Goal: Task Accomplishment & Management: Manage account settings

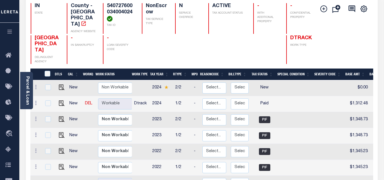
scroll to position [85, 0]
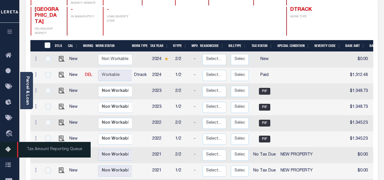
click at [7, 151] on icon at bounding box center [9, 149] width 9 height 7
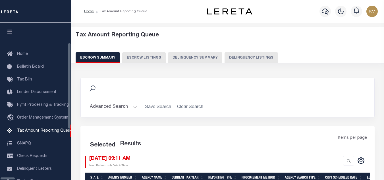
click at [224, 54] on button "Delinquency Listings" at bounding box center [250, 57] width 53 height 11
select select "100"
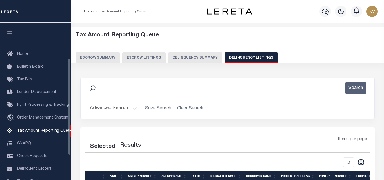
scroll to position [57, 0]
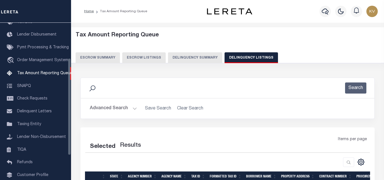
select select "100"
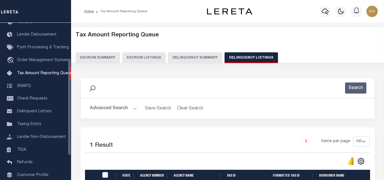
scroll to position [79, 0]
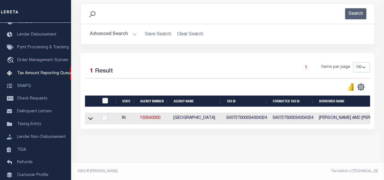
click at [104, 98] on input "checkbox" at bounding box center [105, 101] width 6 height 6
checkbox input "true"
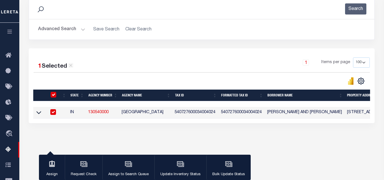
scroll to position [78, 0]
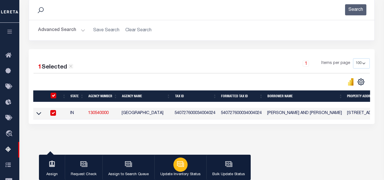
click at [183, 166] on icon "button" at bounding box center [180, 163] width 7 height 7
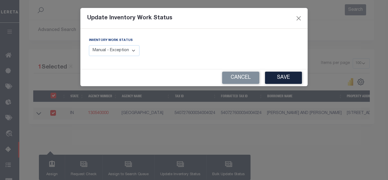
drag, startPoint x: 116, startPoint y: 56, endPoint x: 117, endPoint y: 51, distance: 4.6
click at [116, 56] on select "Manual - Exception Pended - Awaiting Search Late Add Exception Completed" at bounding box center [114, 50] width 51 height 11
click at [117, 51] on select "Manual - Exception Pended - Awaiting Search Late Add Exception Completed" at bounding box center [114, 50] width 51 height 11
click at [117, 52] on select "Manual - Exception Pended - Awaiting Search Late Add Exception Completed" at bounding box center [114, 50] width 51 height 11
select select "4"
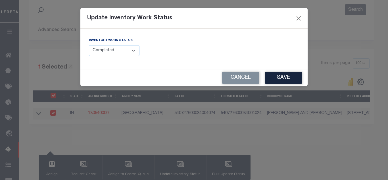
click at [89, 45] on select "Manual - Exception Pended - Awaiting Search Late Add Exception Completed" at bounding box center [114, 50] width 51 height 11
click at [272, 76] on button "Save" at bounding box center [283, 78] width 37 height 12
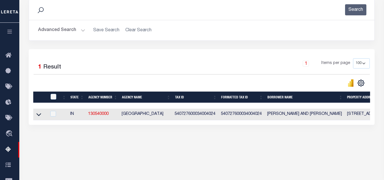
click at [69, 37] on div "Advanced Search Save Search Clear Search tblassign_wrapper_dynamictable_____Def…" at bounding box center [201, 30] width 345 height 20
click at [68, 30] on button "Advanced Search" at bounding box center [61, 30] width 47 height 11
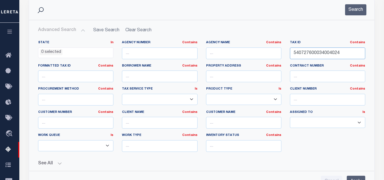
drag, startPoint x: 344, startPoint y: 52, endPoint x: 241, endPoint y: 41, distance: 103.5
click at [241, 41] on div "State In In AK AL AR AZ CA CO CT DC DE FL GA GU HI IA ID IL IN KS KY LA MA MD M…" at bounding box center [201, 98] width 335 height 116
paste input "8100006000"
type input "540728100006000024"
click at [354, 12] on button "Search" at bounding box center [355, 9] width 21 height 11
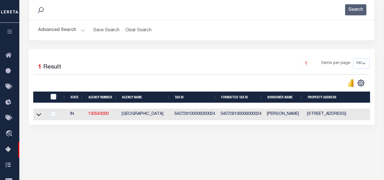
scroll to position [121, 0]
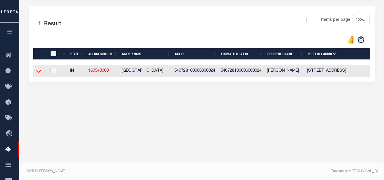
click at [39, 73] on icon at bounding box center [38, 71] width 5 height 3
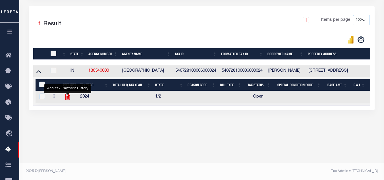
click at [65, 97] on icon "" at bounding box center [67, 97] width 5 height 6
checkbox input "true"
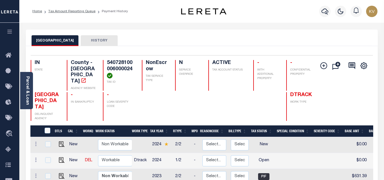
scroll to position [57, 0]
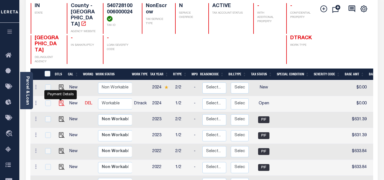
click at [60, 100] on img "" at bounding box center [62, 103] width 6 height 6
checkbox input "true"
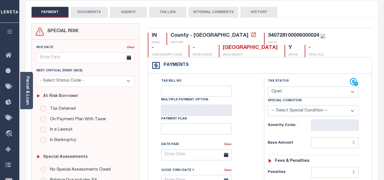
scroll to position [57, 0]
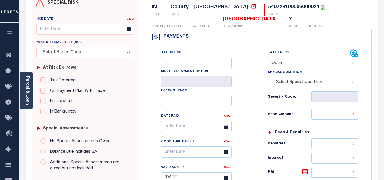
click at [289, 64] on select "- Select Status Code - Open Due/Unpaid Paid Incomplete No Tax Due Internal Refu…" at bounding box center [313, 63] width 91 height 11
select select "PYD"
click at [268, 58] on select "- Select Status Code - Open Due/Unpaid Paid Incomplete No Tax Due Internal Refu…" at bounding box center [313, 63] width 91 height 11
type input "08/28/2025"
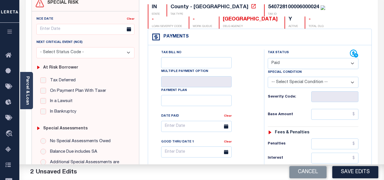
click at [238, 89] on div "Tax Bill No Multiple Payment Option Payment Plan Clear" at bounding box center [205, 128] width 102 height 159
click at [325, 109] on div "Tax Status Status - Select Status Code -" at bounding box center [315, 174] width 102 height 251
click at [328, 114] on input "text" at bounding box center [334, 114] width 47 height 11
type input "$608.30"
click at [296, 119] on div "Base Amount $608.30" at bounding box center [313, 114] width 91 height 11
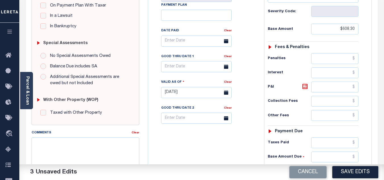
scroll to position [199, 0]
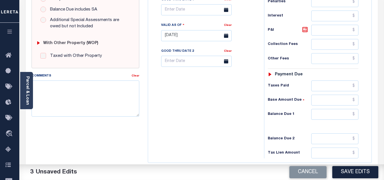
click at [327, 109] on div "Tax Status Status - Select Status Code -" at bounding box center [315, 32] width 102 height 251
click at [327, 113] on input "text" at bounding box center [334, 114] width 47 height 11
type input "$0.00"
click at [243, 109] on div "Tax Bill No Multiple Payment Option Payment Plan Clear" at bounding box center [204, 32] width 110 height 251
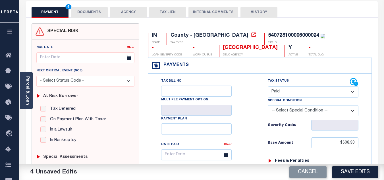
scroll to position [0, 0]
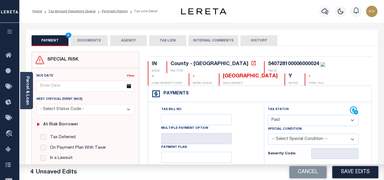
click at [89, 41] on button "DOCUMENTS" at bounding box center [89, 40] width 37 height 11
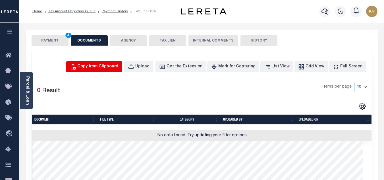
click at [104, 71] on button "Copy from Clipboard" at bounding box center [94, 66] width 56 height 11
select select "POP"
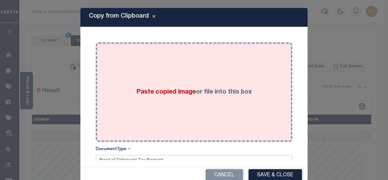
click at [128, 83] on div "Paste copied image or file into this box" at bounding box center [194, 92] width 188 height 91
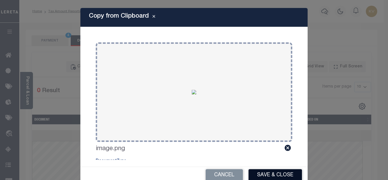
click at [281, 173] on button "Save & Close" at bounding box center [275, 175] width 53 height 12
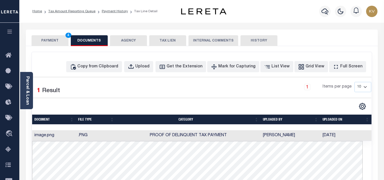
click at [43, 43] on button "PAYMENT 4" at bounding box center [50, 40] width 37 height 11
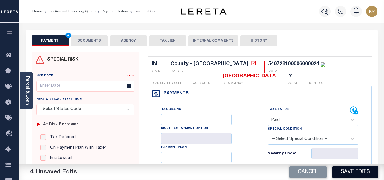
click at [357, 168] on button "Save Edits" at bounding box center [355, 172] width 46 height 12
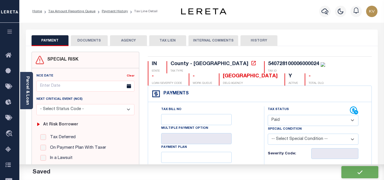
checkbox input "false"
type input "$608.3"
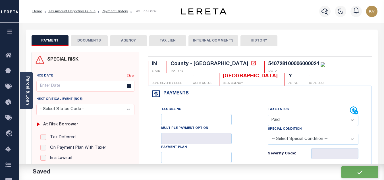
type input "$0"
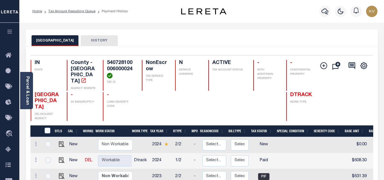
scroll to position [114, 0]
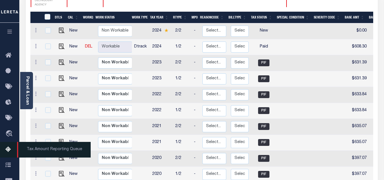
click at [10, 148] on icon at bounding box center [9, 149] width 9 height 7
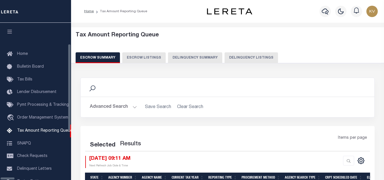
click at [224, 56] on button "Delinquency Listings" at bounding box center [250, 57] width 53 height 11
select select "100"
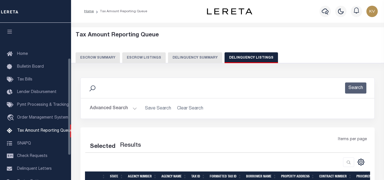
scroll to position [57, 0]
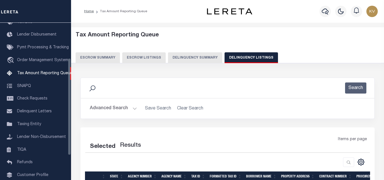
select select "100"
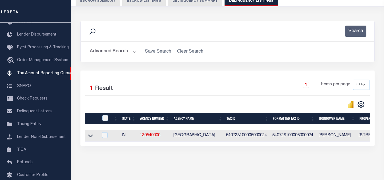
scroll to position [79, 0]
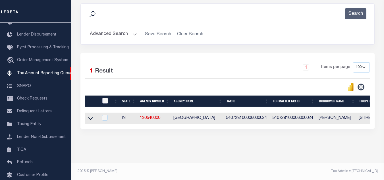
click at [106, 98] on input "checkbox" at bounding box center [105, 101] width 6 height 6
checkbox input "true"
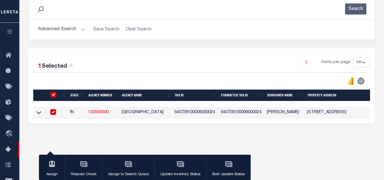
scroll to position [78, 0]
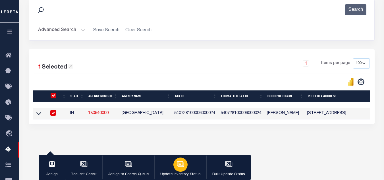
click at [180, 166] on icon "button" at bounding box center [180, 163] width 6 height 5
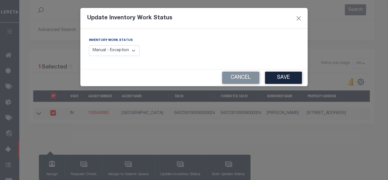
drag, startPoint x: 106, startPoint y: 50, endPoint x: 109, endPoint y: 55, distance: 5.3
click at [106, 50] on select "Manual - Exception Pended - Awaiting Search Late Add Exception Completed" at bounding box center [114, 50] width 51 height 11
select select "4"
click at [89, 45] on select "Manual - Exception Pended - Awaiting Search Late Add Exception Completed" at bounding box center [114, 50] width 51 height 11
click at [270, 77] on button "Save" at bounding box center [283, 78] width 37 height 12
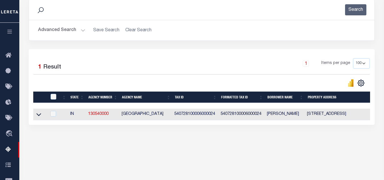
scroll to position [121, 0]
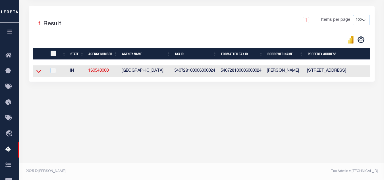
click at [38, 71] on icon at bounding box center [38, 71] width 5 height 6
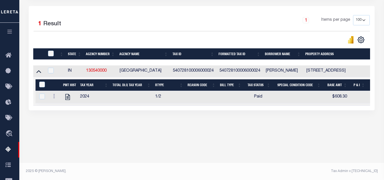
scroll to position [64, 0]
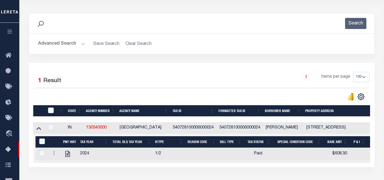
click at [70, 49] on button "Advanced Search" at bounding box center [61, 43] width 47 height 11
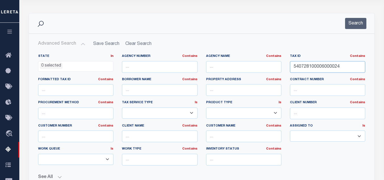
drag, startPoint x: 345, startPoint y: 66, endPoint x: 228, endPoint y: 59, distance: 116.4
click at [228, 59] on div "State In In AK AL AR AZ CA CO CT DC DE FL GA GU HI IA ID IL IN KS KY LA MA MD M…" at bounding box center [201, 112] width 335 height 116
paste input "400043"
type input "540728400043000024"
click at [351, 28] on button "Search" at bounding box center [355, 23] width 21 height 11
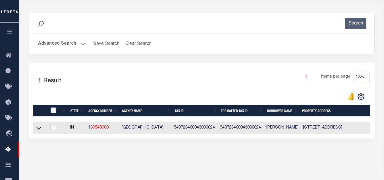
scroll to position [121, 0]
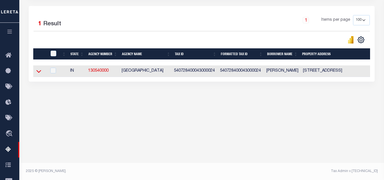
click at [37, 74] on icon at bounding box center [38, 71] width 5 height 6
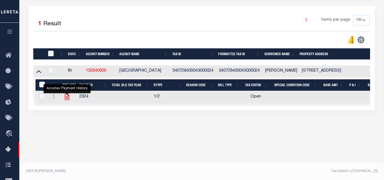
click at [66, 99] on icon "" at bounding box center [66, 96] width 7 height 7
checkbox input "true"
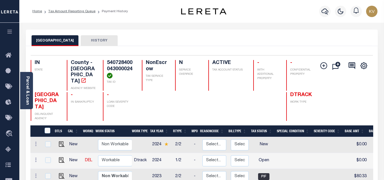
scroll to position [57, 0]
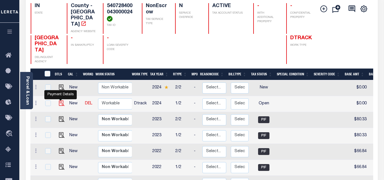
click at [60, 100] on img "" at bounding box center [62, 103] width 6 height 6
checkbox input "true"
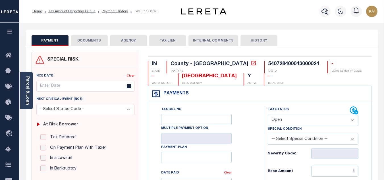
scroll to position [57, 0]
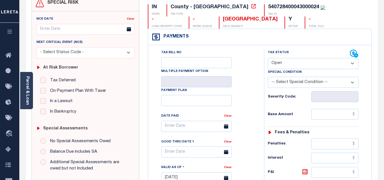
click at [288, 63] on select "- Select Status Code - Open Due/Unpaid Paid Incomplete No Tax Due Internal Refu…" at bounding box center [313, 63] width 91 height 11
select select "PYD"
click at [268, 58] on select "- Select Status Code - Open Due/Unpaid Paid Incomplete No Tax Due Internal Refu…" at bounding box center [313, 63] width 91 height 11
type input "[DATE]"
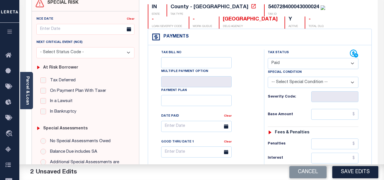
click at [247, 96] on div "Tax Bill No Multiple Payment Option Payment Plan Clear" at bounding box center [205, 128] width 102 height 159
drag, startPoint x: 325, startPoint y: 123, endPoint x: 327, endPoint y: 119, distance: 4.2
click at [325, 123] on div "Tax Status Status - Select Status Code -" at bounding box center [315, 174] width 102 height 251
click at [329, 117] on input "text" at bounding box center [334, 114] width 47 height 11
type input "$96.16"
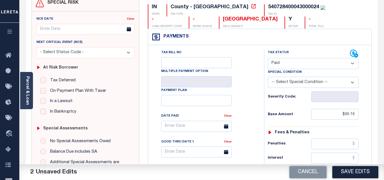
click at [305, 112] on div "Base Amount $96.16" at bounding box center [313, 114] width 91 height 11
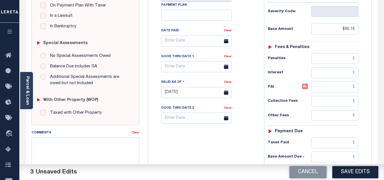
scroll to position [199, 0]
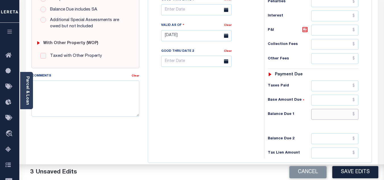
click at [323, 117] on input "text" at bounding box center [334, 114] width 47 height 11
type input "$0.00"
click at [231, 91] on div "Tax Bill No Multiple Payment Option Payment Plan Clear" at bounding box center [204, 32] width 110 height 251
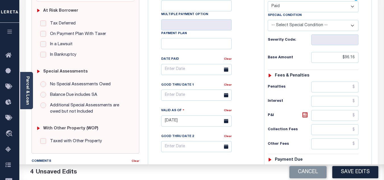
scroll to position [0, 0]
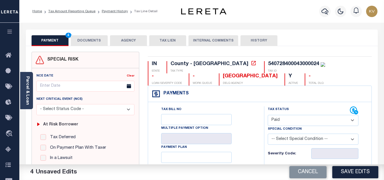
click at [88, 40] on button "DOCUMENTS" at bounding box center [89, 40] width 37 height 11
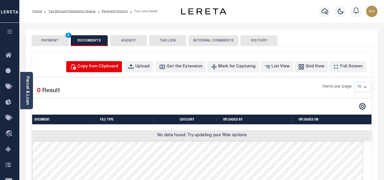
click at [116, 67] on div "Copy from Clipboard" at bounding box center [97, 67] width 41 height 6
select select "POP"
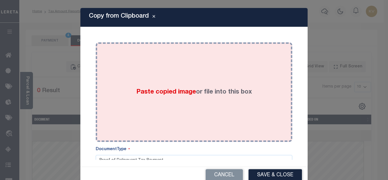
click at [128, 83] on div "Paste copied image or file into this box" at bounding box center [194, 92] width 188 height 91
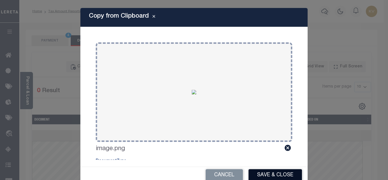
click at [262, 171] on button "Save & Close" at bounding box center [275, 175] width 53 height 12
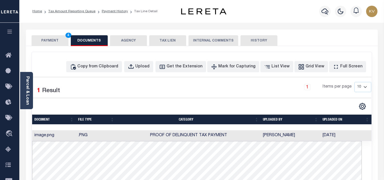
click at [54, 38] on button "PAYMENT 4" at bounding box center [50, 40] width 37 height 11
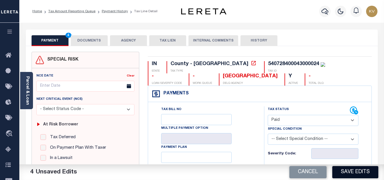
click at [349, 169] on button "Save Edits" at bounding box center [355, 172] width 46 height 12
checkbox input "false"
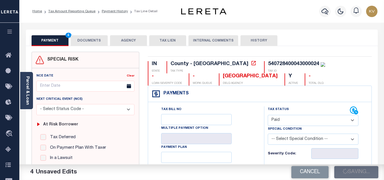
type input "$96.16"
type input "$0"
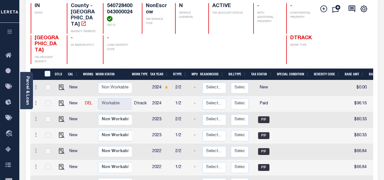
scroll to position [85, 0]
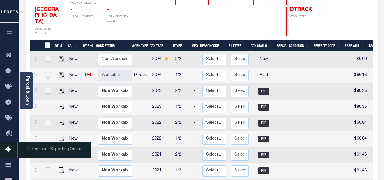
click at [5, 152] on icon at bounding box center [9, 149] width 9 height 7
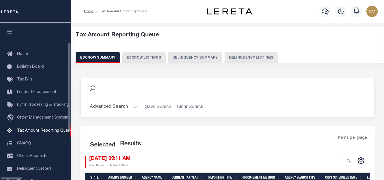
click at [224, 60] on button "Delinquency Listings" at bounding box center [250, 57] width 53 height 11
select select "100"
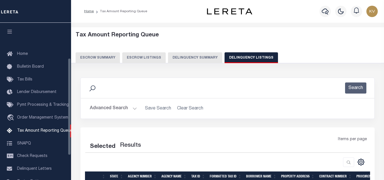
scroll to position [57, 0]
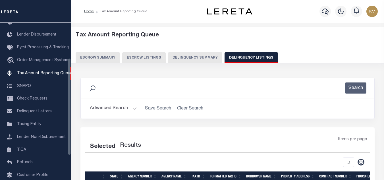
select select "100"
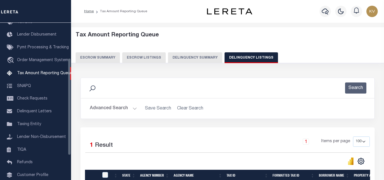
scroll to position [57, 0]
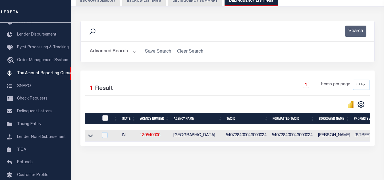
click at [106, 118] on input "checkbox" at bounding box center [105, 118] width 6 height 6
checkbox input "true"
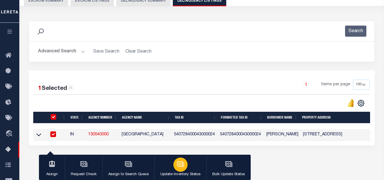
click at [186, 162] on button "Update Inventory Status" at bounding box center [180, 168] width 52 height 26
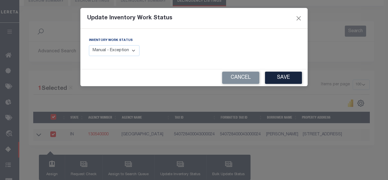
click at [128, 52] on select "Manual - Exception Pended - Awaiting Search Late Add Exception Completed" at bounding box center [114, 50] width 51 height 11
select select "4"
click at [89, 45] on select "Manual - Exception Pended - Awaiting Search Late Add Exception Completed" at bounding box center [114, 50] width 51 height 11
click at [271, 80] on button "Save" at bounding box center [283, 78] width 37 height 12
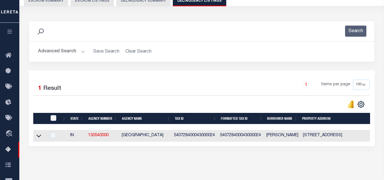
scroll to position [28, 0]
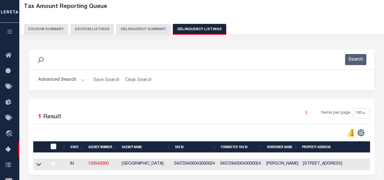
click at [63, 86] on div "Advanced Search Save Search Clear Search tblassign_wrapper_dynamictable_____Def…" at bounding box center [201, 80] width 345 height 20
click at [62, 78] on button "Advanced Search" at bounding box center [61, 79] width 47 height 11
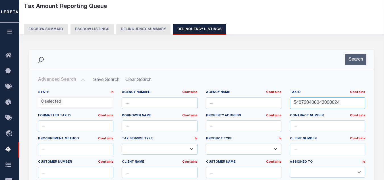
click at [232, 104] on div "State In In AK AL AR AZ CA CO CT DC DE FL GA GU HI IA ID IL IN KS KY LA MA MD M…" at bounding box center [201, 148] width 335 height 116
paste input "700042001"
type input "540728700042001024"
click at [351, 62] on button "Search" at bounding box center [355, 59] width 21 height 11
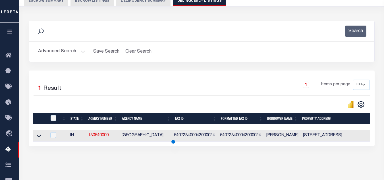
scroll to position [114, 0]
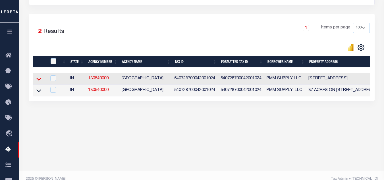
click at [39, 81] on icon at bounding box center [38, 79] width 5 height 6
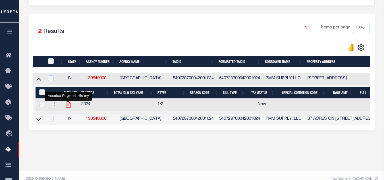
click at [69, 106] on icon "" at bounding box center [67, 104] width 7 height 7
checkbox input "true"
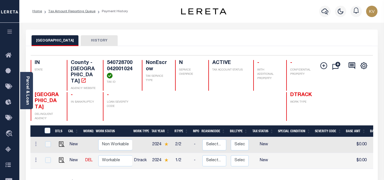
scroll to position [57, 0]
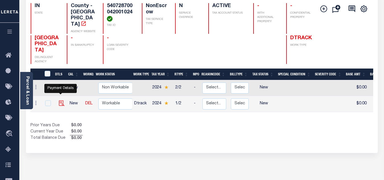
click at [61, 100] on img "" at bounding box center [62, 103] width 6 height 6
checkbox input "true"
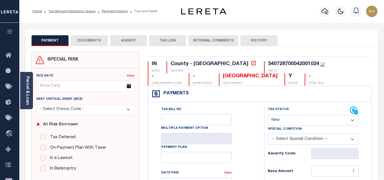
scroll to position [28, 0]
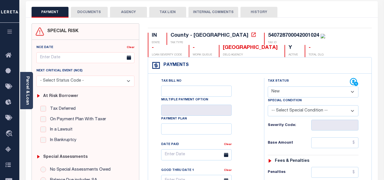
click at [278, 89] on select "- Select Status Code - Open Due/Unpaid Paid Incomplete No Tax Due Internal Refu…" at bounding box center [313, 91] width 91 height 11
select select "NTX"
click at [268, 87] on select "- Select Status Code - Open Due/Unpaid Paid Incomplete No Tax Due Internal Refu…" at bounding box center [313, 91] width 91 height 11
type input "[DATE]"
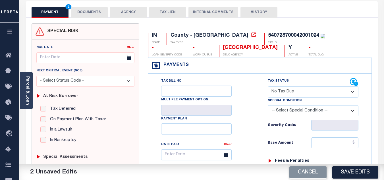
click at [316, 113] on select "-- Select Special Condition -- 3RD PARTY TAX LIEN AGENCY TAX LIEN (A.K.A Inside…" at bounding box center [313, 110] width 91 height 11
select select "7"
click at [268, 106] on select "-- Select Special Condition -- 3RD PARTY TAX LIEN AGENCY TAX LIEN (A.K.A Inside…" at bounding box center [313, 110] width 91 height 11
click at [253, 148] on div "Tax Bill No Multiple Payment Option Payment Plan Clear" at bounding box center [205, 157] width 102 height 159
click at [324, 140] on input "text" at bounding box center [334, 142] width 47 height 11
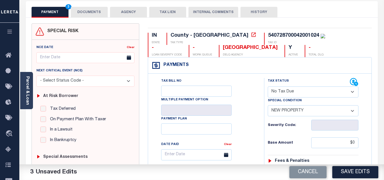
type input "$0.00"
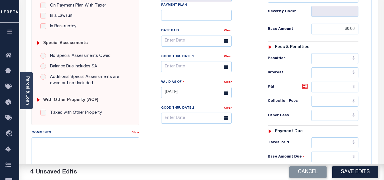
scroll to position [227, 0]
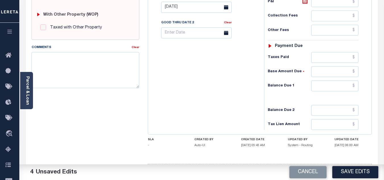
click at [342, 80] on div "Tax Status Status - Select Status Code -" at bounding box center [315, 4] width 102 height 251
click at [340, 89] on input "text" at bounding box center [334, 85] width 47 height 11
type input "$0.00"
click at [235, 88] on div "Tax Bill No Multiple Payment Option Payment Plan Clear" at bounding box center [204, 4] width 110 height 251
click at [357, 170] on button "Save Edits" at bounding box center [355, 172] width 46 height 12
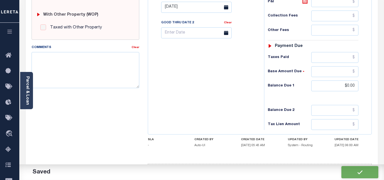
checkbox input "false"
type input "$0"
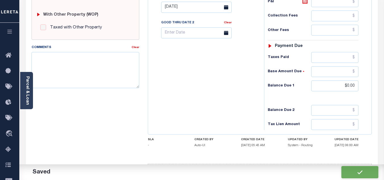
type input "$0"
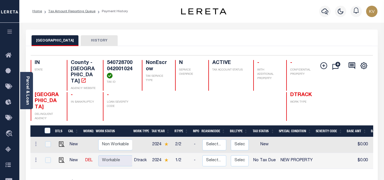
scroll to position [57, 0]
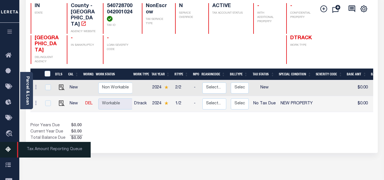
click at [9, 153] on icon at bounding box center [9, 149] width 9 height 7
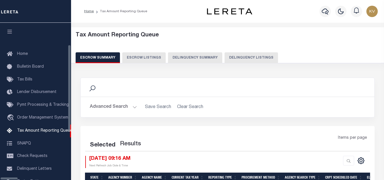
click at [224, 58] on button "Delinquency Listings" at bounding box center [250, 57] width 53 height 11
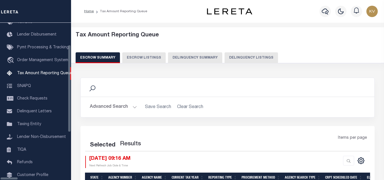
select select "100"
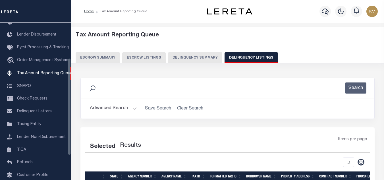
scroll to position [57, 0]
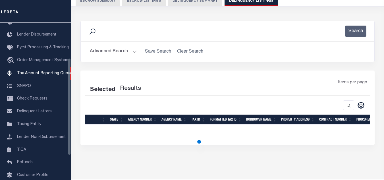
select select "100"
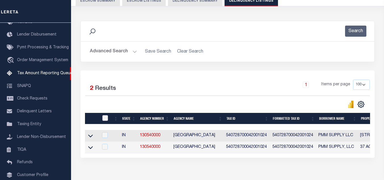
click at [106, 120] on input "checkbox" at bounding box center [105, 118] width 6 height 6
checkbox input "true"
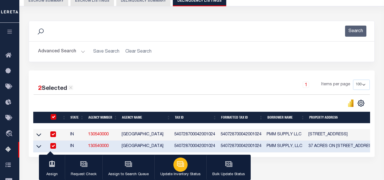
click at [183, 167] on div "button" at bounding box center [180, 164] width 14 height 14
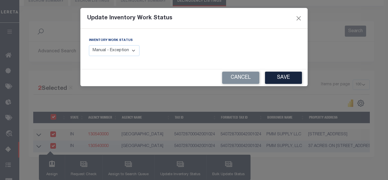
click at [132, 50] on select "Manual - Exception Pended - Awaiting Search Late Add Exception Completed" at bounding box center [114, 50] width 51 height 11
select select "4"
click at [89, 45] on select "Manual - Exception Pended - Awaiting Search Late Add Exception Completed" at bounding box center [114, 50] width 51 height 11
click at [271, 80] on button "Save" at bounding box center [283, 78] width 37 height 12
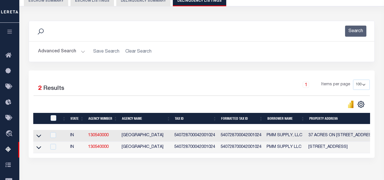
drag, startPoint x: 76, startPoint y: 51, endPoint x: 77, endPoint y: 54, distance: 2.9
click at [76, 51] on button "Advanced Search" at bounding box center [61, 51] width 47 height 11
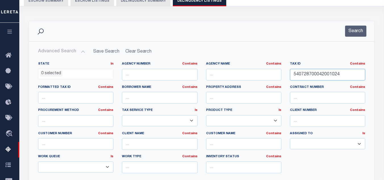
drag, startPoint x: 340, startPoint y: 75, endPoint x: 260, endPoint y: 78, distance: 80.5
click at [260, 78] on div "State In In AK AL AR AZ CA CO CT DC DE FL GA GU HI IA ID IL IN KS [GEOGRAPHIC_D…" at bounding box center [201, 120] width 335 height 116
click at [348, 35] on button "Search" at bounding box center [355, 31] width 21 height 11
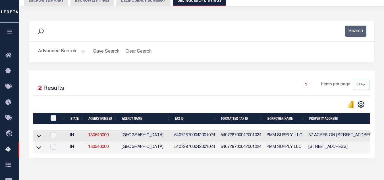
scroll to position [85, 0]
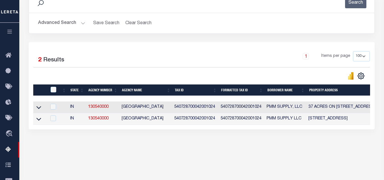
click at [68, 22] on button "Advanced Search" at bounding box center [61, 23] width 47 height 11
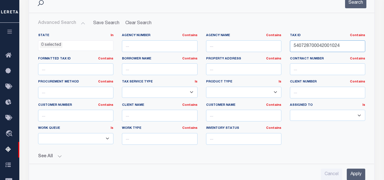
drag, startPoint x: 349, startPoint y: 47, endPoint x: 258, endPoint y: 43, distance: 90.4
click at [258, 44] on div "State In In AK AL AR AZ CA CO CT DC DE FL GA GU HI IA ID IL IN KS KY LA MA MD M…" at bounding box center [201, 91] width 335 height 116
paste input "900029000"
type input "540728900029000024"
click at [353, 3] on button "Search" at bounding box center [355, 2] width 21 height 11
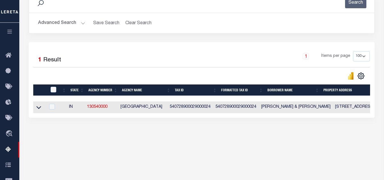
scroll to position [121, 0]
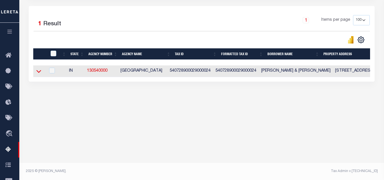
click at [40, 73] on icon at bounding box center [38, 71] width 5 height 3
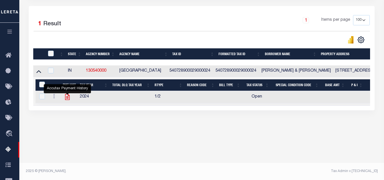
click at [68, 99] on icon "" at bounding box center [67, 97] width 5 height 6
checkbox input "true"
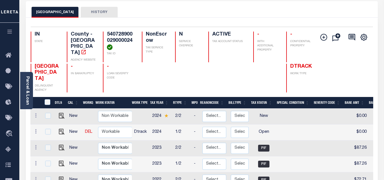
scroll to position [57, 0]
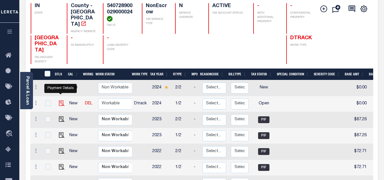
click at [60, 100] on img "" at bounding box center [62, 103] width 6 height 6
checkbox input "true"
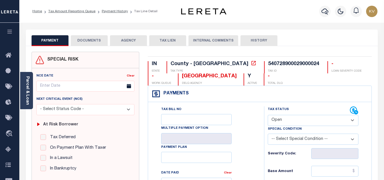
scroll to position [57, 0]
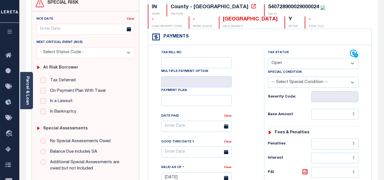
click at [303, 64] on select "- Select Status Code - Open Due/Unpaid Paid Incomplete No Tax Due Internal Refu…" at bounding box center [313, 63] width 91 height 11
select select "PYD"
click at [268, 58] on select "- Select Status Code - Open Due/Unpaid Paid Incomplete No Tax Due Internal Refu…" at bounding box center [313, 63] width 91 height 11
type input "[DATE]"
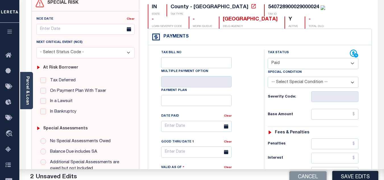
click at [251, 99] on div "Tax Bill No Multiple Payment Option Payment Plan Clear" at bounding box center [205, 128] width 102 height 159
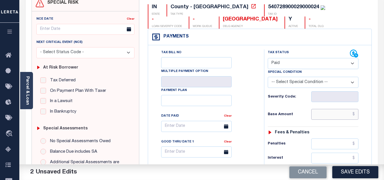
click at [316, 112] on input "text" at bounding box center [334, 114] width 47 height 11
type input "$789.33"
click at [304, 113] on h6 "Base Amount" at bounding box center [289, 114] width 43 height 5
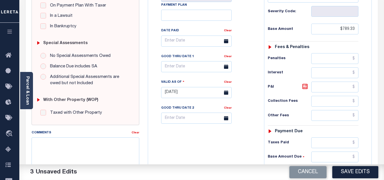
scroll to position [170, 0]
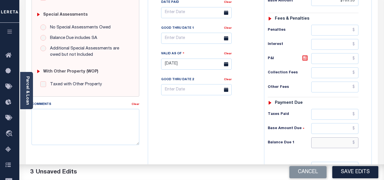
drag, startPoint x: 316, startPoint y: 143, endPoint x: 309, endPoint y: 140, distance: 6.8
click at [316, 143] on input "text" at bounding box center [334, 142] width 47 height 11
type input "$0.00"
click at [235, 116] on div "Tax Bill No Multiple Payment Option Payment Plan Clear" at bounding box center [204, 61] width 110 height 251
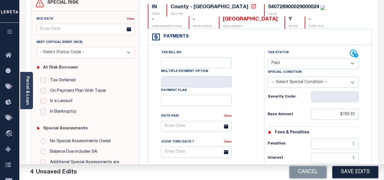
scroll to position [0, 0]
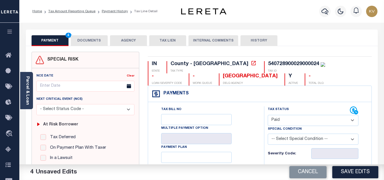
click at [91, 39] on button "DOCUMENTS" at bounding box center [89, 40] width 37 height 11
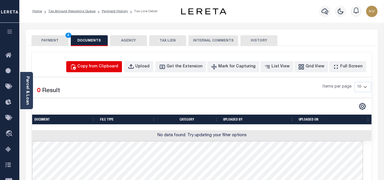
drag, startPoint x: 122, startPoint y: 66, endPoint x: 142, endPoint y: 97, distance: 36.5
click at [118, 66] on div "Copy from Clipboard" at bounding box center [97, 67] width 41 height 6
select select "POP"
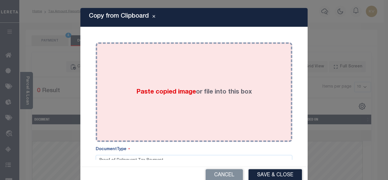
click at [162, 83] on div "Paste copied image or file into this box" at bounding box center [194, 92] width 188 height 91
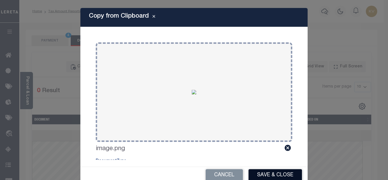
click at [281, 172] on button "Save & Close" at bounding box center [275, 175] width 53 height 12
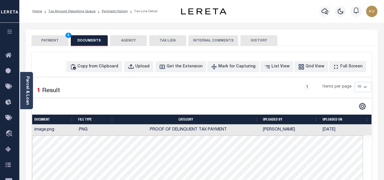
click at [51, 37] on button "PAYMENT 4" at bounding box center [50, 40] width 37 height 11
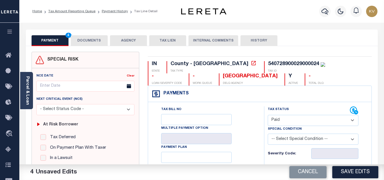
scroll to position [57, 0]
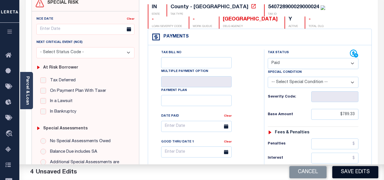
click at [351, 167] on button "Save Edits" at bounding box center [355, 172] width 46 height 12
checkbox input "false"
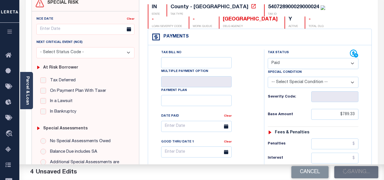
type input "$789.33"
type input "$0"
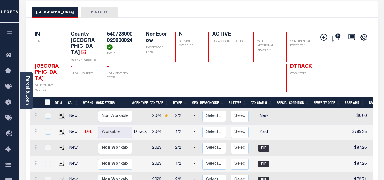
scroll to position [57, 0]
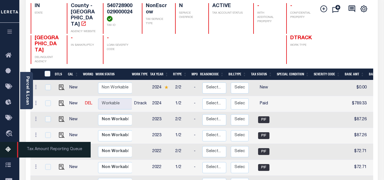
click at [11, 151] on icon at bounding box center [9, 149] width 9 height 7
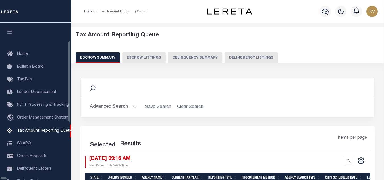
click at [224, 60] on button "Delinquency Listings" at bounding box center [250, 57] width 53 height 11
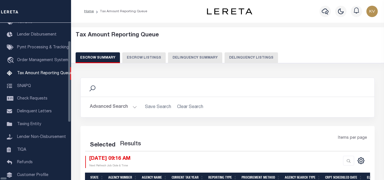
scroll to position [57, 0]
select select "100"
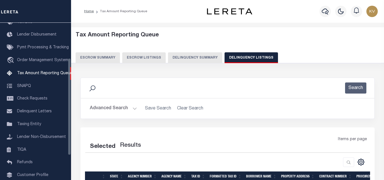
select select "100"
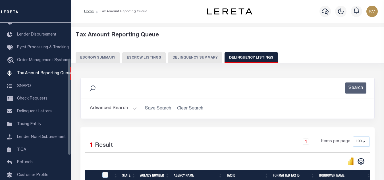
scroll to position [79, 0]
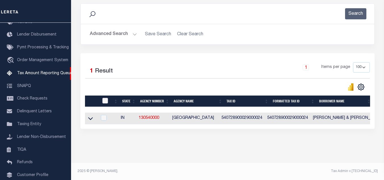
click at [103, 98] on input "checkbox" at bounding box center [105, 101] width 6 height 6
checkbox input "true"
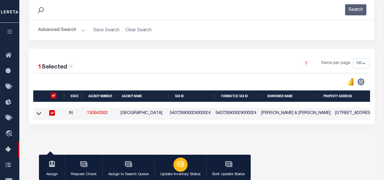
click at [179, 166] on icon "button" at bounding box center [180, 163] width 6 height 5
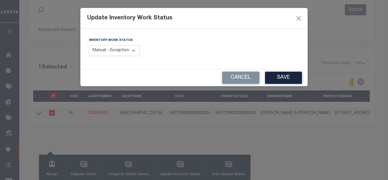
click at [117, 48] on select "Manual - Exception Pended - Awaiting Search Late Add Exception Completed" at bounding box center [114, 50] width 51 height 11
select select "4"
click at [89, 45] on select "Manual - Exception Pended - Awaiting Search Late Add Exception Completed" at bounding box center [114, 50] width 51 height 11
click at [285, 77] on button "Save" at bounding box center [283, 78] width 37 height 12
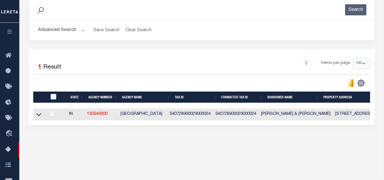
click at [69, 31] on button "Advanced Search" at bounding box center [61, 30] width 47 height 11
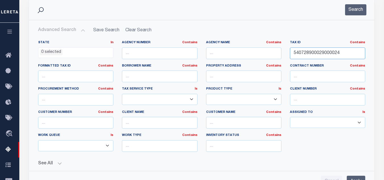
drag, startPoint x: 345, startPoint y: 53, endPoint x: 255, endPoint y: 44, distance: 90.8
click at [255, 44] on div "State In In AK AL AR AZ CA CO CT DC DE FL GA GU HI IA ID IL IN KS KY LA MA MD M…" at bounding box center [201, 98] width 335 height 116
paste input "30100021014028"
type input "540730100021014028"
click at [353, 12] on button "Search" at bounding box center [355, 9] width 21 height 11
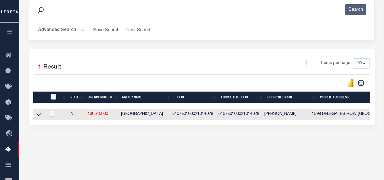
scroll to position [121, 0]
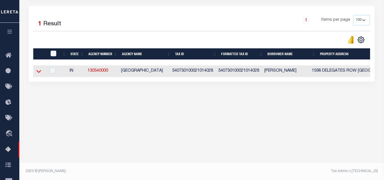
click at [38, 74] on icon at bounding box center [38, 71] width 5 height 6
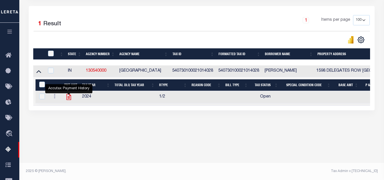
click at [69, 99] on icon "" at bounding box center [68, 96] width 7 height 7
checkbox input "true"
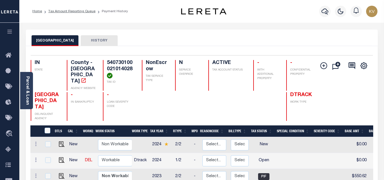
scroll to position [57, 0]
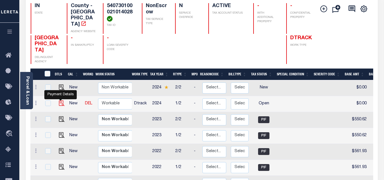
click at [60, 100] on img "" at bounding box center [62, 103] width 6 height 6
checkbox input "true"
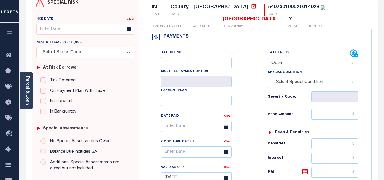
scroll to position [85, 0]
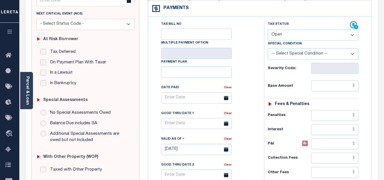
click at [305, 36] on select "- Select Status Code - Open Due/Unpaid Paid Incomplete No Tax Due Internal Refu…" at bounding box center [313, 35] width 91 height 11
select select "PYD"
click at [268, 30] on select "- Select Status Code - Open Due/Unpaid Paid Incomplete No Tax Due Internal Refu…" at bounding box center [313, 35] width 91 height 11
type input "[DATE]"
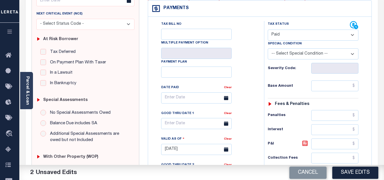
click at [254, 66] on div "Tax Bill No Multiple Payment Option Payment Plan Clear" at bounding box center [205, 100] width 102 height 159
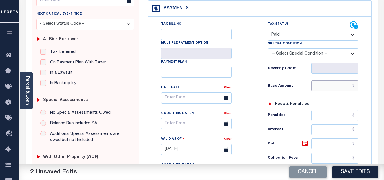
click at [324, 85] on input "text" at bounding box center [334, 85] width 47 height 11
type input "$553.36"
click at [305, 85] on h6 "Base Amount" at bounding box center [289, 86] width 43 height 5
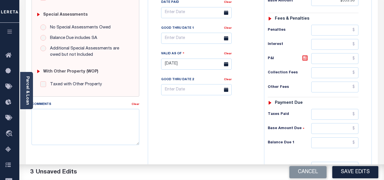
scroll to position [227, 0]
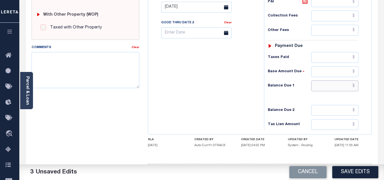
click at [334, 85] on input "text" at bounding box center [334, 85] width 47 height 11
type input "$0.00"
click at [242, 85] on div "Tax Bill No Multiple Payment Option Payment Plan Clear" at bounding box center [204, 4] width 110 height 251
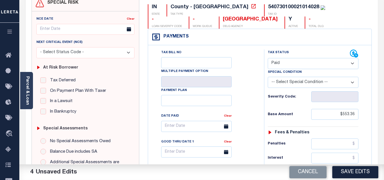
scroll to position [0, 0]
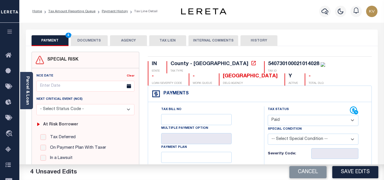
click at [90, 41] on button "DOCUMENTS" at bounding box center [89, 40] width 37 height 11
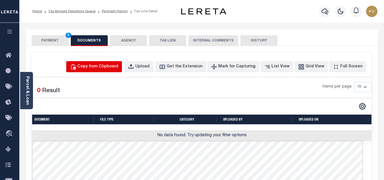
click at [104, 66] on div "Copy from Clipboard" at bounding box center [97, 67] width 41 height 6
select select "POP"
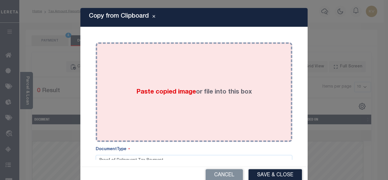
click at [143, 90] on span "Paste copied image" at bounding box center [166, 92] width 60 height 6
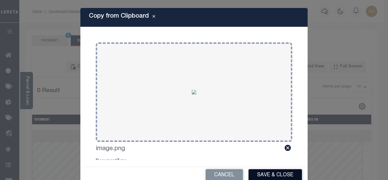
click at [269, 175] on button "Save & Close" at bounding box center [275, 175] width 53 height 12
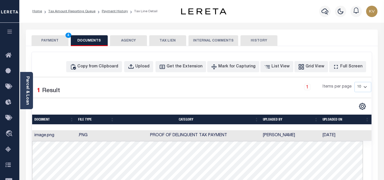
click at [48, 45] on button "PAYMENT 4" at bounding box center [50, 40] width 37 height 11
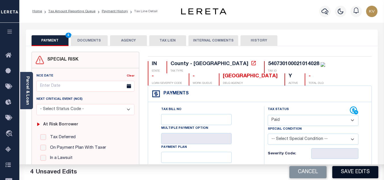
click at [349, 171] on button "Save Edits" at bounding box center [355, 172] width 46 height 12
checkbox input "false"
type input "$553.36"
type input "$0"
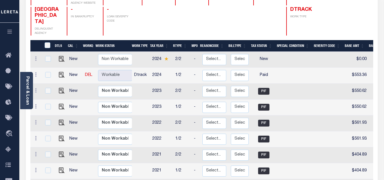
scroll to position [114, 0]
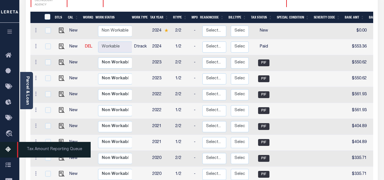
click at [7, 150] on icon at bounding box center [9, 149] width 9 height 7
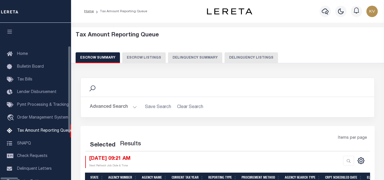
click at [224, 56] on button "Delinquency Listings" at bounding box center [250, 57] width 53 height 11
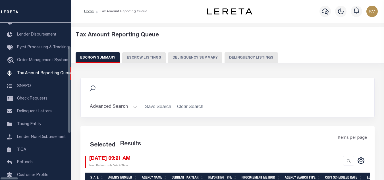
select select "100"
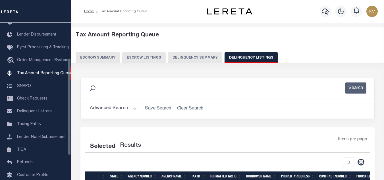
select select "100"
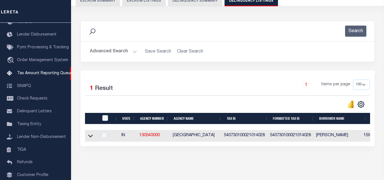
scroll to position [79, 0]
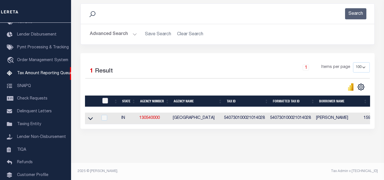
click at [105, 98] on input "checkbox" at bounding box center [105, 101] width 6 height 6
checkbox input "true"
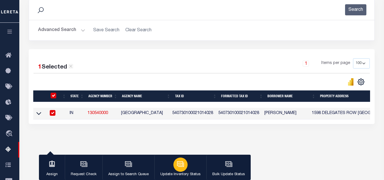
click at [183, 165] on div "button" at bounding box center [180, 164] width 14 height 14
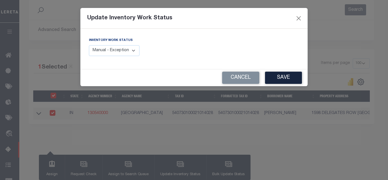
drag, startPoint x: 108, startPoint y: 50, endPoint x: 108, endPoint y: 54, distance: 4.0
click at [108, 50] on select "Manual - Exception Pended - Awaiting Search Late Add Exception Completed" at bounding box center [114, 50] width 51 height 11
select select "4"
click at [89, 45] on select "Manual - Exception Pended - Awaiting Search Late Add Exception Completed" at bounding box center [114, 50] width 51 height 11
click at [285, 78] on button "Save" at bounding box center [283, 78] width 37 height 12
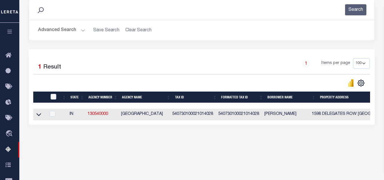
click at [67, 30] on button "Advanced Search" at bounding box center [61, 30] width 47 height 11
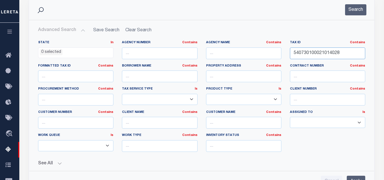
drag, startPoint x: 343, startPoint y: 54, endPoint x: 290, endPoint y: 56, distance: 52.9
click at [290, 56] on input "540730100021014028" at bounding box center [327, 53] width 75 height 12
paste input "12030000"
type input "540730112030000028"
click at [352, 11] on button "Search" at bounding box center [355, 9] width 21 height 11
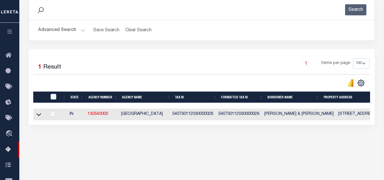
scroll to position [121, 0]
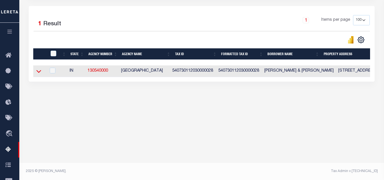
click at [39, 72] on icon at bounding box center [38, 71] width 5 height 6
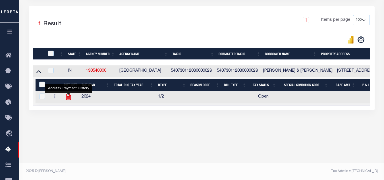
click at [68, 100] on icon "" at bounding box center [68, 97] width 5 height 6
checkbox input "true"
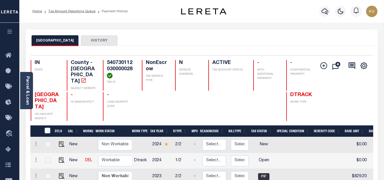
scroll to position [57, 0]
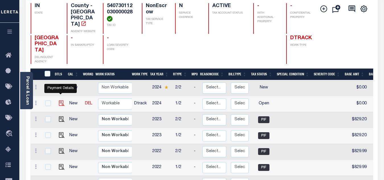
click at [61, 100] on img "" at bounding box center [62, 103] width 6 height 6
checkbox input "true"
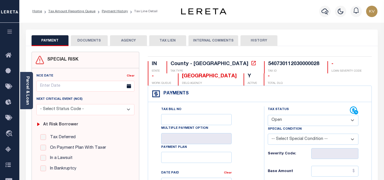
scroll to position [57, 0]
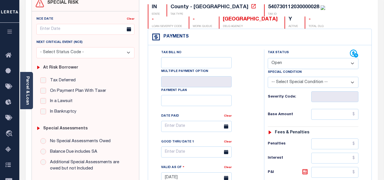
click at [289, 62] on select "- Select Status Code - Open Due/Unpaid Paid Incomplete No Tax Due Internal Refu…" at bounding box center [313, 63] width 91 height 11
select select "PYD"
click at [268, 58] on select "- Select Status Code - Open Due/Unpaid Paid Incomplete No Tax Due Internal Refu…" at bounding box center [313, 63] width 91 height 11
type input "[DATE]"
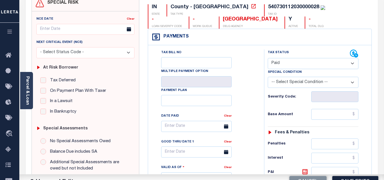
click at [256, 98] on div "Tax Bill No Multiple Payment Option Payment Plan Clear" at bounding box center [204, 174] width 110 height 251
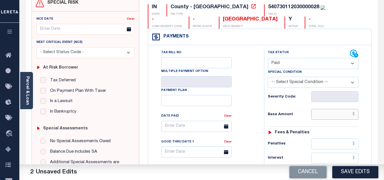
click at [328, 116] on input "text" at bounding box center [334, 114] width 47 height 11
type input "$1,035.99"
click at [300, 107] on div "Tax Status Status - Select Status Code -" at bounding box center [315, 174] width 102 height 251
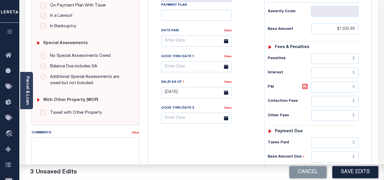
scroll to position [170, 0]
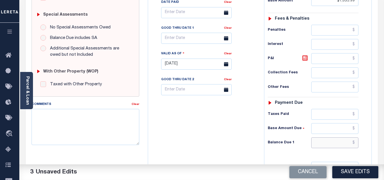
click at [322, 138] on input "text" at bounding box center [334, 142] width 47 height 11
type input "$0.00"
click at [212, 136] on div "Tax Bill No Multiple Payment Option Payment Plan Clear" at bounding box center [204, 61] width 110 height 251
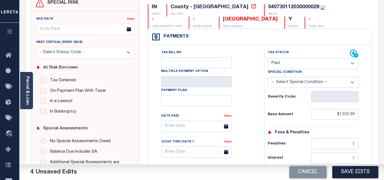
scroll to position [0, 0]
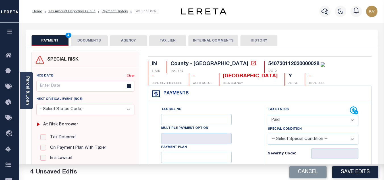
click at [77, 39] on button "DOCUMENTS" at bounding box center [89, 40] width 37 height 11
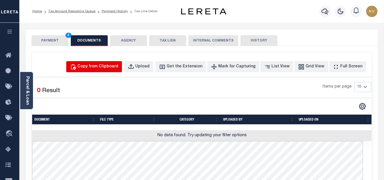
click at [112, 64] on div "Copy from Clipboard" at bounding box center [97, 67] width 41 height 6
select select "POP"
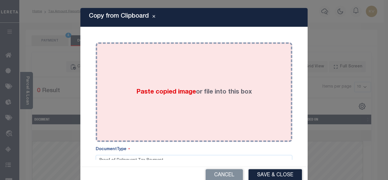
click at [139, 87] on label "Paste copied image or file into this box" at bounding box center [194, 91] width 116 height 9
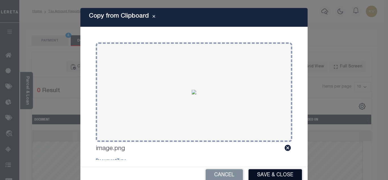
click at [265, 176] on button "Save & Close" at bounding box center [275, 175] width 53 height 12
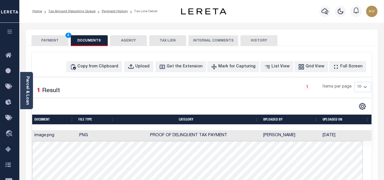
click at [51, 39] on button "PAYMENT 4" at bounding box center [50, 40] width 37 height 11
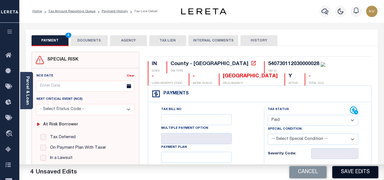
click at [351, 170] on button "Save Edits" at bounding box center [355, 172] width 46 height 12
checkbox input "false"
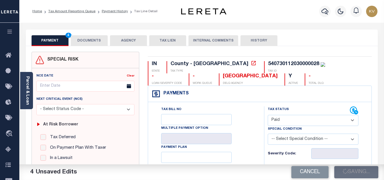
type input "$1,035.99"
type input "$0"
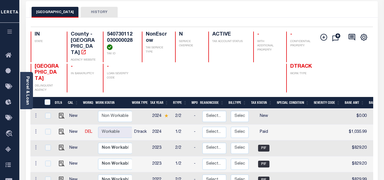
scroll to position [85, 0]
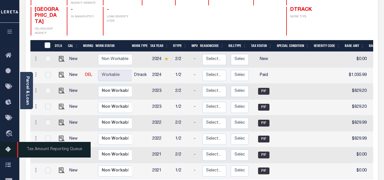
click at [8, 149] on icon at bounding box center [9, 149] width 9 height 7
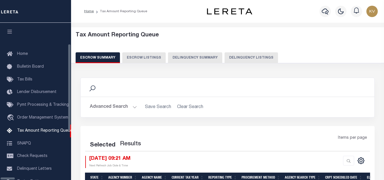
click at [229, 57] on button "Delinquency Listings" at bounding box center [250, 57] width 53 height 11
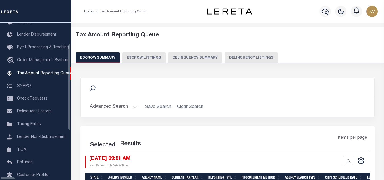
select select "100"
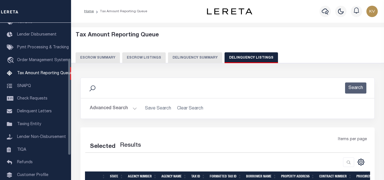
select select "100"
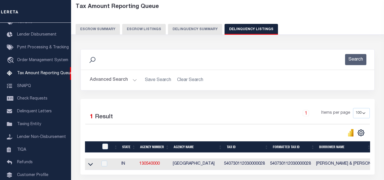
scroll to position [57, 0]
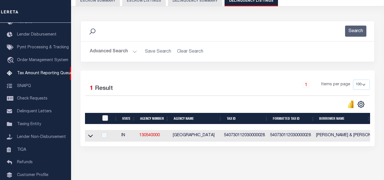
click at [107, 118] on input "checkbox" at bounding box center [105, 118] width 6 height 6
checkbox input "true"
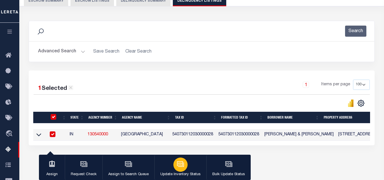
click at [184, 173] on p "Update Inventory Status" at bounding box center [180, 175] width 40 height 6
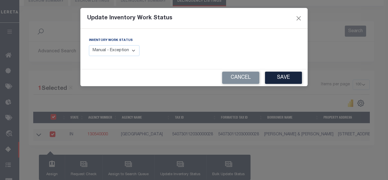
click at [103, 52] on select "Manual - Exception Pended - Awaiting Search Late Add Exception Completed" at bounding box center [114, 50] width 51 height 11
select select "4"
click at [89, 45] on select "Manual - Exception Pended - Awaiting Search Late Add Exception Completed" at bounding box center [114, 50] width 51 height 11
click at [271, 82] on button "Save" at bounding box center [283, 78] width 37 height 12
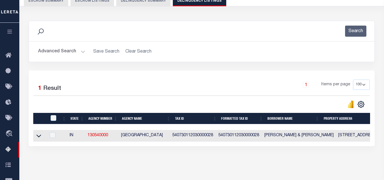
click at [70, 50] on button "Advanced Search" at bounding box center [61, 51] width 47 height 11
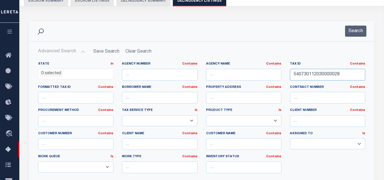
drag, startPoint x: 344, startPoint y: 73, endPoint x: 227, endPoint y: 76, distance: 117.3
click at [227, 76] on div "State In In AK AL AR AZ CA CO CT DC DE FL GA GU HI IA ID IL IN KS KY LA MA MD M…" at bounding box center [201, 120] width 335 height 116
paste input "1"
type input "540730112031000028"
click at [356, 32] on button "Search" at bounding box center [355, 31] width 21 height 11
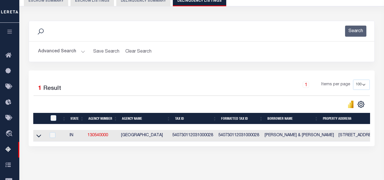
scroll to position [114, 0]
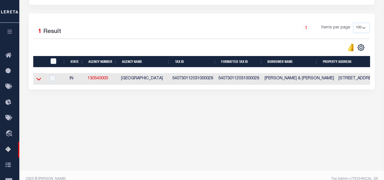
click at [39, 81] on icon at bounding box center [38, 79] width 5 height 3
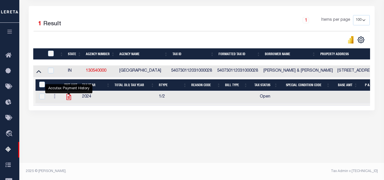
click at [68, 97] on icon "" at bounding box center [68, 96] width 7 height 7
checkbox input "true"
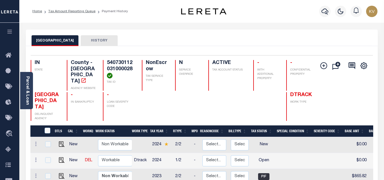
scroll to position [57, 0]
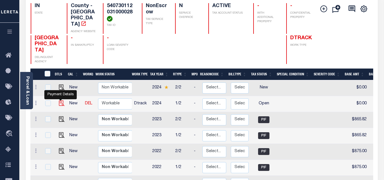
click at [59, 100] on img "" at bounding box center [62, 103] width 6 height 6
checkbox input "true"
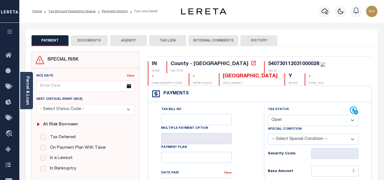
scroll to position [57, 0]
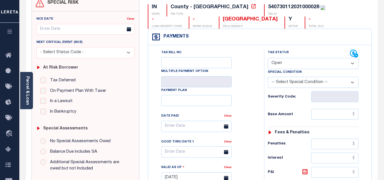
click at [284, 66] on select "- Select Status Code - Open Due/Unpaid Paid Incomplete No Tax Due Internal Refu…" at bounding box center [313, 63] width 91 height 11
select select "PYD"
click at [268, 58] on select "- Select Status Code - Open Due/Unpaid Paid Incomplete No Tax Due Internal Refu…" at bounding box center [313, 63] width 91 height 11
type input "[DATE]"
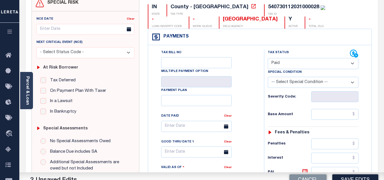
click at [251, 96] on div "Tax Bill No Multiple Payment Option Payment Plan Clear" at bounding box center [205, 128] width 102 height 159
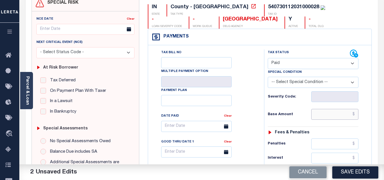
click at [333, 116] on input "text" at bounding box center [334, 114] width 47 height 11
type input "$1,033.00"
click at [304, 110] on div "Base Amount $1,033.00" at bounding box center [313, 114] width 91 height 11
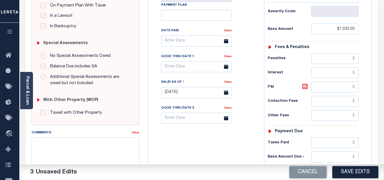
scroll to position [199, 0]
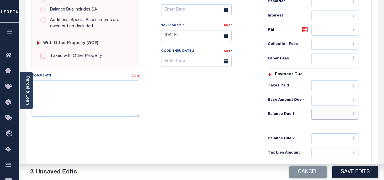
click at [323, 117] on input "text" at bounding box center [334, 114] width 47 height 11
click at [187, 96] on div "Tax Bill No Multiple Payment Option Payment Plan Clear" at bounding box center [204, 32] width 110 height 251
type input "$0.00"
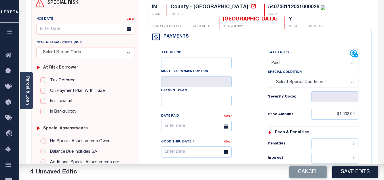
scroll to position [0, 0]
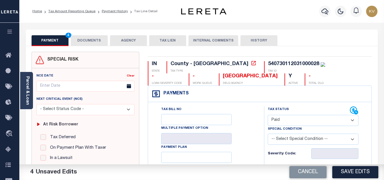
click at [98, 40] on button "DOCUMENTS" at bounding box center [89, 40] width 37 height 11
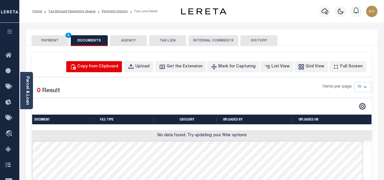
click at [103, 67] on div "Copy from Clipboard" at bounding box center [97, 67] width 41 height 6
select select "POP"
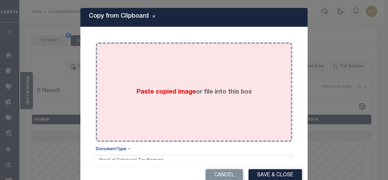
click at [147, 89] on span "Paste copied image" at bounding box center [166, 92] width 60 height 6
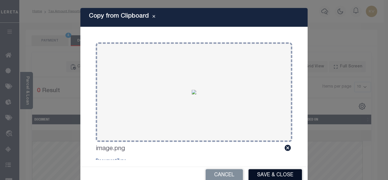
click at [279, 170] on button "Save & Close" at bounding box center [275, 175] width 53 height 12
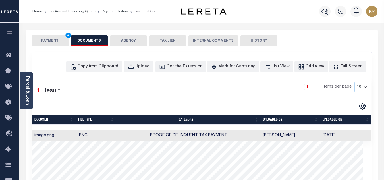
click at [57, 41] on button "PAYMENT 4" at bounding box center [50, 40] width 37 height 11
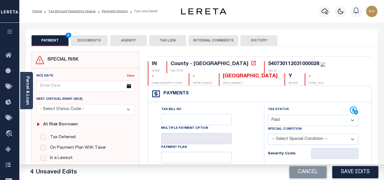
scroll to position [85, 0]
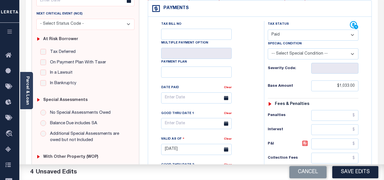
click at [355, 176] on button "Save Edits" at bounding box center [355, 172] width 46 height 12
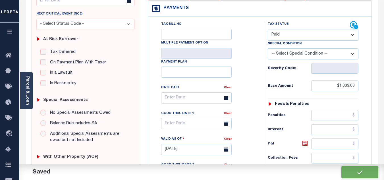
checkbox input "false"
type input "$1,033"
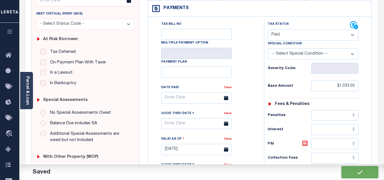
type input "$0"
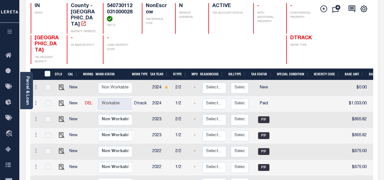
scroll to position [114, 0]
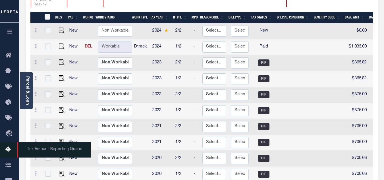
click at [2, 149] on link "Tax Amount Reporting Queue" at bounding box center [9, 150] width 19 height 16
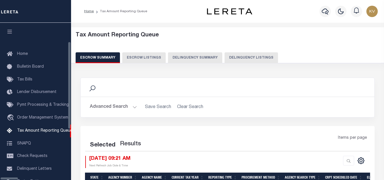
click at [224, 54] on button "Delinquency Listings" at bounding box center [250, 57] width 53 height 11
select select "100"
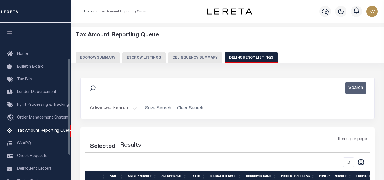
scroll to position [57, 0]
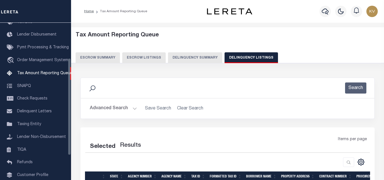
select select "100"
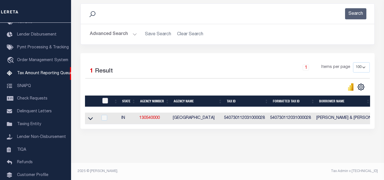
click at [107, 98] on input "checkbox" at bounding box center [105, 101] width 6 height 6
checkbox input "true"
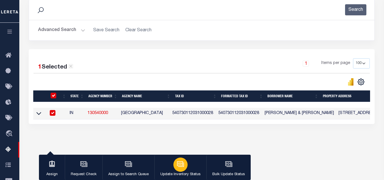
click at [182, 164] on icon "button" at bounding box center [180, 163] width 6 height 5
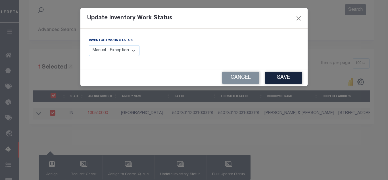
click at [97, 52] on select "Manual - Exception Pended - Awaiting Search Late Add Exception Completed" at bounding box center [114, 50] width 51 height 11
select select "4"
click at [89, 45] on select "Manual - Exception Pended - Awaiting Search Late Add Exception Completed" at bounding box center [114, 50] width 51 height 11
click at [286, 77] on button "Save" at bounding box center [283, 78] width 37 height 12
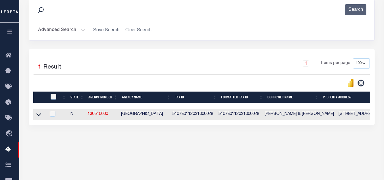
click at [76, 34] on button "Advanced Search" at bounding box center [61, 30] width 47 height 11
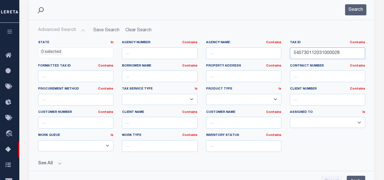
drag, startPoint x: 348, startPoint y: 53, endPoint x: 230, endPoint y: 53, distance: 118.2
click at [230, 53] on div "State In In AK AL AR AZ CA CO CT DC DE FL GA GU HI IA ID IL IN KS [GEOGRAPHIC_D…" at bounding box center [201, 98] width 335 height 116
paste input "441025"
type input "540730441025000028"
click at [353, 14] on button "Search" at bounding box center [355, 9] width 21 height 11
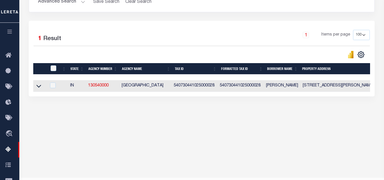
scroll to position [121, 0]
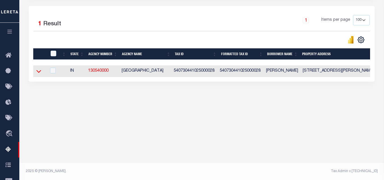
click at [39, 72] on icon at bounding box center [38, 71] width 5 height 6
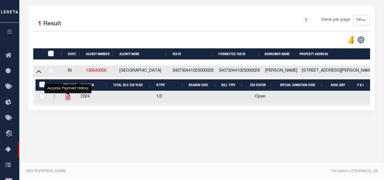
click at [67, 100] on icon "" at bounding box center [68, 97] width 5 height 6
checkbox input "true"
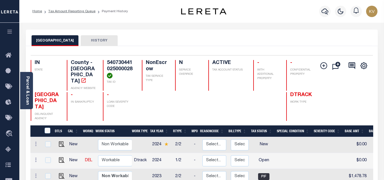
scroll to position [57, 0]
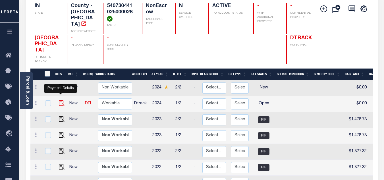
click at [60, 100] on img "" at bounding box center [62, 103] width 6 height 6
checkbox input "true"
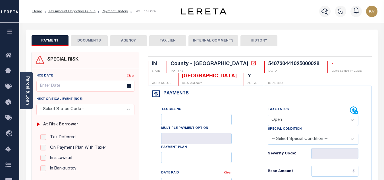
scroll to position [57, 0]
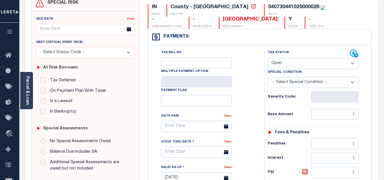
click at [287, 64] on select "- Select Status Code - Open Due/Unpaid Paid Incomplete No Tax Due Internal Refu…" at bounding box center [313, 63] width 91 height 11
select select "PYD"
click at [268, 58] on select "- Select Status Code - Open Due/Unpaid Paid Incomplete No Tax Due Internal Refu…" at bounding box center [313, 63] width 91 height 11
type input "[DATE]"
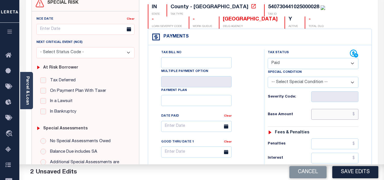
click at [322, 117] on input "text" at bounding box center [334, 114] width 47 height 11
type input "$1,538.99"
click at [303, 111] on div "Base Amount $1,538.99" at bounding box center [313, 114] width 91 height 11
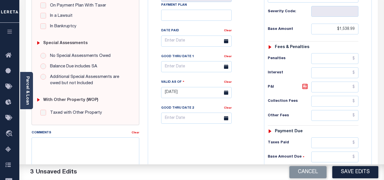
scroll to position [199, 0]
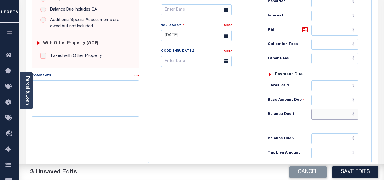
click at [329, 119] on input "text" at bounding box center [334, 114] width 47 height 11
type input "$0.00"
click at [238, 104] on div "Tax Bill No Multiple Payment Option Payment Plan Clear" at bounding box center [204, 32] width 110 height 251
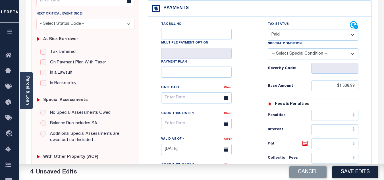
scroll to position [0, 0]
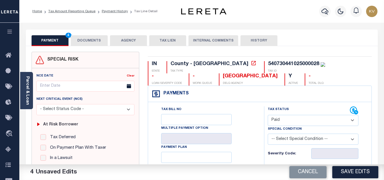
click at [95, 44] on button "DOCUMENTS" at bounding box center [89, 40] width 37 height 11
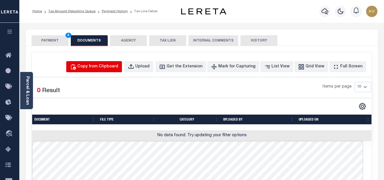
click at [117, 69] on div "Copy from Clipboard" at bounding box center [97, 67] width 41 height 6
select select "POP"
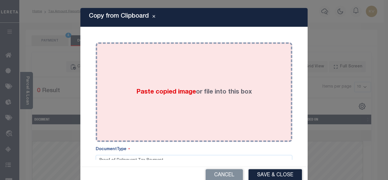
click at [136, 84] on div "Paste copied image or file into this box" at bounding box center [194, 92] width 188 height 91
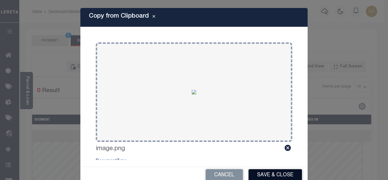
click at [282, 174] on button "Save & Close" at bounding box center [275, 175] width 53 height 12
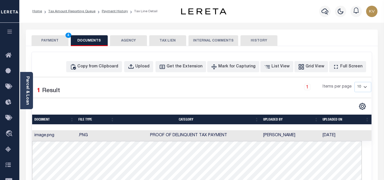
click at [43, 41] on button "PAYMENT 4" at bounding box center [50, 40] width 37 height 11
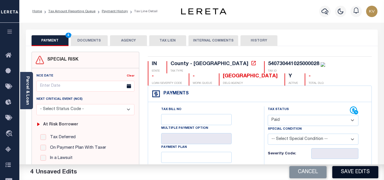
click at [364, 167] on button "Save Edits" at bounding box center [355, 172] width 46 height 12
checkbox input "false"
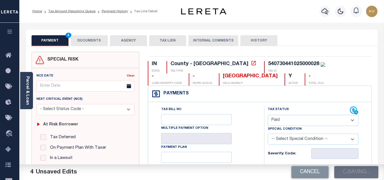
type input "$1,538.99"
type input "$0"
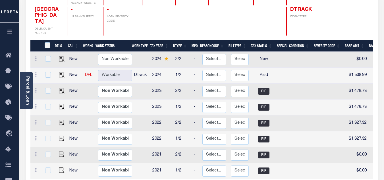
scroll to position [142, 0]
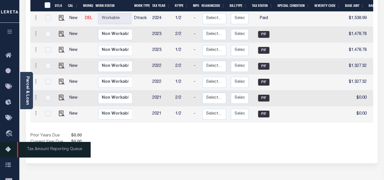
click at [9, 148] on icon at bounding box center [9, 149] width 9 height 7
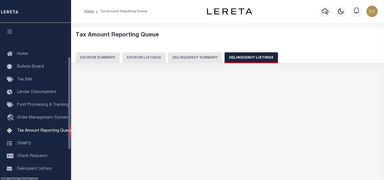
select select "100"
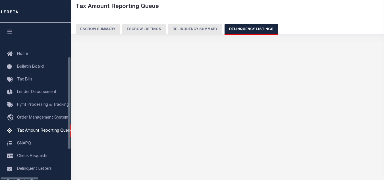
scroll to position [57, 0]
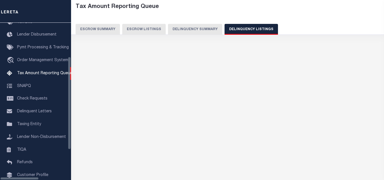
select select "100"
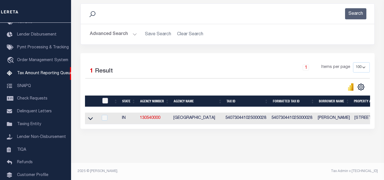
click at [107, 98] on input "checkbox" at bounding box center [105, 101] width 6 height 6
checkbox input "true"
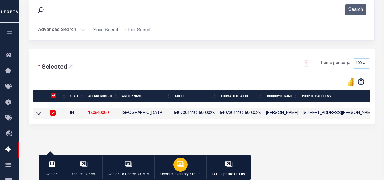
click at [173, 165] on div "button" at bounding box center [180, 164] width 14 height 14
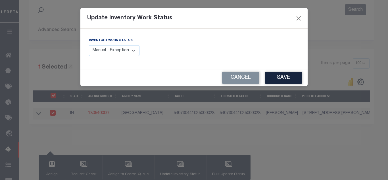
click at [110, 49] on select "Manual - Exception Pended - Awaiting Search Late Add Exception Completed" at bounding box center [114, 50] width 51 height 11
select select "4"
click at [89, 45] on select "Manual - Exception Pended - Awaiting Search Late Add Exception Completed" at bounding box center [114, 50] width 51 height 11
click at [290, 78] on button "Save" at bounding box center [283, 78] width 37 height 12
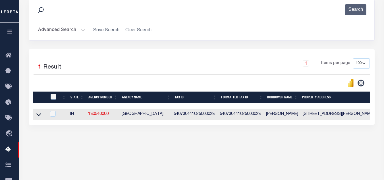
click at [72, 32] on button "Advanced Search" at bounding box center [61, 30] width 47 height 11
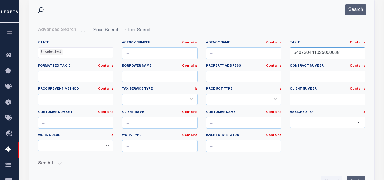
drag, startPoint x: 348, startPoint y: 53, endPoint x: 256, endPoint y: 53, distance: 91.7
click at [257, 53] on div "State In In AK AL AR AZ CA CO CT DC DE FL GA GU HI IA ID IL IN KS KY LA MA MD M…" at bounding box center [201, 98] width 335 height 116
paste input "700043000024"
type input "540730700043000024"
click at [355, 13] on button "Search" at bounding box center [355, 9] width 21 height 11
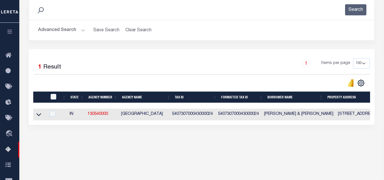
scroll to position [121, 0]
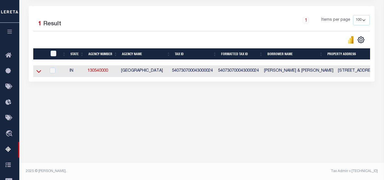
click at [39, 71] on icon at bounding box center [38, 71] width 5 height 6
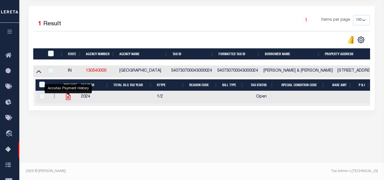
click at [68, 99] on icon "" at bounding box center [67, 96] width 7 height 7
checkbox input "true"
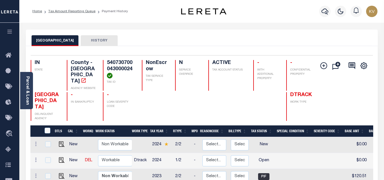
scroll to position [57, 0]
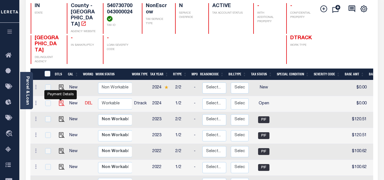
click at [59, 100] on img "" at bounding box center [62, 103] width 6 height 6
checkbox input "true"
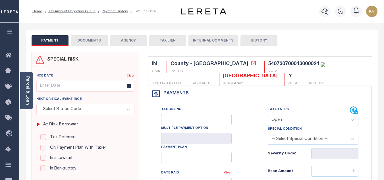
scroll to position [57, 0]
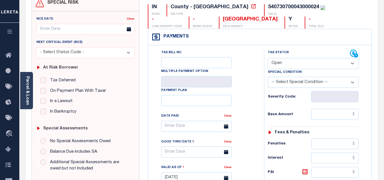
click at [277, 62] on select "- Select Status Code - Open Due/Unpaid Paid Incomplete No Tax Due Internal Refu…" at bounding box center [313, 63] width 91 height 11
select select "PYD"
click at [268, 58] on select "- Select Status Code - Open Due/Unpaid Paid Incomplete No Tax Due Internal Refu…" at bounding box center [313, 63] width 91 height 11
type input "[DATE]"
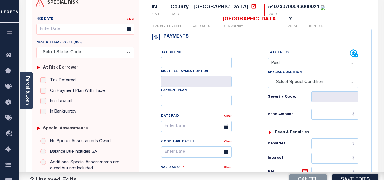
click at [255, 100] on div "Tax Bill No Multiple Payment Option Payment Plan Clear" at bounding box center [205, 128] width 102 height 159
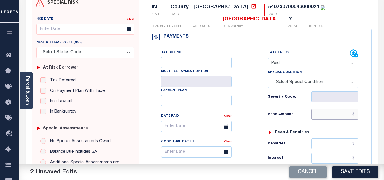
click at [325, 111] on input "text" at bounding box center [334, 114] width 47 height 11
type input "$144.57"
click at [293, 108] on div "Tax Status Status - Select Status Code -" at bounding box center [315, 174] width 102 height 251
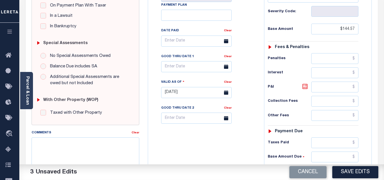
scroll to position [199, 0]
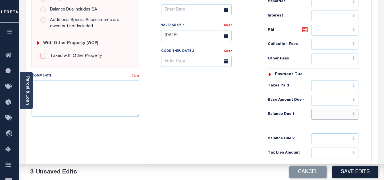
click at [327, 113] on input "text" at bounding box center [334, 114] width 47 height 11
type input "$0.00"
click at [212, 97] on div "Tax Bill No Multiple Payment Option Payment Plan Clear" at bounding box center [204, 32] width 110 height 251
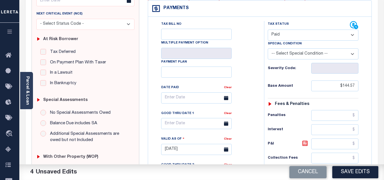
scroll to position [0, 0]
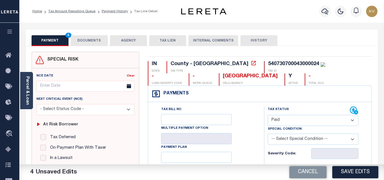
click at [88, 41] on button "DOCUMENTS" at bounding box center [89, 40] width 37 height 11
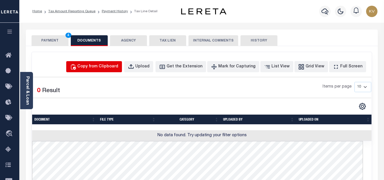
drag, startPoint x: 104, startPoint y: 68, endPoint x: 105, endPoint y: 75, distance: 7.0
click at [104, 68] on div "Copy from Clipboard" at bounding box center [97, 67] width 41 height 6
select select "POP"
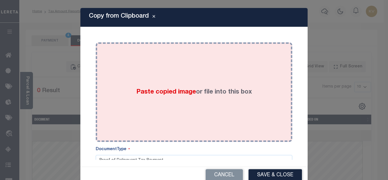
click at [158, 102] on div "Paste copied image or file into this box" at bounding box center [194, 92] width 188 height 91
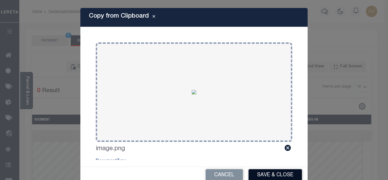
click at [280, 175] on button "Save & Close" at bounding box center [275, 175] width 53 height 12
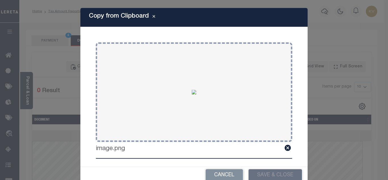
click at [49, 39] on div "Copy from Clipboard Paste copied image or file into this box Select file or dra…" at bounding box center [194, 90] width 388 height 180
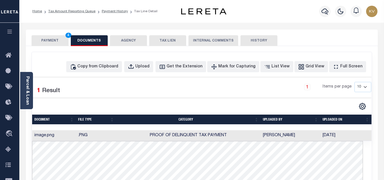
click at [54, 42] on button "PAYMENT 4" at bounding box center [50, 40] width 37 height 11
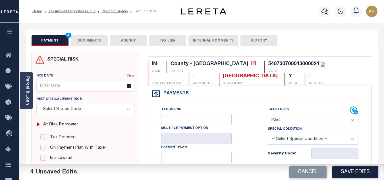
scroll to position [57, 0]
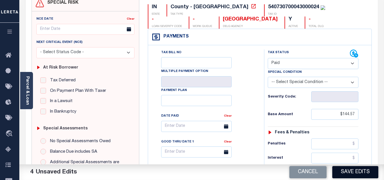
click at [352, 170] on button "Save Edits" at bounding box center [355, 172] width 46 height 12
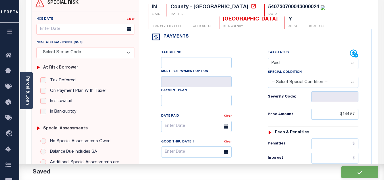
checkbox input "false"
type input "$144.57"
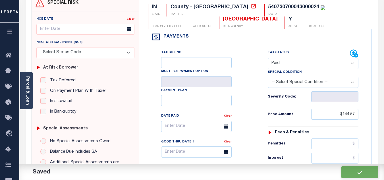
type input "$0"
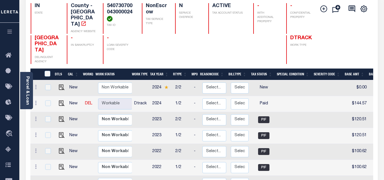
scroll to position [85, 0]
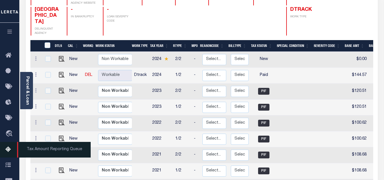
click at [11, 152] on icon at bounding box center [9, 149] width 9 height 7
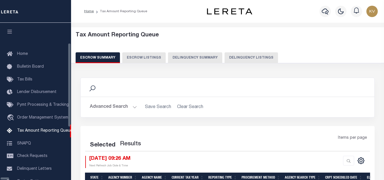
click at [224, 55] on button "Delinquency Listings" at bounding box center [250, 57] width 53 height 11
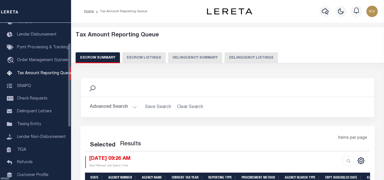
select select "100"
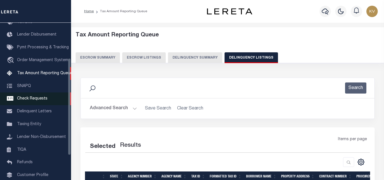
select select "100"
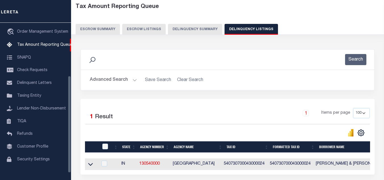
scroll to position [57, 0]
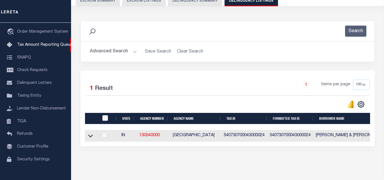
click at [105, 120] on input "checkbox" at bounding box center [105, 118] width 6 height 6
checkbox input "true"
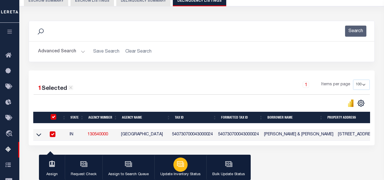
click at [183, 164] on icon "button" at bounding box center [180, 163] width 7 height 7
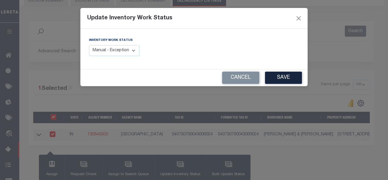
click at [116, 56] on select "Manual - Exception Pended - Awaiting Search Late Add Exception Completed" at bounding box center [114, 50] width 51 height 11
select select "4"
click at [89, 45] on select "Manual - Exception Pended - Awaiting Search Late Add Exception Completed" at bounding box center [114, 50] width 51 height 11
click at [274, 78] on button "Save" at bounding box center [283, 78] width 37 height 12
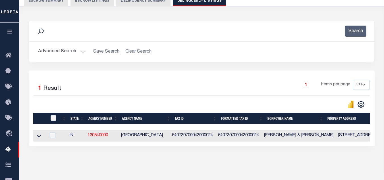
click at [74, 51] on button "Advanced Search" at bounding box center [61, 51] width 47 height 11
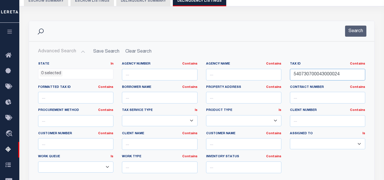
drag, startPoint x: 341, startPoint y: 74, endPoint x: 217, endPoint y: 74, distance: 123.8
click at [217, 74] on div "State In In AK AL AR AZ CA CO CT DC DE FL GA GU HI IA ID IL IN KS [GEOGRAPHIC_D…" at bounding box center [201, 120] width 335 height 116
paste input "110000"
type input "540731100003000024"
click at [356, 30] on button "Search" at bounding box center [355, 31] width 21 height 11
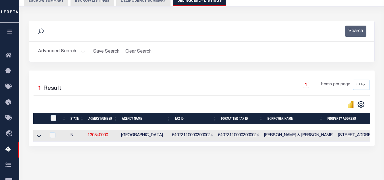
scroll to position [114, 0]
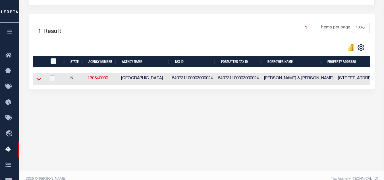
click at [36, 82] on icon at bounding box center [38, 79] width 5 height 6
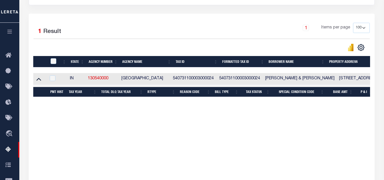
scroll to position [121, 0]
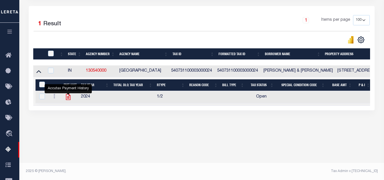
click at [69, 98] on icon "" at bounding box center [68, 97] width 5 height 6
checkbox input "true"
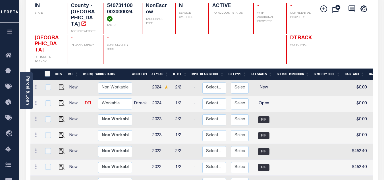
scroll to position [85, 0]
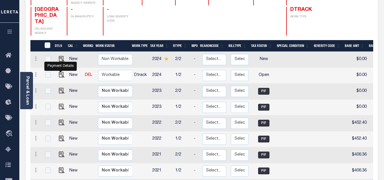
click at [62, 67] on body "Home Tax Amount Reporting Queue Payment History" at bounding box center [192, 119] width 384 height 409
click at [61, 72] on img "" at bounding box center [62, 75] width 6 height 6
checkbox input "true"
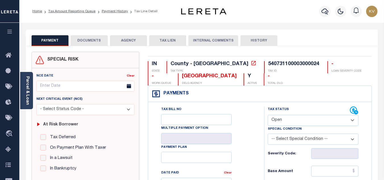
scroll to position [57, 0]
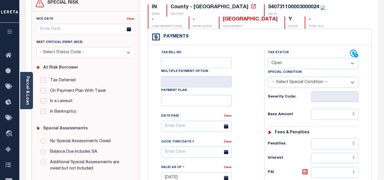
click at [306, 64] on select "- Select Status Code - Open Due/Unpaid Paid Incomplete No Tax Due Internal Refu…" at bounding box center [313, 63] width 91 height 11
select select "PYD"
click at [268, 58] on select "- Select Status Code - Open Due/Unpaid Paid Incomplete No Tax Due Internal Refu…" at bounding box center [313, 63] width 91 height 11
type input "[DATE]"
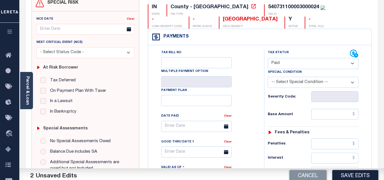
click at [250, 97] on div "Tax Bill No Multiple Payment Option Payment Plan Clear" at bounding box center [205, 128] width 102 height 159
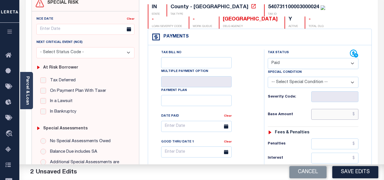
click at [322, 116] on input "text" at bounding box center [334, 114] width 47 height 11
drag, startPoint x: 329, startPoint y: 115, endPoint x: 379, endPoint y: 112, distance: 50.4
click at [379, 112] on div "PAYMENT 2 DOCUMENTS AGENCY DELINQUENT PAYEE" at bounding box center [202, 173] width 360 height 400
type input "$793.48"
click at [303, 113] on h6 "Base Amount" at bounding box center [289, 114] width 43 height 5
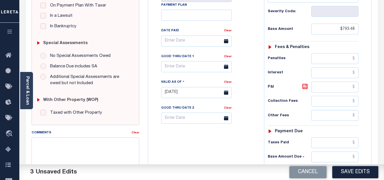
scroll to position [199, 0]
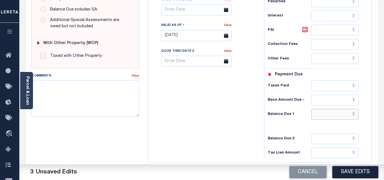
click at [316, 117] on input "text" at bounding box center [334, 114] width 47 height 11
paste input "$793.48"
type input "$793.48"
click at [234, 115] on div "Tax Bill No Multiple Payment Option Payment Plan Clear" at bounding box center [204, 32] width 110 height 251
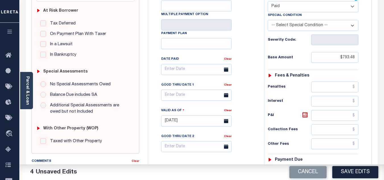
scroll to position [28, 0]
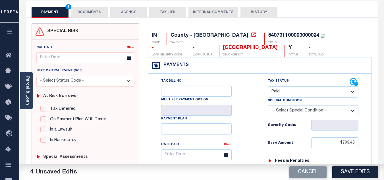
click at [92, 17] on button "DOCUMENTS" at bounding box center [89, 12] width 37 height 11
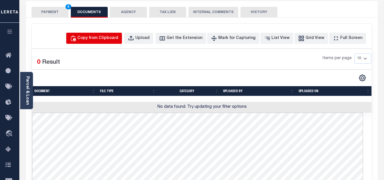
click at [108, 39] on div "Copy from Clipboard" at bounding box center [97, 38] width 41 height 6
select select "POP"
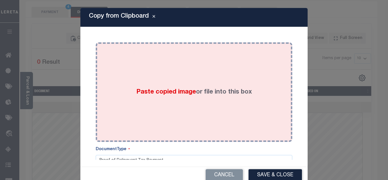
click at [145, 62] on div "Paste copied image or file into this box" at bounding box center [194, 92] width 188 height 91
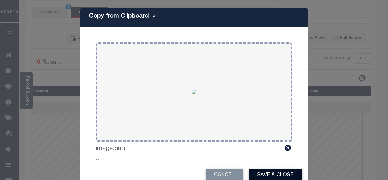
click at [271, 176] on button "Save & Close" at bounding box center [275, 175] width 53 height 12
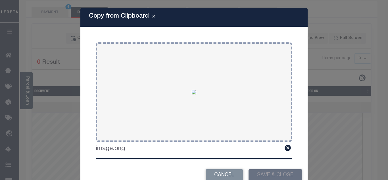
click at [45, 10] on div "Copy from Clipboard Paste copied image or file into this box Select file or dra…" at bounding box center [194, 90] width 388 height 180
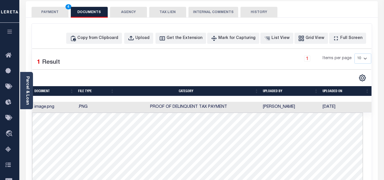
click at [45, 11] on button "PAYMENT 4" at bounding box center [50, 12] width 37 height 11
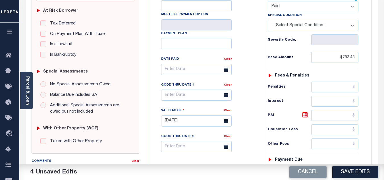
scroll to position [170, 0]
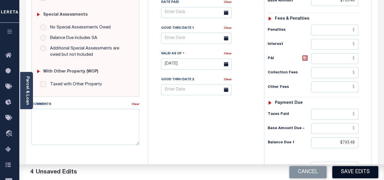
click at [364, 172] on button "Save Edits" at bounding box center [355, 172] width 46 height 12
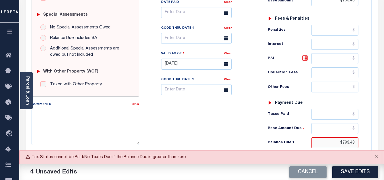
drag, startPoint x: 337, startPoint y: 142, endPoint x: 365, endPoint y: 141, distance: 28.7
click at [365, 141] on div "Tax Status Status - Select Status Code -" at bounding box center [315, 61] width 102 height 251
type input "$0.00"
click at [221, 110] on div "Tax Bill No Multiple Payment Option Payment Plan Clear" at bounding box center [204, 61] width 110 height 251
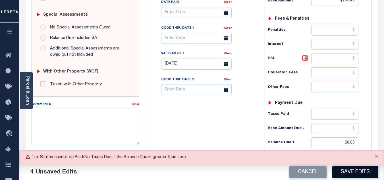
click at [355, 175] on button "Save Edits" at bounding box center [355, 172] width 46 height 12
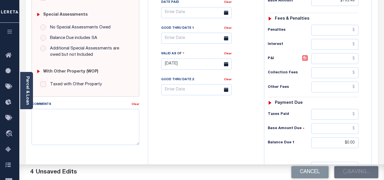
checkbox input "false"
type input "$793.48"
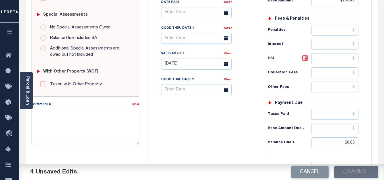
type input "$0"
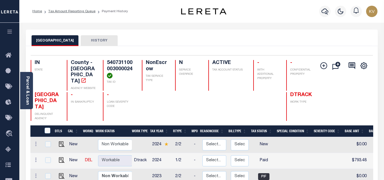
scroll to position [85, 0]
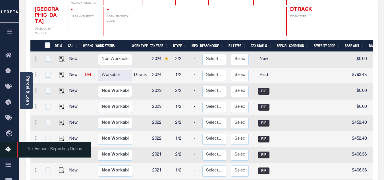
click at [11, 151] on icon at bounding box center [9, 149] width 9 height 7
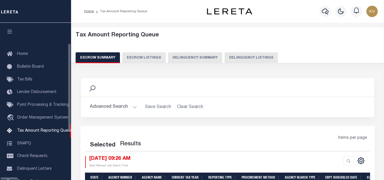
click at [224, 56] on button "Delinquency Listings" at bounding box center [250, 57] width 53 height 11
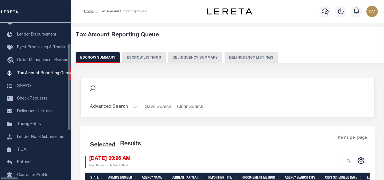
select select "100"
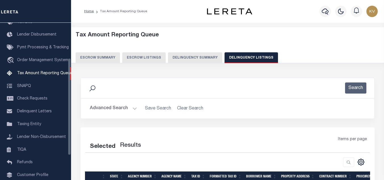
select select "100"
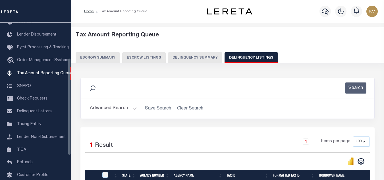
scroll to position [57, 0]
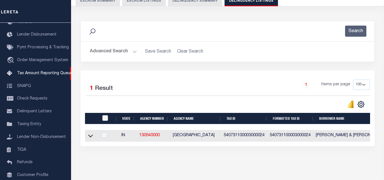
click at [106, 119] on input "checkbox" at bounding box center [105, 118] width 6 height 6
checkbox input "true"
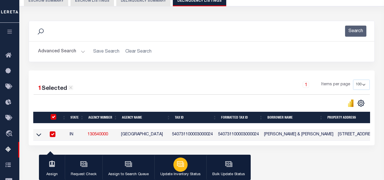
click at [169, 169] on button "Update Inventory Status" at bounding box center [180, 168] width 52 height 26
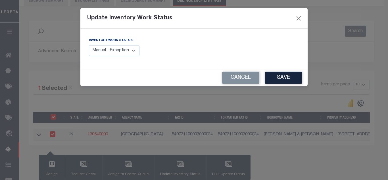
click at [115, 49] on select "Manual - Exception Pended - Awaiting Search Late Add Exception Completed" at bounding box center [114, 50] width 51 height 11
select select "4"
click at [89, 45] on select "Manual - Exception Pended - Awaiting Search Late Add Exception Completed" at bounding box center [114, 50] width 51 height 11
click at [289, 80] on button "Save" at bounding box center [283, 78] width 37 height 12
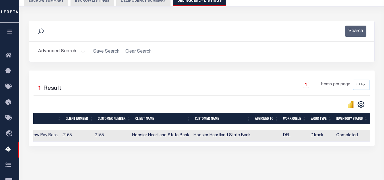
scroll to position [0, 0]
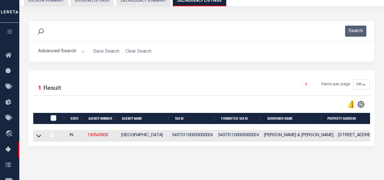
click at [61, 53] on button "Advanced Search" at bounding box center [61, 51] width 47 height 11
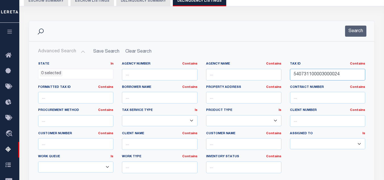
drag, startPoint x: 345, startPoint y: 74, endPoint x: 312, endPoint y: 53, distance: 37.9
click at [234, 76] on div "State In In AK AL AR AZ CA CO CT DC DE FL GA GU HI IA ID IL IN KS [GEOGRAPHIC_D…" at bounding box center [201, 120] width 335 height 116
paste input "11013000028"
type input "540731111013000028"
click at [356, 28] on button "Search" at bounding box center [355, 31] width 21 height 11
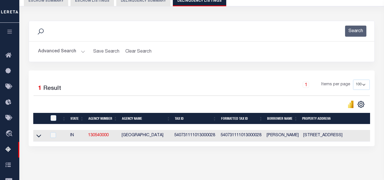
scroll to position [114, 0]
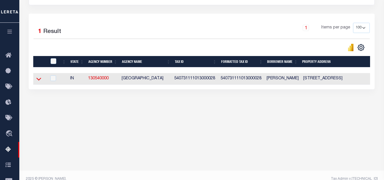
click at [38, 78] on icon at bounding box center [38, 79] width 5 height 6
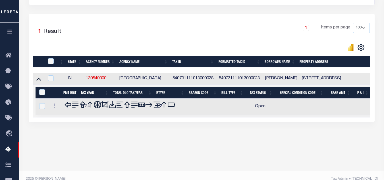
scroll to position [121, 0]
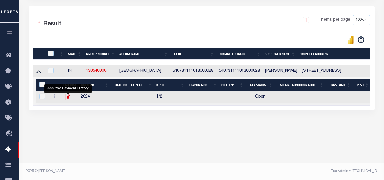
click at [65, 98] on icon "" at bounding box center [67, 96] width 7 height 7
checkbox input "true"
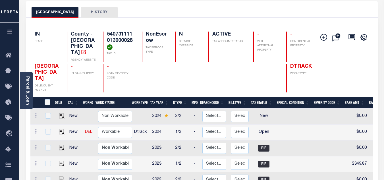
scroll to position [85, 0]
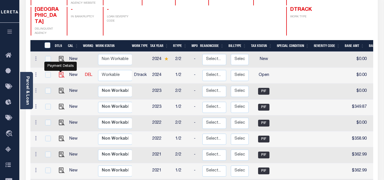
click at [59, 72] on img "" at bounding box center [62, 75] width 6 height 6
checkbox input "true"
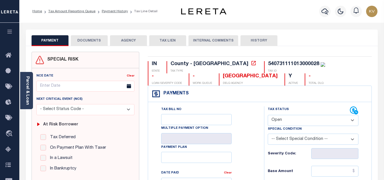
scroll to position [57, 0]
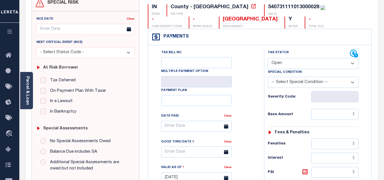
click at [293, 63] on select "- Select Status Code - Open Due/Unpaid Paid Incomplete No Tax Due Internal Refu…" at bounding box center [313, 63] width 91 height 11
select select "PYD"
click at [268, 58] on select "- Select Status Code - Open Due/Unpaid Paid Incomplete No Tax Due Internal Refu…" at bounding box center [313, 63] width 91 height 11
type input "[DATE]"
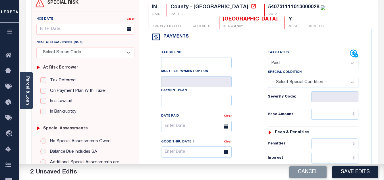
click at [250, 95] on div "Tax Bill No Multiple Payment Option Payment Plan Clear" at bounding box center [205, 128] width 102 height 159
click at [343, 115] on input "text" at bounding box center [334, 114] width 47 height 11
type input "$"
type input "$350.44"
click at [306, 104] on div "Tax Status Status - Select Status Code -" at bounding box center [315, 174] width 102 height 251
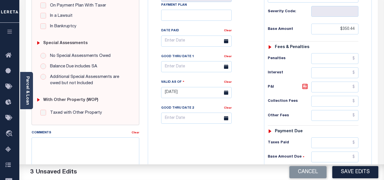
scroll to position [199, 0]
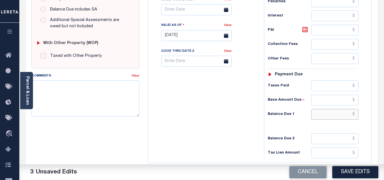
click at [326, 115] on input "text" at bounding box center [334, 114] width 47 height 11
type input "$0.00"
click at [248, 120] on div "Tax Bill No Multiple Payment Option Payment Plan Clear" at bounding box center [204, 32] width 110 height 251
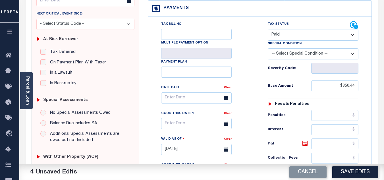
scroll to position [0, 0]
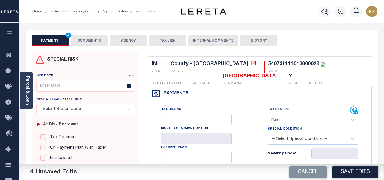
click at [96, 39] on button "DOCUMENTS" at bounding box center [89, 40] width 37 height 11
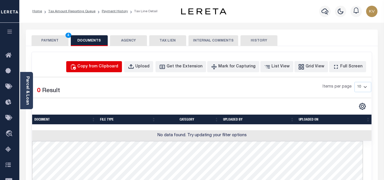
click at [112, 61] on button "Copy from Clipboard" at bounding box center [94, 66] width 56 height 11
select select "POP"
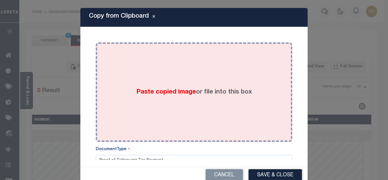
click at [147, 82] on div "Paste copied image or file into this box" at bounding box center [194, 92] width 188 height 91
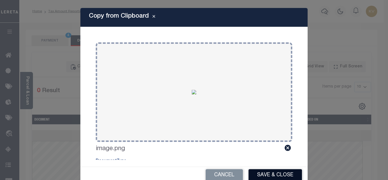
click at [275, 174] on button "Save & Close" at bounding box center [275, 175] width 53 height 12
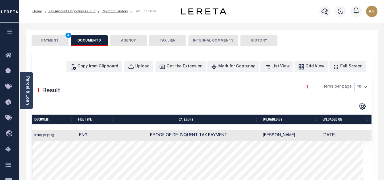
click at [45, 41] on button "PAYMENT 4" at bounding box center [50, 40] width 37 height 11
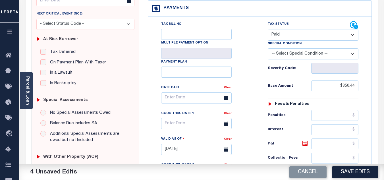
scroll to position [114, 0]
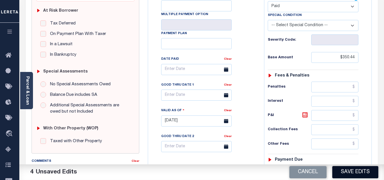
click at [356, 170] on button "Save Edits" at bounding box center [355, 172] width 46 height 12
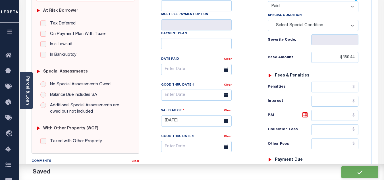
checkbox input "false"
type input "$350.44"
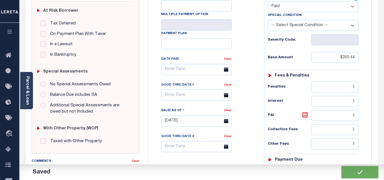
type input "$0"
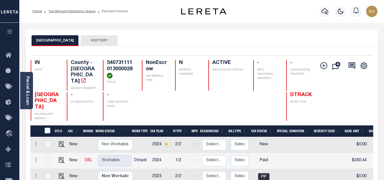
scroll to position [28, 0]
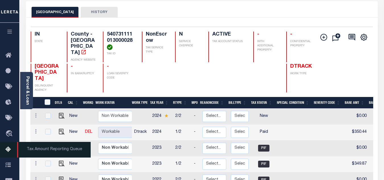
click at [9, 147] on icon at bounding box center [9, 149] width 9 height 7
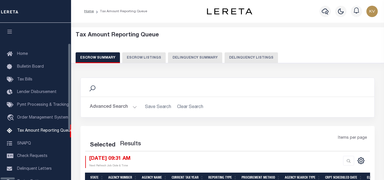
click at [224, 56] on button "Delinquency Listings" at bounding box center [250, 57] width 53 height 11
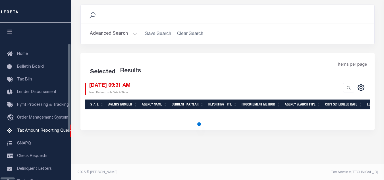
scroll to position [57, 0]
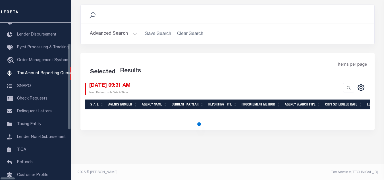
select select "100"
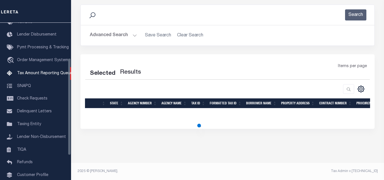
select select "100"
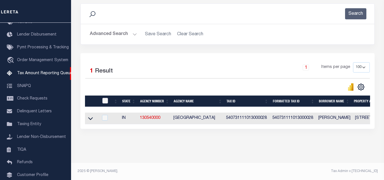
click at [107, 98] on input "checkbox" at bounding box center [105, 101] width 6 height 6
checkbox input "true"
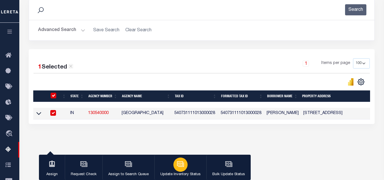
click at [181, 165] on icon "button" at bounding box center [180, 163] width 4 height 3
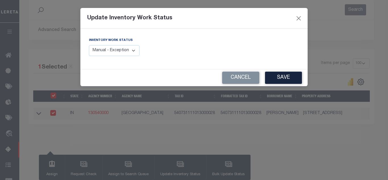
click at [102, 49] on select "Manual - Exception Pended - Awaiting Search Late Add Exception Completed" at bounding box center [114, 50] width 51 height 11
select select "4"
click at [89, 45] on select "Manual - Exception Pended - Awaiting Search Late Add Exception Completed" at bounding box center [114, 50] width 51 height 11
click at [289, 78] on button "Save" at bounding box center [283, 78] width 37 height 12
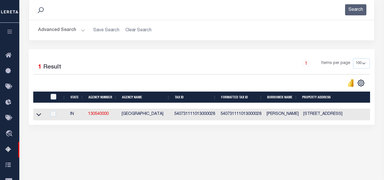
click at [58, 34] on button "Advanced Search" at bounding box center [61, 30] width 47 height 11
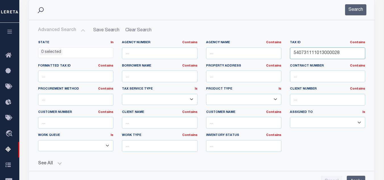
drag, startPoint x: 342, startPoint y: 53, endPoint x: 280, endPoint y: 52, distance: 62.8
click at [280, 52] on div "State In In AK AL AR AZ CA CO CT DC DE FL GA GU HI IA ID IL IN KS [GEOGRAPHIC_D…" at bounding box center [201, 98] width 335 height 116
paste input "4"
type input "540731111014000028"
click at [358, 9] on button "Search" at bounding box center [355, 9] width 21 height 11
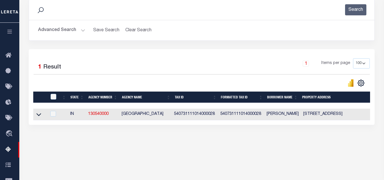
scroll to position [121, 0]
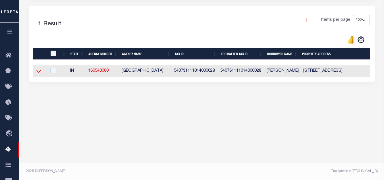
click at [40, 74] on icon at bounding box center [38, 71] width 5 height 6
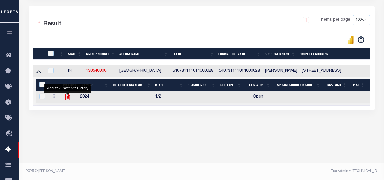
click at [67, 99] on icon "" at bounding box center [67, 97] width 5 height 6
checkbox input "true"
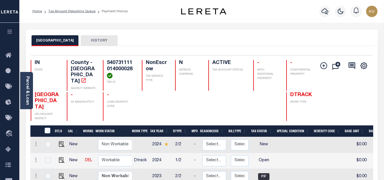
scroll to position [57, 0]
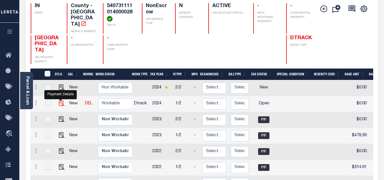
click at [61, 100] on img "" at bounding box center [62, 103] width 6 height 6
checkbox input "true"
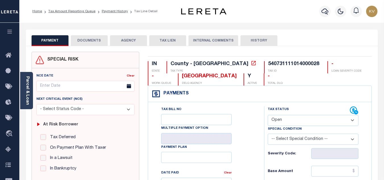
scroll to position [57, 0]
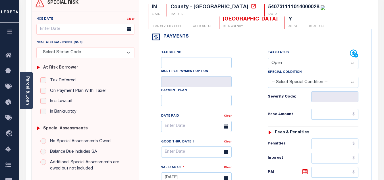
click at [285, 66] on select "- Select Status Code - Open Due/Unpaid Paid Incomplete No Tax Due Internal Refu…" at bounding box center [313, 63] width 91 height 11
select select "PYD"
click at [268, 58] on select "- Select Status Code - Open Due/Unpaid Paid Incomplete No Tax Due Internal Refu…" at bounding box center [313, 63] width 91 height 11
type input "[DATE]"
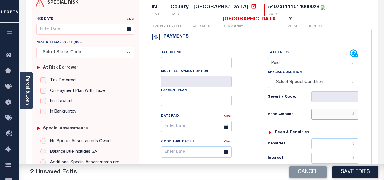
click at [323, 115] on input "text" at bounding box center [334, 114] width 47 height 11
type input "$477.86"
click at [308, 112] on div "Base Amount $477.86" at bounding box center [313, 114] width 91 height 11
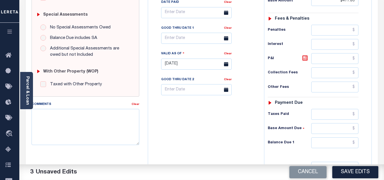
scroll to position [199, 0]
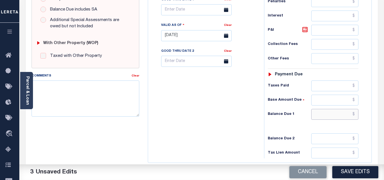
click at [331, 117] on input "text" at bounding box center [334, 114] width 47 height 11
type input "$0.00"
click at [208, 114] on div "Tax Bill No Multiple Payment Option Payment Plan Clear" at bounding box center [204, 32] width 110 height 251
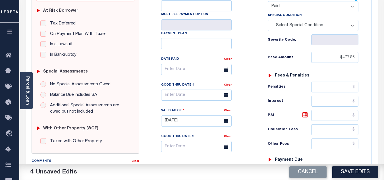
scroll to position [0, 0]
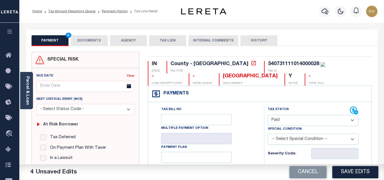
click at [87, 39] on button "DOCUMENTS" at bounding box center [89, 40] width 37 height 11
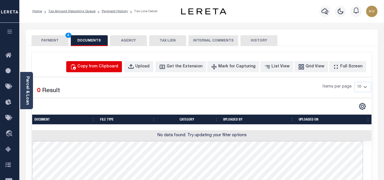
drag, startPoint x: 105, startPoint y: 65, endPoint x: 118, endPoint y: 82, distance: 21.2
click at [105, 65] on div "Copy from Clipboard" at bounding box center [97, 67] width 41 height 6
select select "POP"
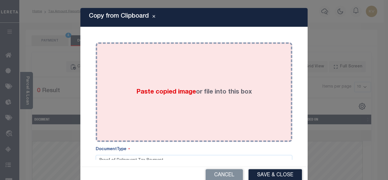
click at [134, 86] on div "Paste copied image or file into this box" at bounding box center [194, 92] width 188 height 91
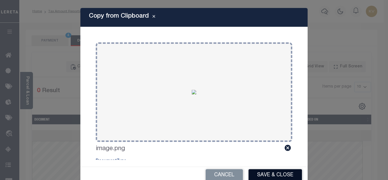
click at [273, 176] on button "Save & Close" at bounding box center [275, 175] width 53 height 12
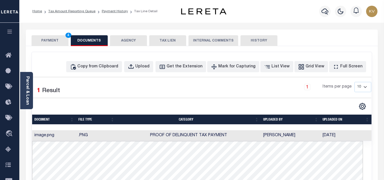
click at [49, 39] on button "PAYMENT 4" at bounding box center [50, 40] width 37 height 11
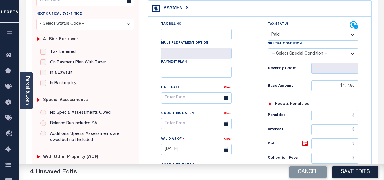
scroll to position [114, 0]
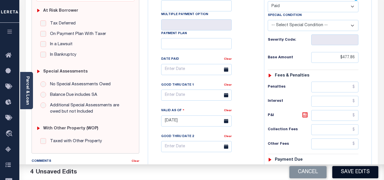
click at [359, 174] on button "Save Edits" at bounding box center [355, 172] width 46 height 12
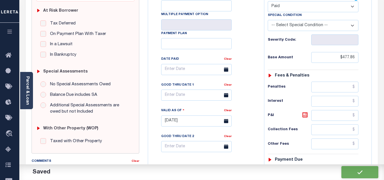
checkbox input "false"
type input "$477.86"
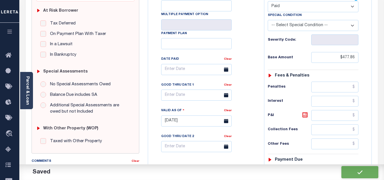
type input "$0"
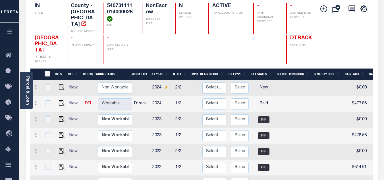
scroll to position [85, 0]
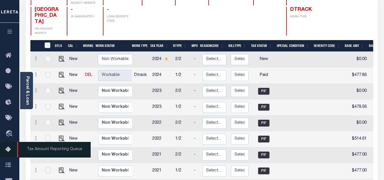
click at [2, 151] on link "Tax Amount Reporting Queue" at bounding box center [9, 150] width 19 height 16
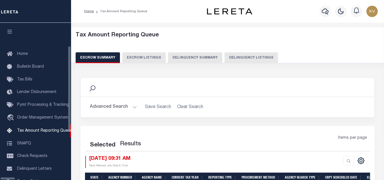
click at [201, 58] on button "Delinquency Summary" at bounding box center [195, 57] width 54 height 11
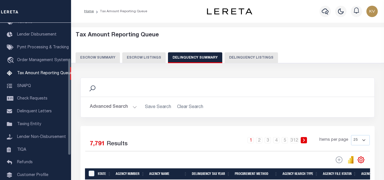
click at [264, 55] on button "Delinquency Listings" at bounding box center [250, 57] width 53 height 11
select select "100"
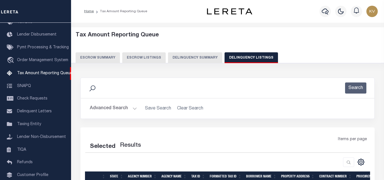
scroll to position [57, 0]
select select "100"
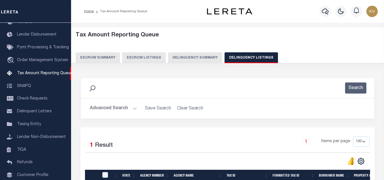
scroll to position [57, 0]
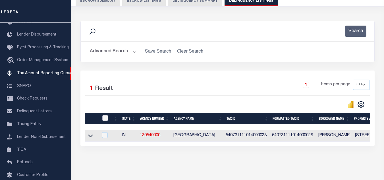
click at [107, 119] on input "checkbox" at bounding box center [105, 118] width 6 height 6
checkbox input "true"
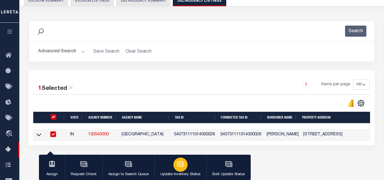
click at [177, 169] on div "button" at bounding box center [180, 164] width 14 height 14
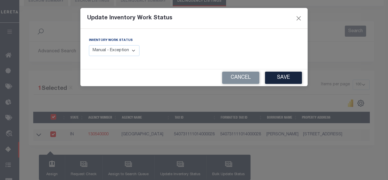
click at [124, 49] on select "Manual - Exception Pended - Awaiting Search Late Add Exception Completed" at bounding box center [114, 50] width 51 height 11
select select "4"
click at [89, 45] on select "Manual - Exception Pended - Awaiting Search Late Add Exception Completed" at bounding box center [114, 50] width 51 height 11
click at [281, 76] on button "Save" at bounding box center [283, 78] width 37 height 12
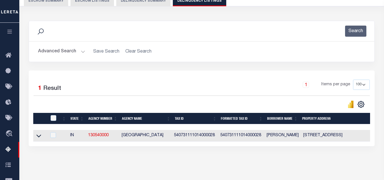
click at [75, 56] on button "Advanced Search" at bounding box center [61, 51] width 47 height 11
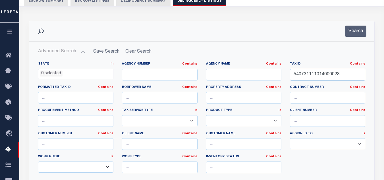
drag, startPoint x: 347, startPoint y: 75, endPoint x: 232, endPoint y: 74, distance: 114.2
click at [232, 74] on div "State In In AK AL AR AZ CA CO CT DC DE FL GA GU HI IA ID IL IN KS [GEOGRAPHIC_D…" at bounding box center [201, 120] width 335 height 116
paste input "224001000030"
type input "540731224001000030"
click at [349, 33] on button "Search" at bounding box center [355, 31] width 21 height 11
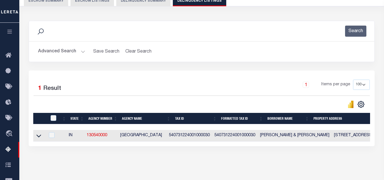
scroll to position [114, 0]
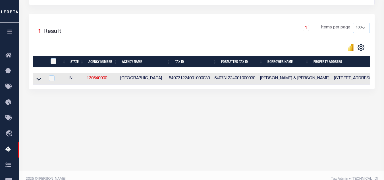
click at [41, 79] on link at bounding box center [39, 78] width 7 height 4
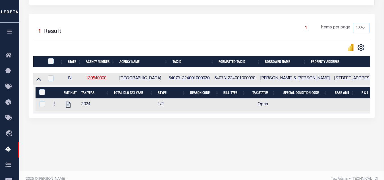
scroll to position [121, 0]
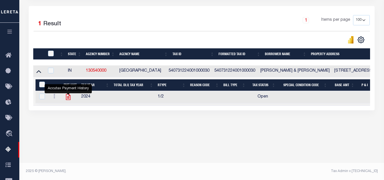
click at [70, 98] on icon "" at bounding box center [68, 97] width 5 height 6
checkbox input "true"
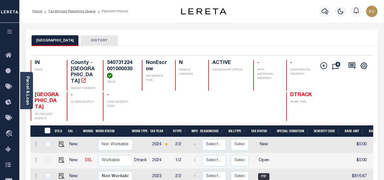
scroll to position [57, 0]
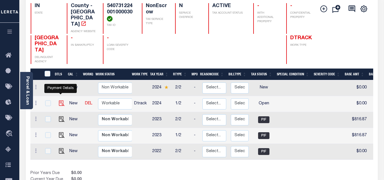
click at [59, 100] on img "" at bounding box center [62, 103] width 6 height 6
checkbox input "true"
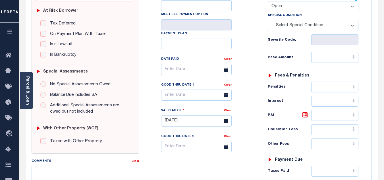
scroll to position [85, 0]
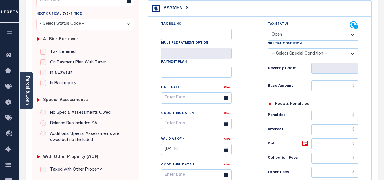
click at [279, 32] on select "- Select Status Code - Open Due/Unpaid Paid Incomplete No Tax Due Internal Refu…" at bounding box center [313, 35] width 91 height 11
select select "PYD"
click at [268, 30] on select "- Select Status Code - Open Due/Unpaid Paid Incomplete No Tax Due Internal Refu…" at bounding box center [313, 35] width 91 height 11
type input "[DATE]"
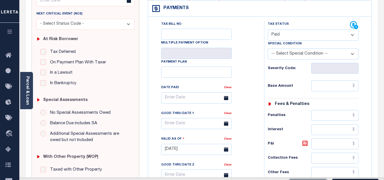
click at [258, 79] on div "Tax Bill No Multiple Payment Option Payment Plan Clear" at bounding box center [204, 146] width 110 height 251
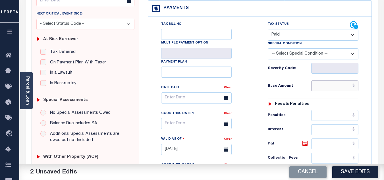
click at [334, 85] on input "text" at bounding box center [334, 85] width 47 height 11
type input "$854.97"
click at [297, 78] on div "Tax Status Status - Select Status Code -" at bounding box center [315, 146] width 102 height 251
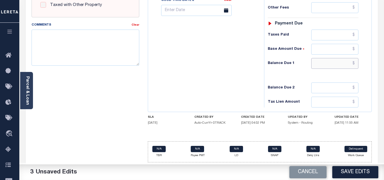
click at [319, 61] on input "text" at bounding box center [334, 63] width 47 height 11
type input "$0.00"
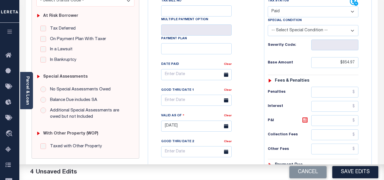
scroll to position [23, 0]
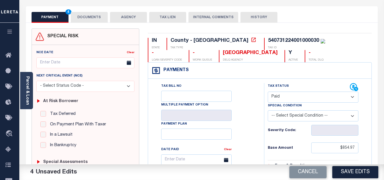
click at [89, 16] on button "DOCUMENTS" at bounding box center [89, 17] width 37 height 11
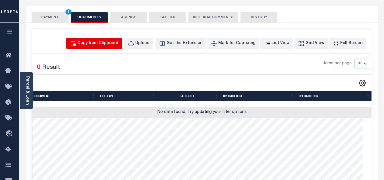
click at [97, 43] on div "Copy from Clipboard" at bounding box center [97, 43] width 41 height 6
select select "POP"
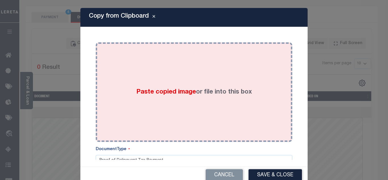
click at [162, 78] on div "Paste copied image or file into this box" at bounding box center [194, 92] width 188 height 91
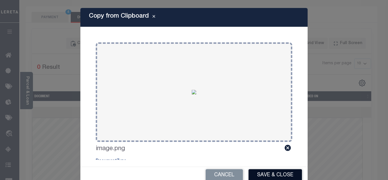
click at [279, 174] on button "Save & Close" at bounding box center [275, 175] width 53 height 12
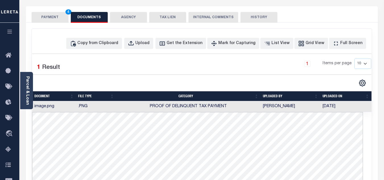
click at [59, 17] on button "PAYMENT 4" at bounding box center [50, 17] width 37 height 11
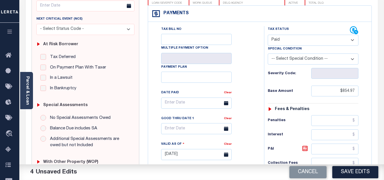
scroll to position [109, 0]
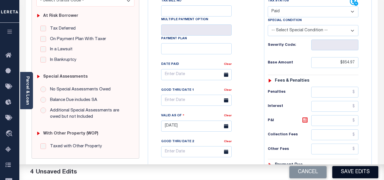
click at [345, 171] on button "Save Edits" at bounding box center [355, 172] width 46 height 12
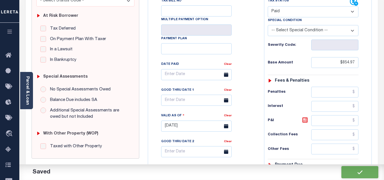
checkbox input "false"
type input "$854.97"
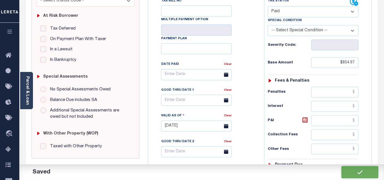
type input "$0"
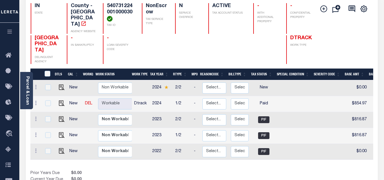
scroll to position [85, 0]
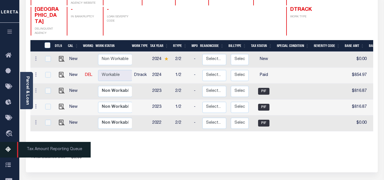
click at [6, 150] on icon at bounding box center [9, 149] width 9 height 7
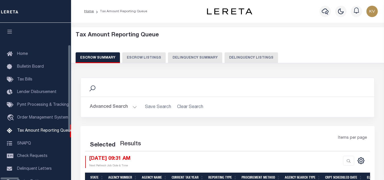
click at [224, 59] on button "Delinquency Listings" at bounding box center [250, 57] width 53 height 11
select select "100"
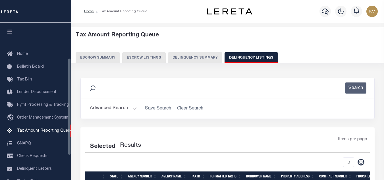
scroll to position [57, 0]
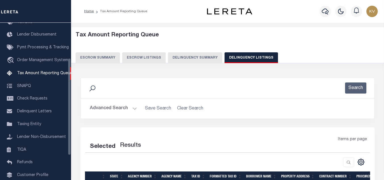
select select "100"
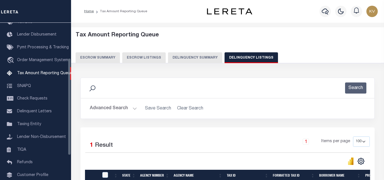
scroll to position [57, 0]
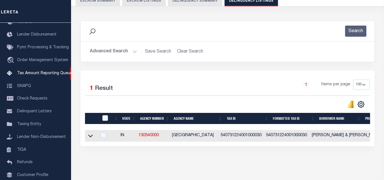
click at [105, 116] on input "checkbox" at bounding box center [105, 118] width 6 height 6
checkbox input "true"
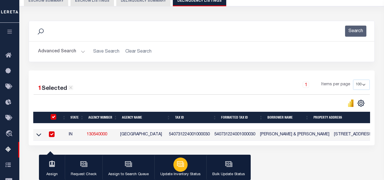
click at [182, 163] on icon "button" at bounding box center [180, 163] width 6 height 5
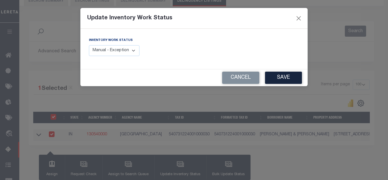
drag, startPoint x: 104, startPoint y: 51, endPoint x: 106, endPoint y: 55, distance: 4.0
click at [104, 51] on select "Manual - Exception Pended - Awaiting Search Late Add Exception Completed" at bounding box center [114, 50] width 51 height 11
select select "4"
click at [89, 45] on select "Manual - Exception Pended - Awaiting Search Late Add Exception Completed" at bounding box center [114, 50] width 51 height 11
click at [277, 81] on button "Save" at bounding box center [283, 78] width 37 height 12
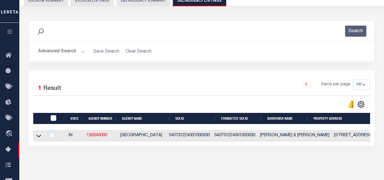
click at [62, 54] on button "Advanced Search" at bounding box center [61, 51] width 47 height 11
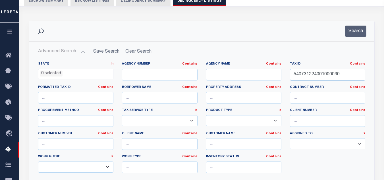
drag, startPoint x: 342, startPoint y: 75, endPoint x: 227, endPoint y: 73, distance: 115.4
click at [222, 72] on div "State In In AK AL AR AZ CA CO CT DC DE FL GA GU HI IA ID IL IN KS KY LA MA MD M…" at bounding box center [201, 120] width 335 height 116
paste input "4"
type input "540731224004000030"
click at [359, 32] on button "Search" at bounding box center [355, 31] width 21 height 11
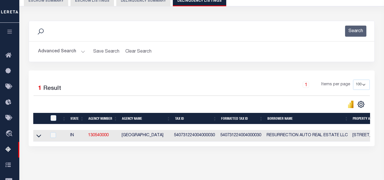
scroll to position [85, 0]
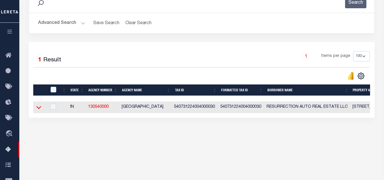
click at [39, 107] on icon at bounding box center [38, 107] width 5 height 6
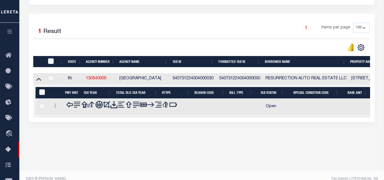
scroll to position [121, 0]
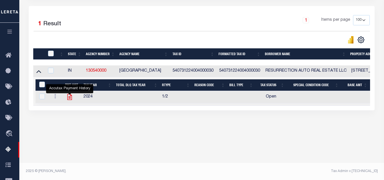
click at [70, 97] on icon "" at bounding box center [69, 96] width 7 height 7
checkbox input "true"
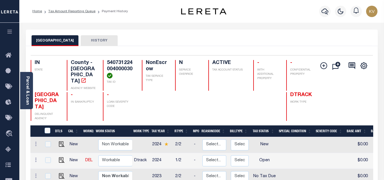
scroll to position [57, 0]
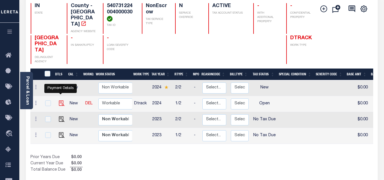
click at [61, 100] on img "" at bounding box center [62, 103] width 6 height 6
checkbox input "true"
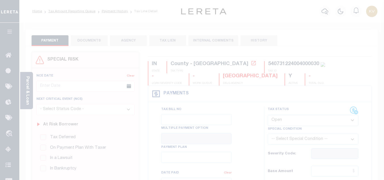
scroll to position [57, 0]
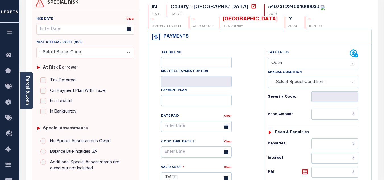
click at [314, 66] on select "- Select Status Code - Open Due/Unpaid Paid Incomplete No Tax Due Internal Refu…" at bounding box center [313, 63] width 91 height 11
select select "PYD"
click at [268, 58] on select "- Select Status Code - Open Due/Unpaid Paid Incomplete No Tax Due Internal Refu…" at bounding box center [313, 63] width 91 height 11
type input "[DATE]"
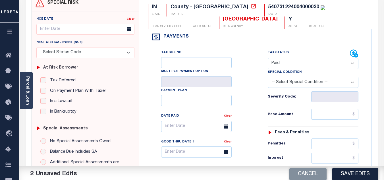
click at [251, 94] on div "Tax Bill No Multiple Payment Option Payment Plan Clear" at bounding box center [205, 128] width 102 height 159
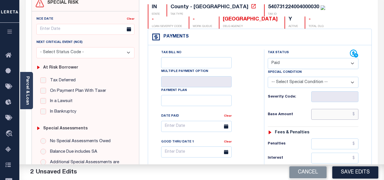
click at [333, 116] on input "text" at bounding box center [334, 114] width 47 height 11
type input "$1,216.43"
click at [299, 117] on h6 "Base Amount" at bounding box center [289, 114] width 43 height 5
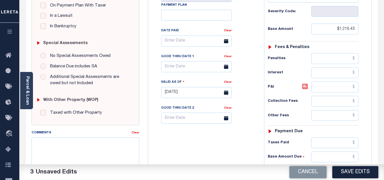
scroll to position [199, 0]
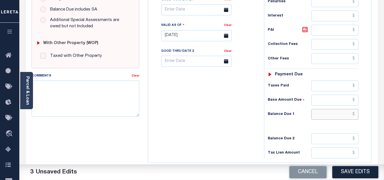
click at [322, 116] on input "text" at bounding box center [334, 114] width 47 height 11
type input "$0.00"
click at [222, 120] on div "Tax Bill No Multiple Payment Option Payment Plan Clear" at bounding box center [204, 32] width 110 height 251
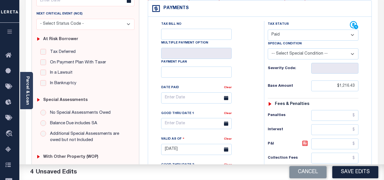
scroll to position [0, 0]
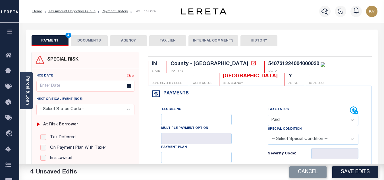
click at [87, 43] on button "DOCUMENTS" at bounding box center [89, 40] width 37 height 11
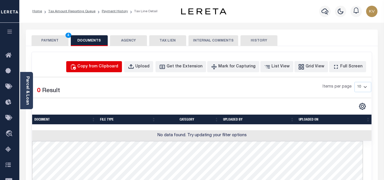
click at [100, 62] on button "Copy from Clipboard" at bounding box center [94, 66] width 56 height 11
select select "POP"
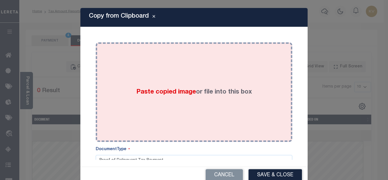
click at [119, 81] on div "Paste copied image or file into this box" at bounding box center [194, 92] width 188 height 91
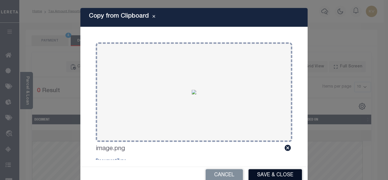
click at [274, 173] on button "Save & Close" at bounding box center [275, 175] width 53 height 12
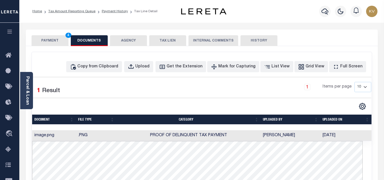
click at [56, 39] on button "PAYMENT 4" at bounding box center [50, 40] width 37 height 11
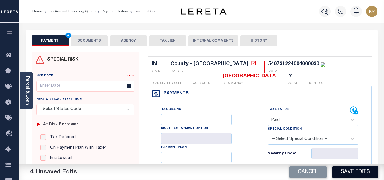
click at [350, 172] on button "Save Edits" at bounding box center [355, 172] width 46 height 12
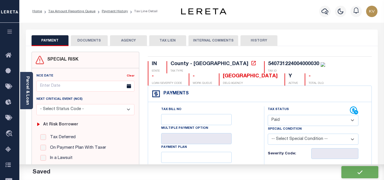
checkbox input "false"
type input "$1,216.43"
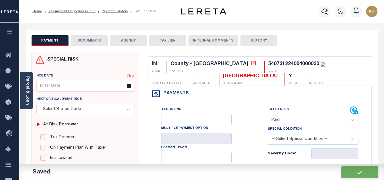
type input "$0"
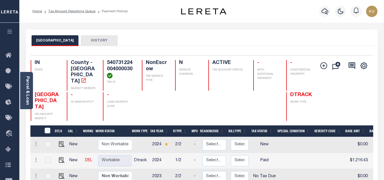
scroll to position [85, 0]
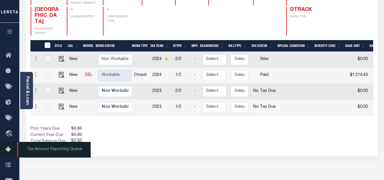
click at [9, 151] on icon at bounding box center [9, 149] width 9 height 7
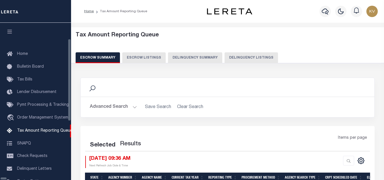
click at [224, 60] on button "Delinquency Listings" at bounding box center [250, 57] width 53 height 11
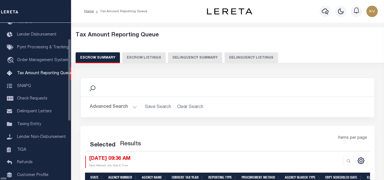
select select "100"
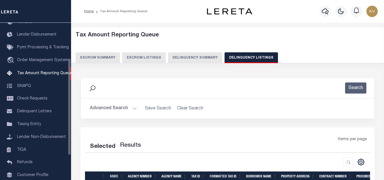
select select "100"
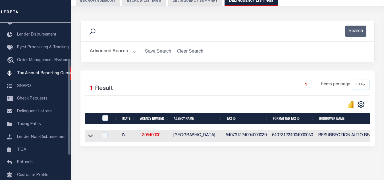
scroll to position [79, 0]
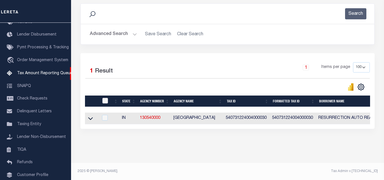
click at [107, 98] on input "checkbox" at bounding box center [105, 101] width 6 height 6
checkbox input "true"
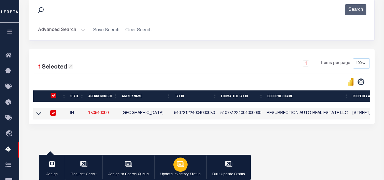
click at [189, 163] on button "Update Inventory Status" at bounding box center [180, 168] width 52 height 26
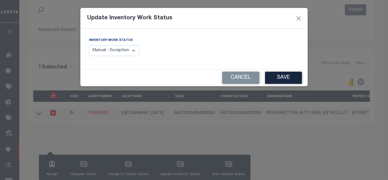
click at [113, 49] on select "Manual - Exception Pended - Awaiting Search Late Add Exception Completed" at bounding box center [114, 50] width 51 height 11
select select "4"
click at [89, 45] on select "Manual - Exception Pended - Awaiting Search Late Add Exception Completed" at bounding box center [114, 50] width 51 height 11
click at [268, 81] on button "Save" at bounding box center [283, 78] width 37 height 12
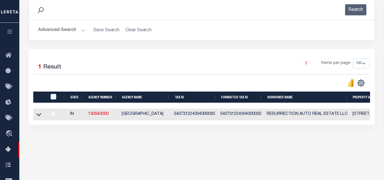
click at [80, 33] on button "Advanced Search" at bounding box center [61, 30] width 47 height 11
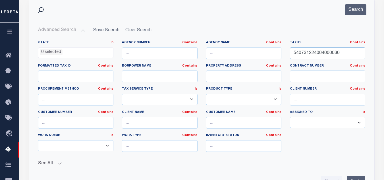
drag, startPoint x: 341, startPoint y: 55, endPoint x: 233, endPoint y: 55, distance: 108.5
click at [233, 55] on div "State In In AK AL AR AZ CA CO CT DC DE FL GA GU HI IA ID IL IN KS KY LA MA MD M…" at bounding box center [201, 98] width 335 height 116
paste input "331002"
type input "540731331002000030"
click at [359, 6] on button "Search" at bounding box center [355, 9] width 21 height 11
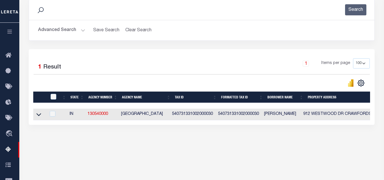
scroll to position [121, 0]
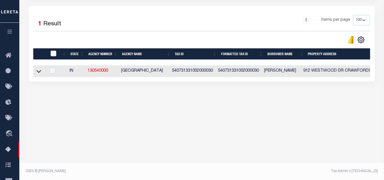
click at [36, 70] on link at bounding box center [39, 71] width 7 height 4
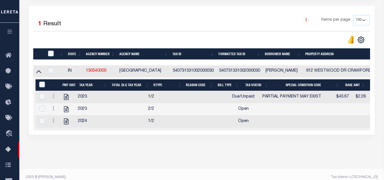
scroll to position [133, 0]
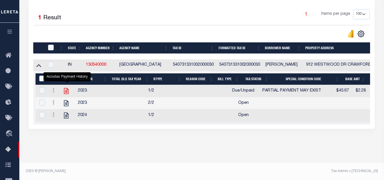
click at [65, 87] on icon "" at bounding box center [65, 90] width 7 height 7
checkbox input "true"
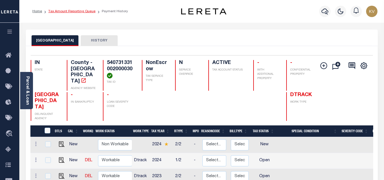
click at [84, 10] on link "Tax Amount Reporting Queue" at bounding box center [71, 11] width 47 height 3
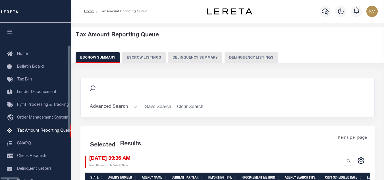
select select "100"
click at [219, 52] on div "Escrow Summary Escrow Listings Delinquency Summary Delinquency Listings" at bounding box center [228, 57] width 304 height 11
select select "100"
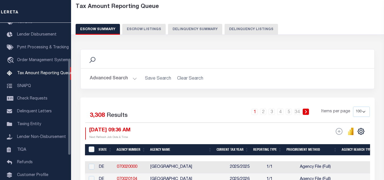
scroll to position [28, 0]
click at [251, 28] on button "Delinquency Listings" at bounding box center [250, 29] width 53 height 11
select select "100"
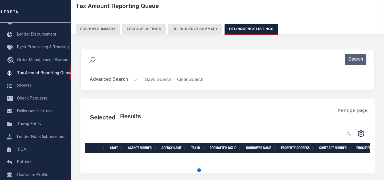
select select "100"
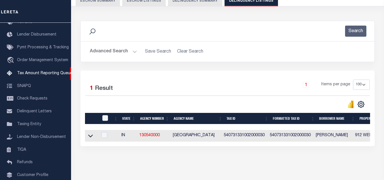
scroll to position [79, 0]
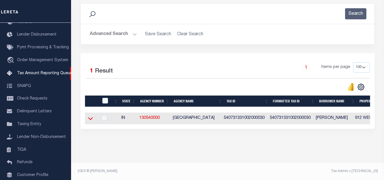
click at [91, 115] on icon at bounding box center [90, 118] width 5 height 6
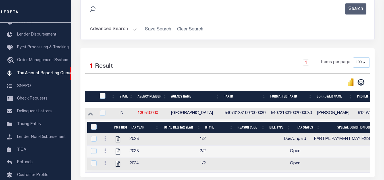
scroll to position [107, 0]
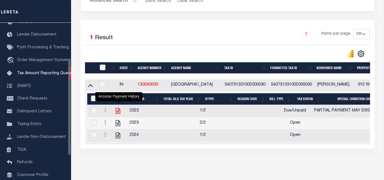
click at [119, 110] on icon "" at bounding box center [118, 111] width 5 height 6
checkbox input "true"
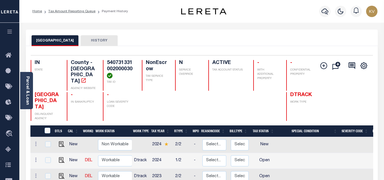
scroll to position [28, 0]
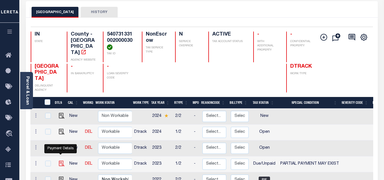
click at [59, 160] on img "" at bounding box center [62, 163] width 6 height 6
checkbox input "true"
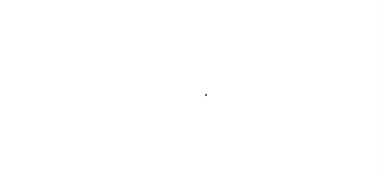
select select "DUE"
select select "15"
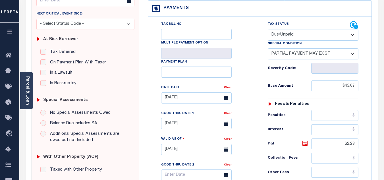
scroll to position [114, 0]
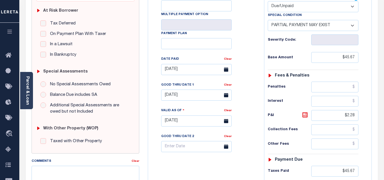
click at [285, 9] on select "- Select Status Code - Open Due/Unpaid Paid Incomplete No Tax Due Internal Refu…" at bounding box center [313, 6] width 91 height 11
select select "PYD"
click at [268, 1] on select "- Select Status Code - Open Due/Unpaid Paid Incomplete No Tax Due Internal Refu…" at bounding box center [313, 6] width 91 height 11
select select "0"
type input "[DATE]"
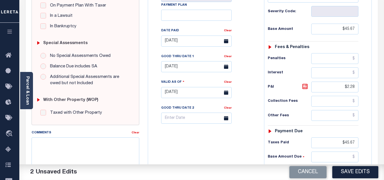
scroll to position [170, 0]
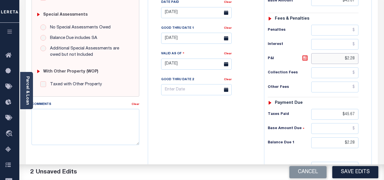
drag, startPoint x: 338, startPoint y: 60, endPoint x: 372, endPoint y: 57, distance: 34.3
click at [372, 57] on div "IN STATE County - IN TAX TYPE 540731331002000030 TAX ID - LOAN SEVERITY CODE - …" at bounding box center [259, 64] width 233 height 366
drag, startPoint x: 191, startPoint y: 14, endPoint x: 141, endPoint y: 13, distance: 50.3
click at [141, 13] on div "SPECIAL RISK NCE Date Clear" at bounding box center [201, 64] width 349 height 366
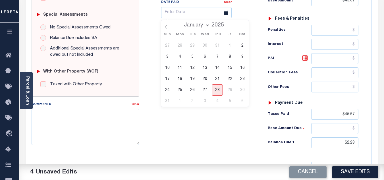
click at [148, 33] on div "Tax Bill No Multiple Payment Option Payment Plan" at bounding box center [260, 61] width 224 height 259
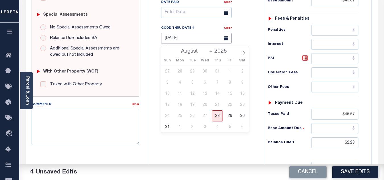
drag, startPoint x: 195, startPoint y: 41, endPoint x: 137, endPoint y: 41, distance: 57.9
click at [137, 41] on div "SPECIAL RISK NCE Date Clear" at bounding box center [201, 64] width 349 height 366
click at [260, 49] on div "Tax Status Status" at bounding box center [315, 61] width 110 height 251
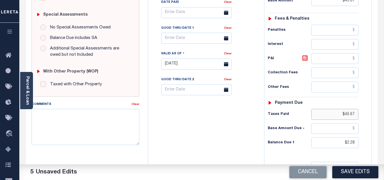
drag, startPoint x: 337, startPoint y: 112, endPoint x: 371, endPoint y: 112, distance: 34.1
click at [371, 112] on div "Tax Bill No Multiple Payment Option Payment Plan" at bounding box center [260, 61] width 224 height 259
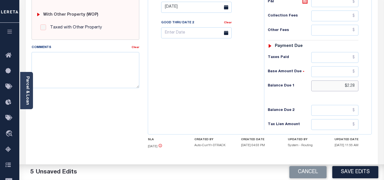
drag, startPoint x: 338, startPoint y: 89, endPoint x: 381, endPoint y: 88, distance: 43.2
click at [381, 88] on div "PAYMENT 5 DOCUMENTS AGENCY DELINQUENT PAYEE" at bounding box center [202, 2] width 360 height 401
type input "$0.00"
click at [233, 102] on div "Tax Bill No Multiple Payment Option Payment Plan Clear" at bounding box center [204, 4] width 110 height 251
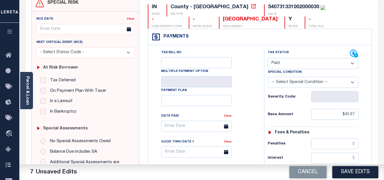
scroll to position [0, 0]
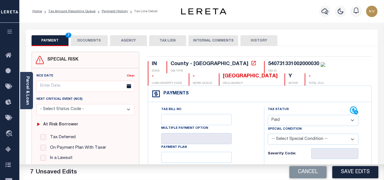
click at [101, 43] on button "DOCUMENTS" at bounding box center [89, 40] width 37 height 11
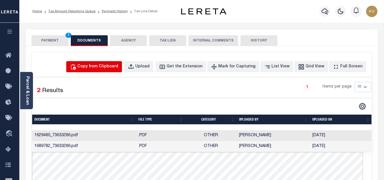
click at [114, 67] on div "Copy from Clipboard" at bounding box center [97, 67] width 41 height 6
select select "POP"
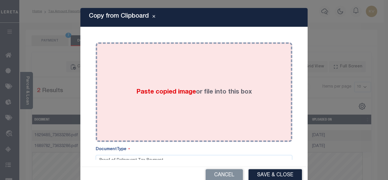
click at [135, 76] on div "Paste copied image or file into this box" at bounding box center [194, 92] width 188 height 91
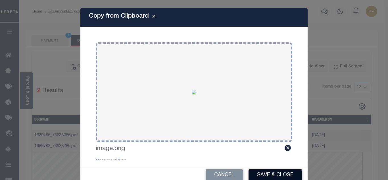
click at [271, 173] on button "Save & Close" at bounding box center [275, 175] width 53 height 12
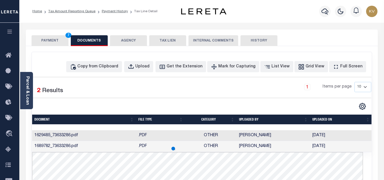
click at [44, 39] on button "PAYMENT 7" at bounding box center [50, 40] width 37 height 11
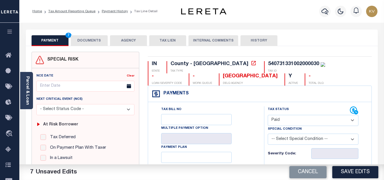
scroll to position [57, 0]
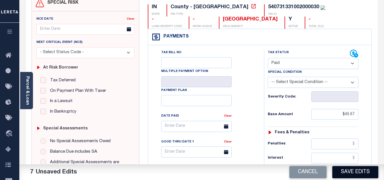
click at [355, 169] on button "Save Edits" at bounding box center [355, 172] width 46 height 12
checkbox input "false"
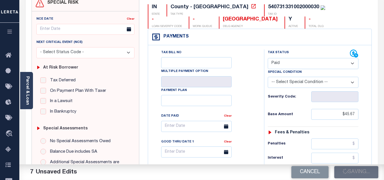
type input "$45.67"
type input "$0"
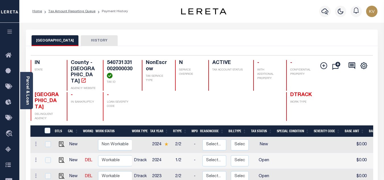
scroll to position [57, 0]
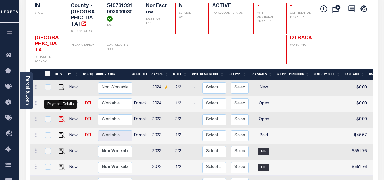
click at [61, 116] on img "" at bounding box center [62, 119] width 6 height 6
checkbox input "true"
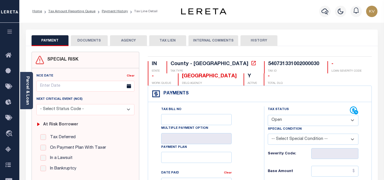
scroll to position [57, 0]
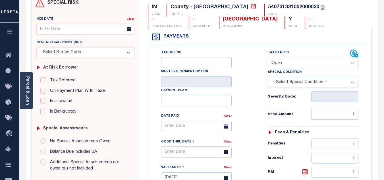
drag, startPoint x: 276, startPoint y: 68, endPoint x: 278, endPoint y: 64, distance: 4.7
click at [276, 68] on select "- Select Status Code - Open Due/Unpaid Paid Incomplete No Tax Due Internal Refu…" at bounding box center [313, 63] width 91 height 11
select select "PYD"
click at [268, 58] on select "- Select Status Code - Open Due/Unpaid Paid Incomplete No Tax Due Internal Refu…" at bounding box center [313, 63] width 91 height 11
type input "[DATE]"
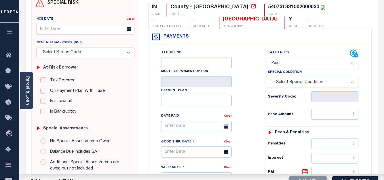
click at [244, 97] on div "Tax Bill No Multiple Payment Option Payment Plan Clear" at bounding box center [205, 128] width 102 height 159
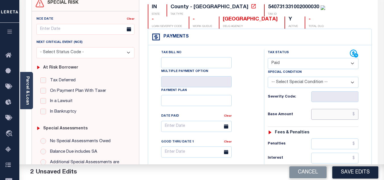
click at [318, 112] on input "text" at bounding box center [334, 114] width 47 height 11
type input "$45.67"
click at [298, 106] on div "Tax Status Status - Select Status Code -" at bounding box center [315, 174] width 102 height 251
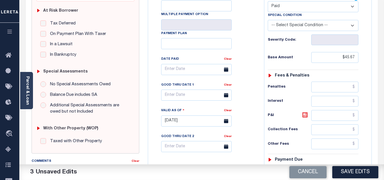
scroll to position [170, 0]
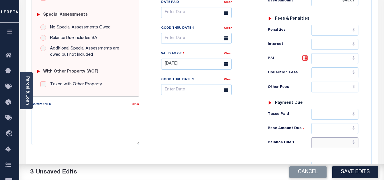
click at [324, 148] on input "text" at bounding box center [334, 142] width 47 height 11
type input "$0.00"
click at [241, 147] on div "Tax Bill No Multiple Payment Option Payment Plan Clear" at bounding box center [204, 61] width 110 height 251
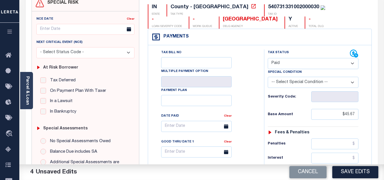
scroll to position [0, 0]
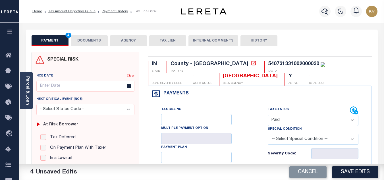
click at [91, 42] on button "DOCUMENTS" at bounding box center [89, 40] width 37 height 11
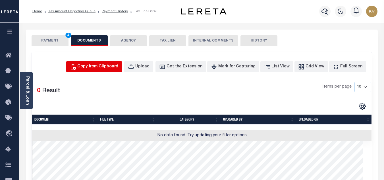
click at [103, 68] on div "Copy from Clipboard" at bounding box center [97, 67] width 41 height 6
select select "POP"
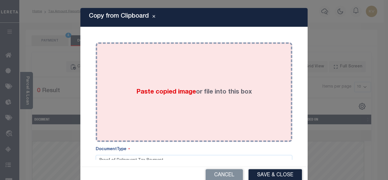
click at [148, 82] on div "Paste copied image or file into this box" at bounding box center [194, 92] width 188 height 91
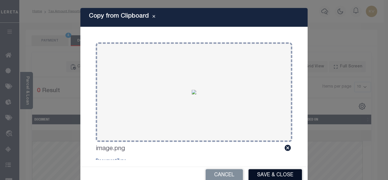
click at [269, 173] on button "Save & Close" at bounding box center [275, 175] width 53 height 12
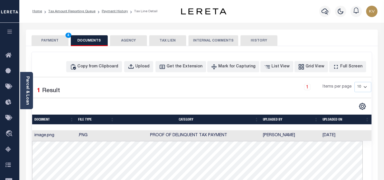
click at [43, 37] on button "PAYMENT 4" at bounding box center [50, 40] width 37 height 11
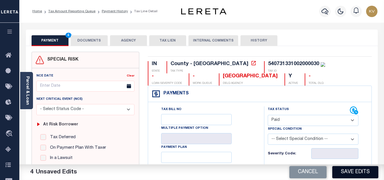
click at [368, 172] on button "Save Edits" at bounding box center [355, 172] width 46 height 12
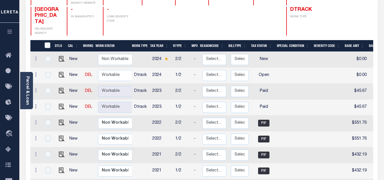
scroll to position [114, 0]
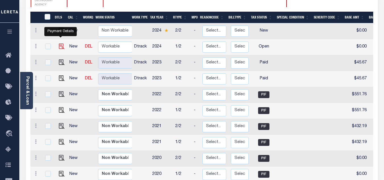
click at [59, 43] on img "" at bounding box center [62, 46] width 6 height 6
checkbox input "true"
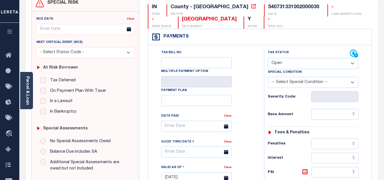
scroll to position [85, 0]
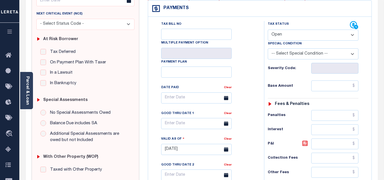
click at [292, 39] on select "- Select Status Code - Open Due/Unpaid Paid Incomplete No Tax Due Internal Refu…" at bounding box center [313, 35] width 91 height 11
select select "PYD"
click at [268, 30] on select "- Select Status Code - Open Due/Unpaid Paid Incomplete No Tax Due Internal Refu…" at bounding box center [313, 35] width 91 height 11
type input "[DATE]"
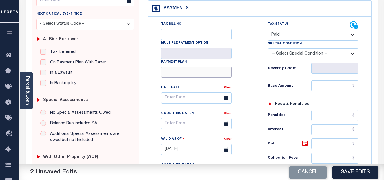
click at [231, 73] on input "Payment Plan" at bounding box center [196, 71] width 70 height 11
click at [338, 91] on input "text" at bounding box center [334, 85] width 47 height 11
type input "$1,184.36"
click at [312, 76] on div "Tax Status Status - Select Status Code -" at bounding box center [315, 146] width 102 height 251
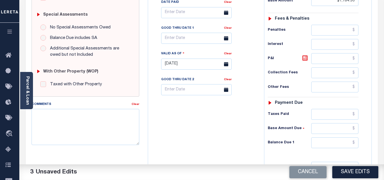
scroll to position [199, 0]
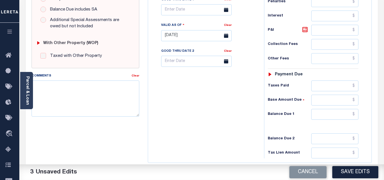
click at [329, 120] on div "Tax Status Status - Select Status Code -" at bounding box center [315, 32] width 102 height 251
click at [336, 112] on input "text" at bounding box center [334, 114] width 47 height 11
type input "$0.00"
click at [241, 108] on div "Tax Bill No Multiple Payment Option Payment Plan Clear" at bounding box center [204, 32] width 110 height 251
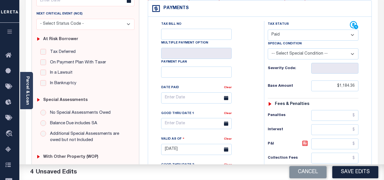
scroll to position [0, 0]
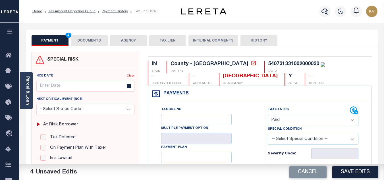
click at [108, 40] on div "PAYMENT 4 DOCUMENTS AGENCY DELINQUENT PAYEE TAX LIEN HISTORY" at bounding box center [202, 40] width 340 height 11
click at [99, 42] on button "DOCUMENTS" at bounding box center [89, 40] width 37 height 11
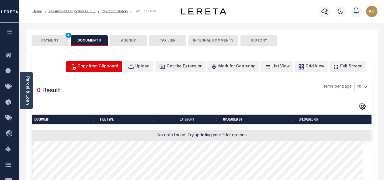
click at [98, 66] on div "Copy from Clipboard" at bounding box center [97, 67] width 41 height 6
select select "POP"
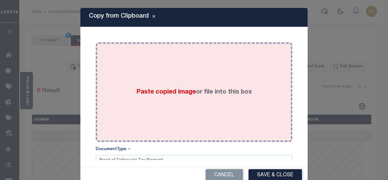
click at [130, 81] on div "Paste copied image or file into this box" at bounding box center [194, 92] width 188 height 91
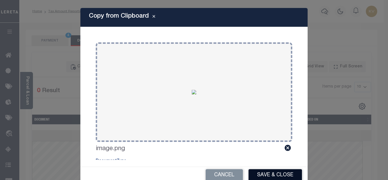
click at [274, 175] on button "Save & Close" at bounding box center [275, 175] width 53 height 12
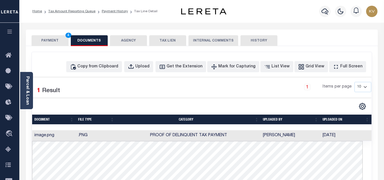
click at [45, 41] on button "PAYMENT 4" at bounding box center [50, 40] width 37 height 11
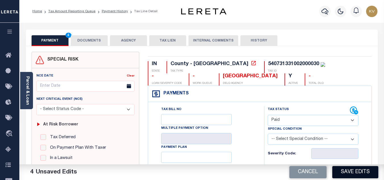
click at [348, 169] on button "Save Edits" at bounding box center [355, 172] width 46 height 12
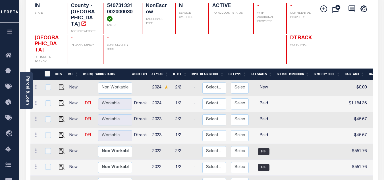
scroll to position [85, 0]
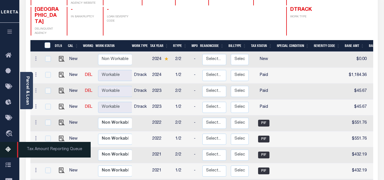
click at [14, 148] on icon at bounding box center [9, 149] width 9 height 7
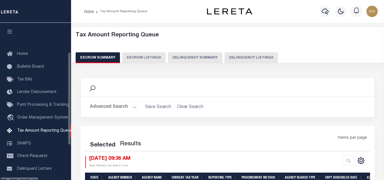
click at [224, 61] on button "Delinquency Listings" at bounding box center [250, 57] width 53 height 11
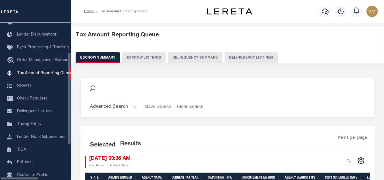
select select "100"
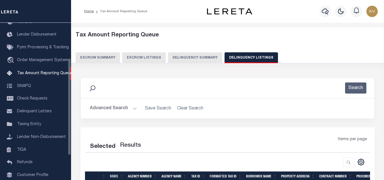
select select "100"
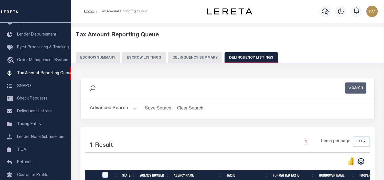
scroll to position [79, 0]
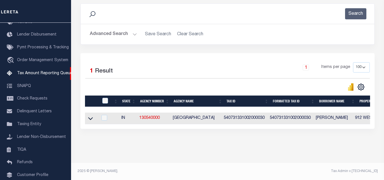
click at [103, 95] on th at bounding box center [105, 101] width 12 height 12
click at [106, 98] on input "checkbox" at bounding box center [105, 101] width 6 height 6
checkbox input "true"
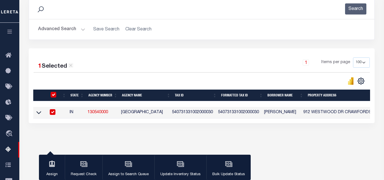
scroll to position [78, 0]
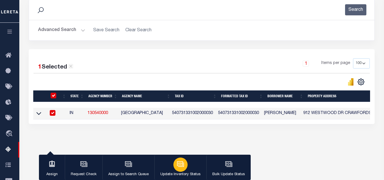
click at [177, 168] on div "button" at bounding box center [180, 164] width 14 height 14
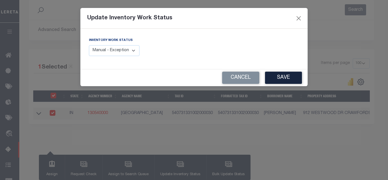
click at [111, 47] on select "Manual - Exception Pended - Awaiting Search Late Add Exception Completed" at bounding box center [114, 50] width 51 height 11
select select "4"
click at [89, 45] on select "Manual - Exception Pended - Awaiting Search Late Add Exception Completed" at bounding box center [114, 50] width 51 height 11
click at [280, 76] on button "Save" at bounding box center [283, 78] width 37 height 12
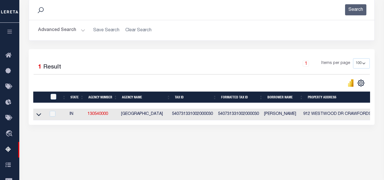
click at [74, 30] on button "Advanced Search" at bounding box center [61, 30] width 47 height 11
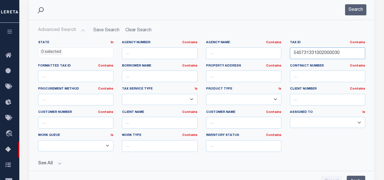
drag, startPoint x: 347, startPoint y: 52, endPoint x: 277, endPoint y: 53, distance: 69.9
click at [278, 53] on div "State In In AK AL AR AZ CA CO CT DC DE FL GA GU HI IA ID IL IN KS KY LA MA MD M…" at bounding box center [201, 98] width 335 height 116
paste input "314200003003011"
type input "540314200003003011"
click at [358, 9] on button "Search" at bounding box center [355, 9] width 21 height 11
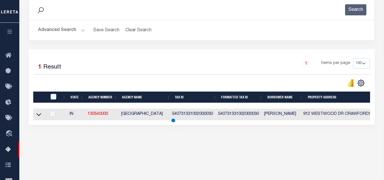
scroll to position [121, 0]
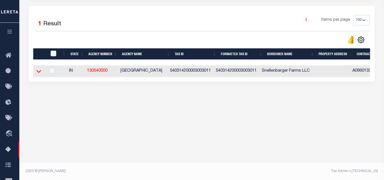
click at [38, 72] on icon at bounding box center [38, 71] width 5 height 6
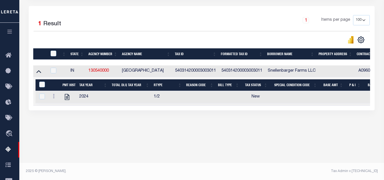
scroll to position [93, 0]
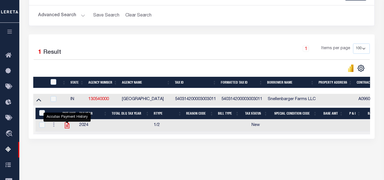
click at [66, 128] on icon "" at bounding box center [66, 125] width 7 height 7
checkbox input "true"
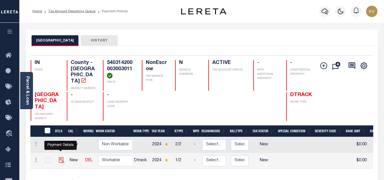
click at [59, 157] on img "" at bounding box center [62, 160] width 6 height 6
checkbox input "true"
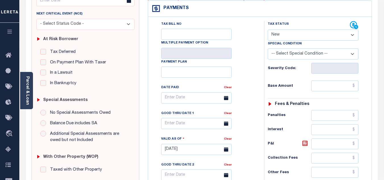
scroll to position [57, 0]
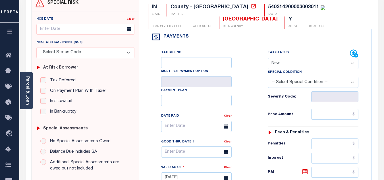
click at [278, 64] on select "- Select Status Code - Open Due/Unpaid Paid Incomplete No Tax Due Internal Refu…" at bounding box center [313, 63] width 91 height 11
select select "PYD"
click at [268, 58] on select "- Select Status Code - Open Due/Unpaid Paid Incomplete No Tax Due Internal Refu…" at bounding box center [313, 63] width 91 height 11
type input "[DATE]"
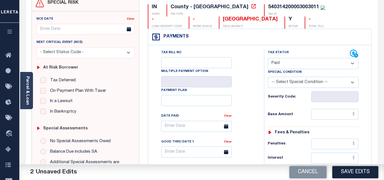
click at [241, 102] on div "Tax Bill No Multiple Payment Option Payment Plan Clear" at bounding box center [205, 128] width 102 height 159
click at [333, 119] on input "text" at bounding box center [334, 114] width 47 height 11
type input "$923.36"
click at [305, 110] on div "Base Amount $923.36" at bounding box center [313, 114] width 91 height 11
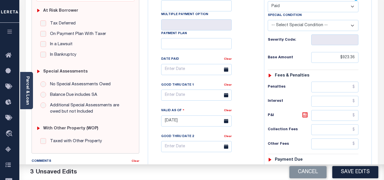
scroll to position [170, 0]
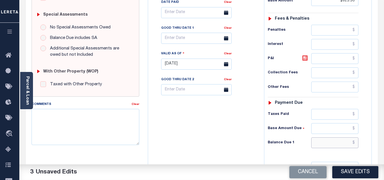
click at [325, 141] on input "text" at bounding box center [334, 142] width 47 height 11
type input "$0.00"
click at [230, 142] on div "Tax Bill No Multiple Payment Option Payment Plan Clear" at bounding box center [204, 61] width 110 height 251
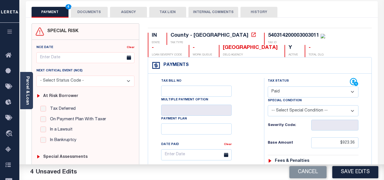
scroll to position [0, 0]
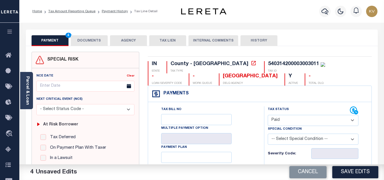
click at [102, 43] on button "DOCUMENTS" at bounding box center [89, 40] width 37 height 11
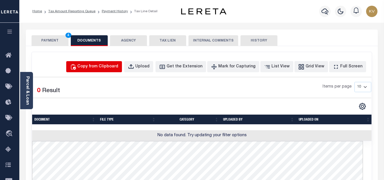
click at [115, 65] on div "Copy from Clipboard" at bounding box center [97, 67] width 41 height 6
select select "POP"
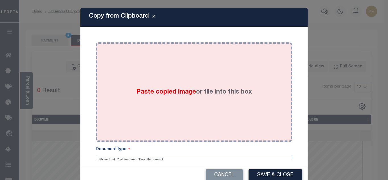
click at [154, 82] on div "Paste copied image or file into this box" at bounding box center [194, 92] width 188 height 91
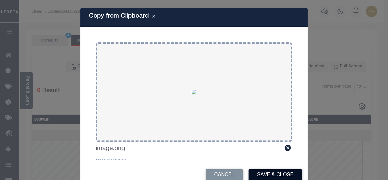
click at [272, 176] on button "Save & Close" at bounding box center [275, 175] width 53 height 12
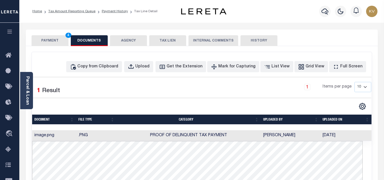
click at [57, 40] on button "PAYMENT 4" at bounding box center [50, 40] width 37 height 11
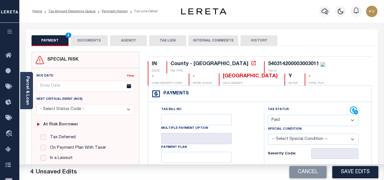
scroll to position [57, 0]
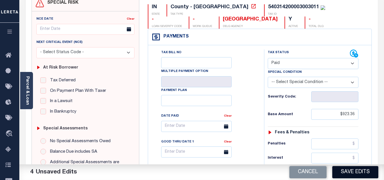
click at [356, 172] on button "Save Edits" at bounding box center [355, 172] width 46 height 12
checkbox input "false"
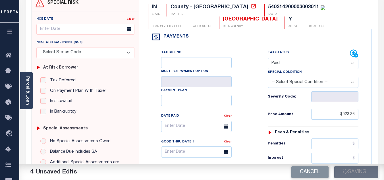
type input "$923.36"
type input "$0"
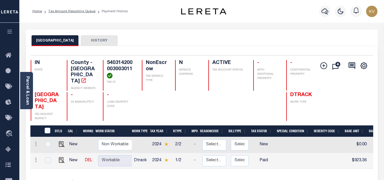
scroll to position [57, 0]
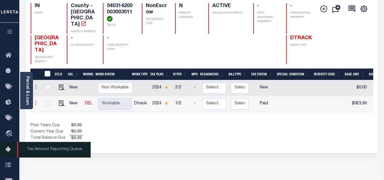
click at [5, 148] on link "Tax Amount Reporting Queue" at bounding box center [9, 150] width 19 height 16
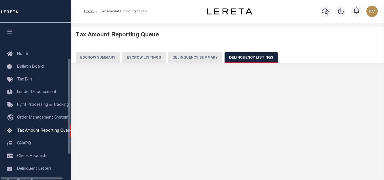
select select "100"
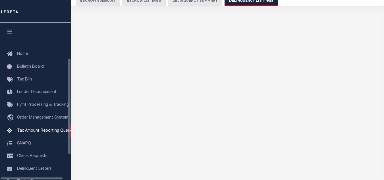
scroll to position [57, 0]
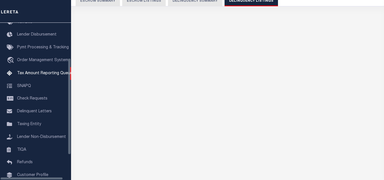
select select "100"
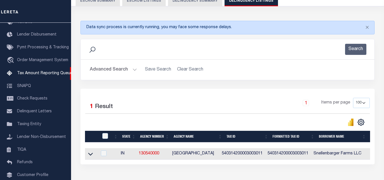
scroll to position [85, 0]
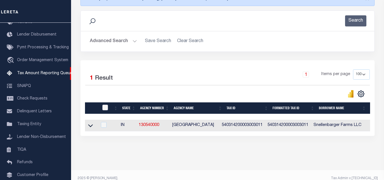
click at [103, 108] on input "checkbox" at bounding box center [105, 108] width 6 height 6
checkbox input "true"
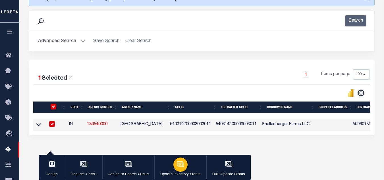
click at [182, 165] on icon "button" at bounding box center [181, 164] width 6 height 4
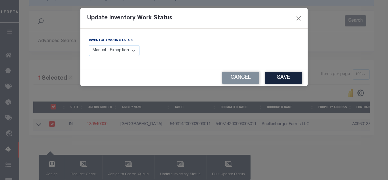
click at [122, 55] on select "Manual - Exception Pended - Awaiting Search Late Add Exception Completed" at bounding box center [114, 50] width 51 height 11
select select "4"
click at [89, 45] on select "Manual - Exception Pended - Awaiting Search Late Add Exception Completed" at bounding box center [114, 50] width 51 height 11
click at [308, 78] on div "Update Inventory Work Status Inventory Work Status Manual - Exception Pended - …" at bounding box center [194, 90] width 388 height 180
click at [284, 78] on button "Save" at bounding box center [283, 78] width 37 height 12
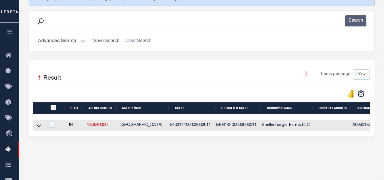
click at [71, 45] on button "Advanced Search" at bounding box center [61, 41] width 47 height 11
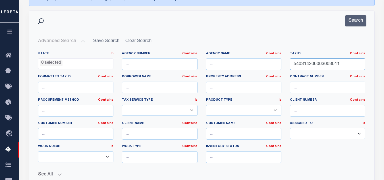
drag, startPoint x: 341, startPoint y: 66, endPoint x: 231, endPoint y: 66, distance: 110.8
click at [231, 66] on div "State In In AK AL AR AZ CA CO CT DC DE FL GA GU HI IA ID IL IN KS KY LA MA MD M…" at bounding box center [201, 109] width 335 height 116
paste input "731331026000030"
type input "540731331026000030"
click at [357, 22] on button "Search" at bounding box center [355, 20] width 21 height 11
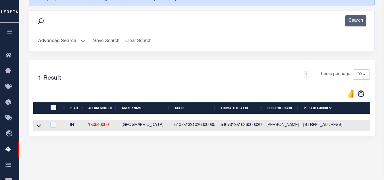
scroll to position [121, 0]
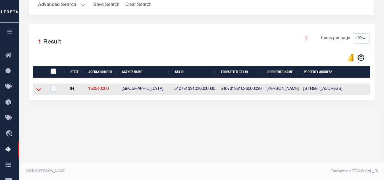
click at [40, 89] on icon at bounding box center [38, 89] width 5 height 6
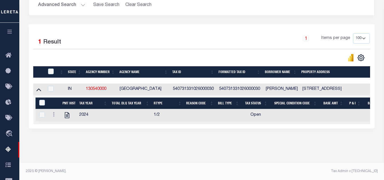
scroll to position [126, 0]
click at [68, 112] on icon "" at bounding box center [67, 115] width 5 height 6
checkbox input "true"
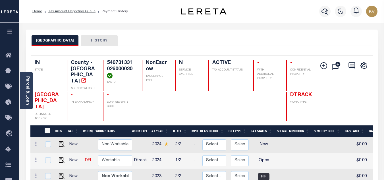
scroll to position [57, 0]
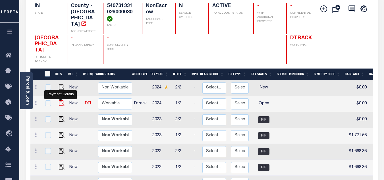
click at [61, 100] on img "" at bounding box center [62, 103] width 6 height 6
checkbox input "true"
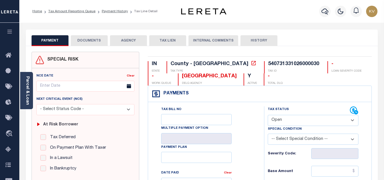
scroll to position [57, 0]
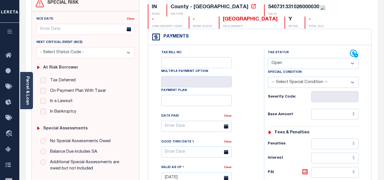
click at [296, 61] on select "- Select Status Code - Open Due/Unpaid Paid Incomplete No Tax Due Internal Refu…" at bounding box center [313, 63] width 91 height 11
select select "PYD"
click at [268, 58] on select "- Select Status Code - Open Due/Unpaid Paid Incomplete No Tax Due Internal Refu…" at bounding box center [313, 63] width 91 height 11
type input "[DATE]"
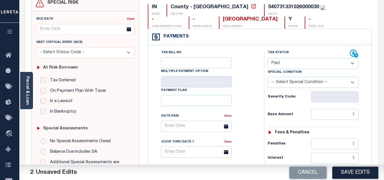
click at [247, 96] on div "Tax Bill No Multiple Payment Option Payment Plan Clear" at bounding box center [205, 128] width 102 height 159
drag, startPoint x: 327, startPoint y: 115, endPoint x: 326, endPoint y: 118, distance: 3.0
click at [327, 115] on input "text" at bounding box center [334, 114] width 47 height 11
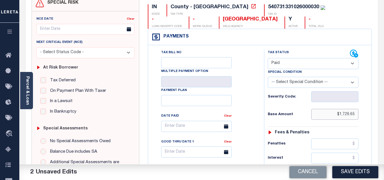
type input "$1,726.65"
click at [300, 110] on div "Base Amount $1,726.65" at bounding box center [313, 114] width 91 height 11
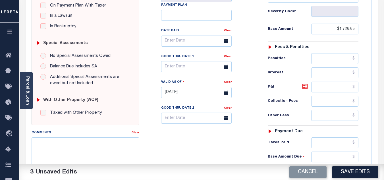
scroll to position [199, 0]
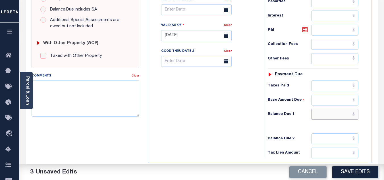
click at [317, 113] on input "text" at bounding box center [334, 114] width 47 height 11
type input "$0.00"
click at [243, 105] on div "Tax Bill No Multiple Payment Option Payment Plan Clear" at bounding box center [204, 32] width 110 height 251
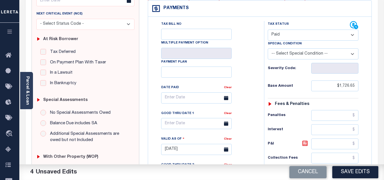
scroll to position [0, 0]
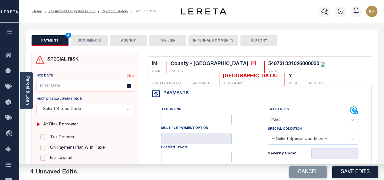
click at [85, 40] on button "DOCUMENTS" at bounding box center [89, 40] width 37 height 11
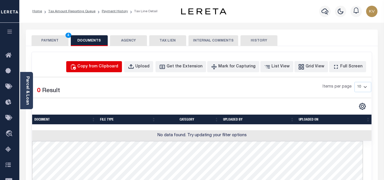
drag, startPoint x: 110, startPoint y: 65, endPoint x: 109, endPoint y: 78, distance: 12.6
click at [110, 65] on div "Copy from Clipboard" at bounding box center [97, 67] width 41 height 6
select select "POP"
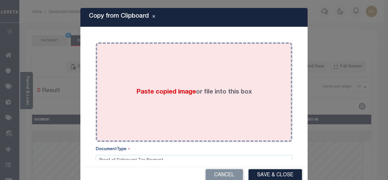
click at [175, 97] on div "Paste copied image or file into this box" at bounding box center [194, 92] width 188 height 91
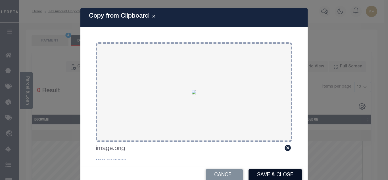
click at [282, 174] on button "Save & Close" at bounding box center [275, 175] width 53 height 12
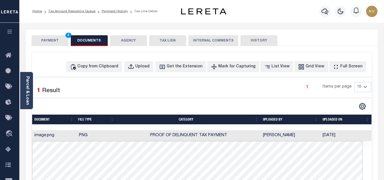
click at [40, 41] on button "PAYMENT 4" at bounding box center [50, 40] width 37 height 11
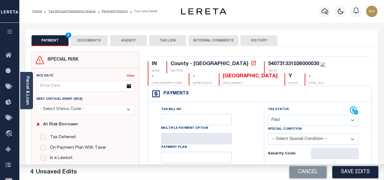
scroll to position [57, 0]
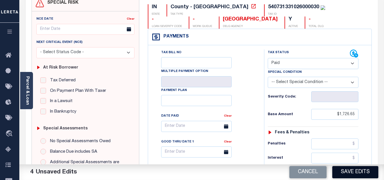
click at [351, 173] on button "Save Edits" at bounding box center [355, 172] width 46 height 12
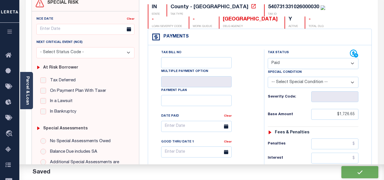
checkbox input "false"
type input "$1,726.65"
type input "$0"
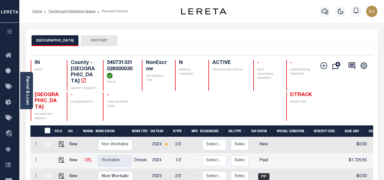
scroll to position [57, 0]
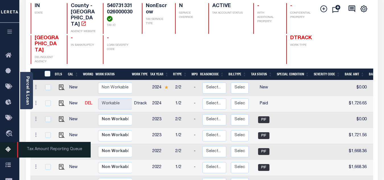
click at [10, 155] on link "Tax Amount Reporting Queue" at bounding box center [9, 150] width 19 height 16
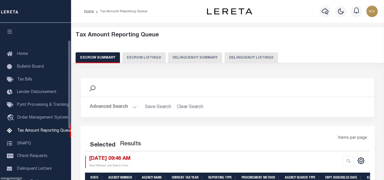
click at [196, 56] on button "Delinquency Summary" at bounding box center [195, 57] width 54 height 11
click at [238, 55] on button "Delinquency Listings" at bounding box center [250, 57] width 53 height 11
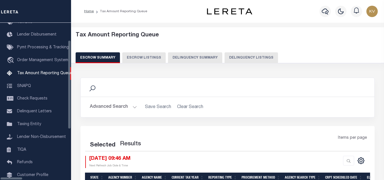
select select "100"
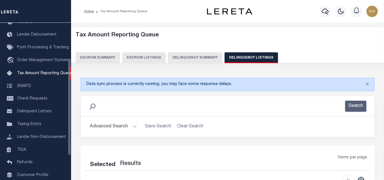
select select "100"
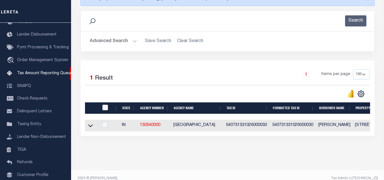
click at [104, 107] on input "checkbox" at bounding box center [105, 108] width 6 height 6
checkbox input "true"
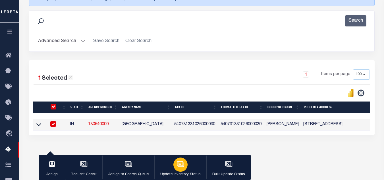
click at [181, 166] on icon "button" at bounding box center [181, 164] width 6 height 4
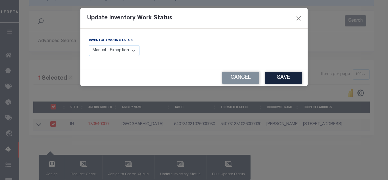
click at [127, 55] on select "Manual - Exception Pended - Awaiting Search Late Add Exception Completed" at bounding box center [114, 50] width 51 height 11
select select "4"
click at [89, 45] on select "Manual - Exception Pended - Awaiting Search Late Add Exception Completed" at bounding box center [114, 50] width 51 height 11
click at [269, 77] on button "Save" at bounding box center [283, 78] width 37 height 12
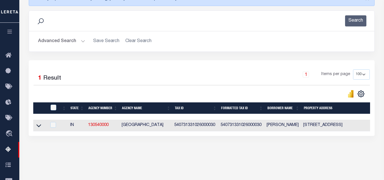
click at [80, 45] on button "Advanced Search" at bounding box center [61, 41] width 47 height 11
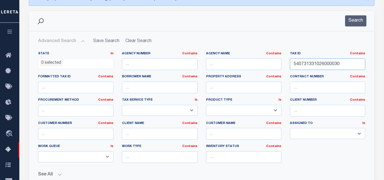
drag, startPoint x: 349, startPoint y: 63, endPoint x: 225, endPoint y: 64, distance: 123.3
click at [226, 64] on div "State In In AK AL AR AZ CA CO CT DC DE FL GA GU HI IA ID IL IN KS [GEOGRAPHIC_D…" at bounding box center [201, 109] width 335 height 116
paste input "6"
type input "540731331066000030"
click at [354, 24] on button "Search" at bounding box center [355, 20] width 21 height 11
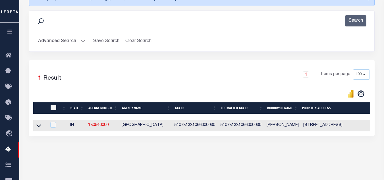
scroll to position [121, 0]
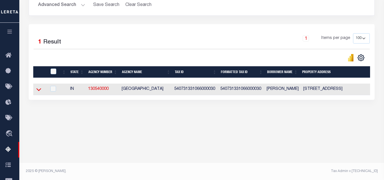
click at [38, 91] on icon at bounding box center [38, 89] width 5 height 3
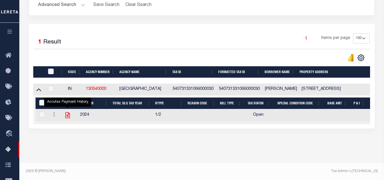
click at [66, 118] on icon "" at bounding box center [67, 114] width 7 height 7
checkbox input "true"
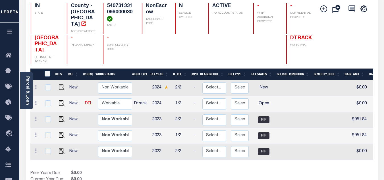
scroll to position [85, 0]
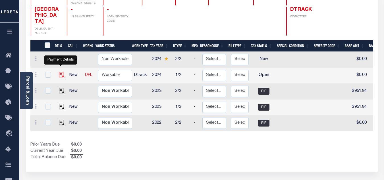
click at [62, 72] on img "" at bounding box center [62, 75] width 6 height 6
checkbox input "true"
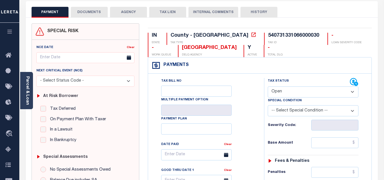
scroll to position [57, 0]
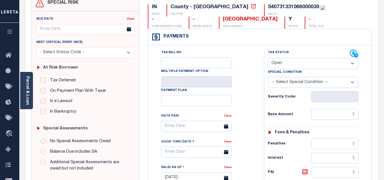
click at [290, 62] on select "- Select Status Code - Open Due/Unpaid Paid Incomplete No Tax Due Internal Refu…" at bounding box center [313, 63] width 91 height 11
select select "PYD"
click at [268, 58] on select "- Select Status Code - Open Due/Unpaid Paid Incomplete No Tax Due Internal Refu…" at bounding box center [313, 63] width 91 height 11
type input "08/28/2025"
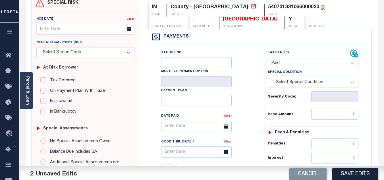
click at [247, 87] on div "Tax Bill No Multiple Payment Option Payment Plan Clear" at bounding box center [205, 128] width 102 height 159
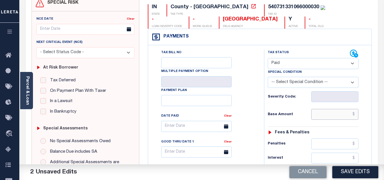
drag, startPoint x: 322, startPoint y: 109, endPoint x: 324, endPoint y: 116, distance: 6.5
click at [322, 109] on input "text" at bounding box center [334, 114] width 47 height 11
type input "$917.78"
click at [304, 115] on h6 "Base Amount" at bounding box center [289, 114] width 43 height 5
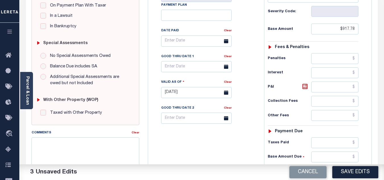
scroll to position [170, 0]
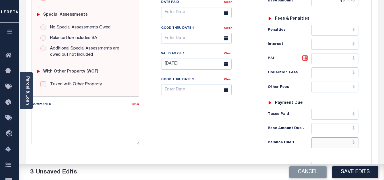
click at [326, 144] on input "text" at bounding box center [334, 142] width 47 height 11
type input "$0.00"
click at [207, 136] on div "Tax Bill No Multiple Payment Option Payment Plan Clear" at bounding box center [204, 61] width 110 height 251
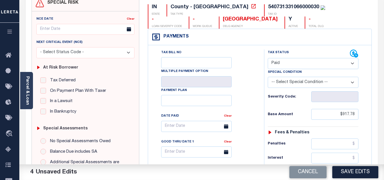
scroll to position [0, 0]
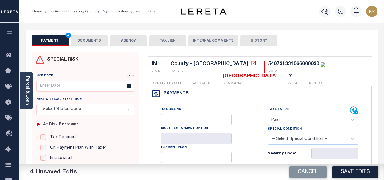
click at [97, 40] on button "DOCUMENTS" at bounding box center [89, 40] width 37 height 11
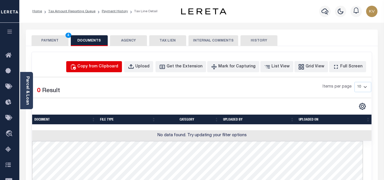
click at [114, 71] on button "Copy from Clipboard" at bounding box center [94, 66] width 56 height 11
select select "POP"
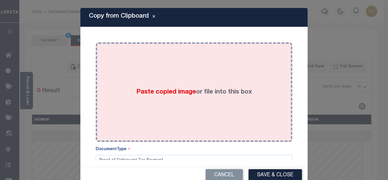
click at [175, 92] on span "Paste copied image" at bounding box center [166, 92] width 60 height 6
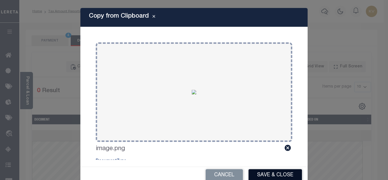
click at [264, 174] on button "Save & Close" at bounding box center [275, 175] width 53 height 12
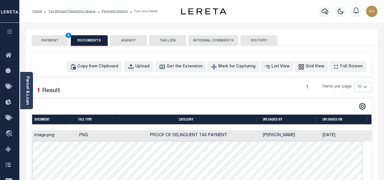
click at [51, 39] on button "PAYMENT 4" at bounding box center [50, 40] width 37 height 11
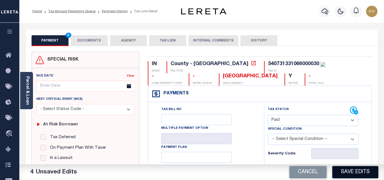
click at [354, 174] on button "Save Edits" at bounding box center [355, 172] width 46 height 12
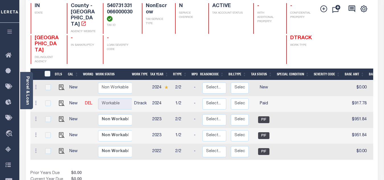
scroll to position [114, 0]
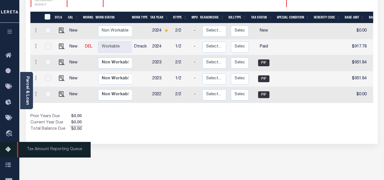
click at [10, 148] on icon at bounding box center [9, 149] width 9 height 7
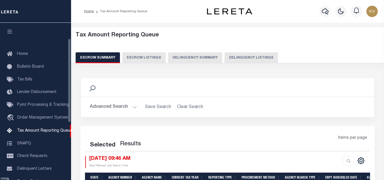
click at [224, 59] on button "Delinquency Listings" at bounding box center [250, 57] width 53 height 11
select select "100"
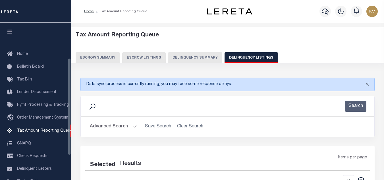
scroll to position [57, 0]
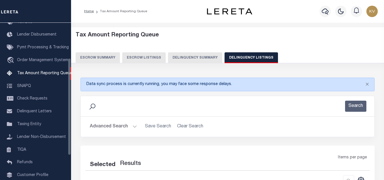
select select "100"
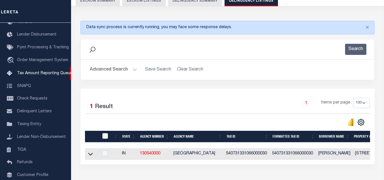
click at [104, 136] on input "checkbox" at bounding box center [105, 136] width 6 height 6
checkbox input "true"
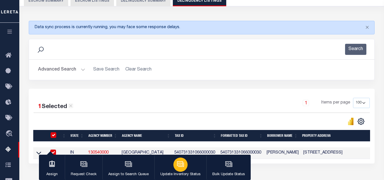
click at [188, 166] on button "Update Inventory Status" at bounding box center [180, 168] width 52 height 26
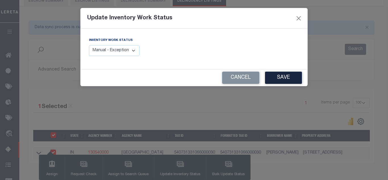
click at [126, 50] on select "Manual - Exception Pended - Awaiting Search Late Add Exception Completed" at bounding box center [114, 50] width 51 height 11
select select "4"
click at [89, 45] on select "Manual - Exception Pended - Awaiting Search Late Add Exception Completed" at bounding box center [114, 50] width 51 height 11
click at [281, 74] on button "Save" at bounding box center [283, 78] width 37 height 12
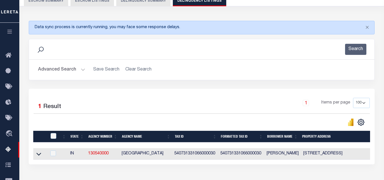
click at [62, 67] on button "Advanced Search" at bounding box center [61, 69] width 47 height 11
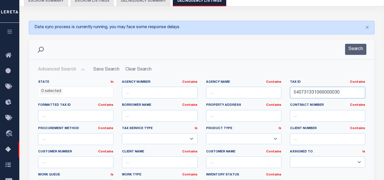
drag, startPoint x: 342, startPoint y: 93, endPoint x: 237, endPoint y: 93, distance: 105.7
click at [237, 93] on div "State In In AK AL AR AZ CA CO CT DC DE FL GA GU HI IA ID IL IN KS [GEOGRAPHIC_D…" at bounding box center [201, 138] width 335 height 116
paste input "74"
type input "540731331074000030"
click at [352, 52] on button "Search" at bounding box center [355, 49] width 21 height 11
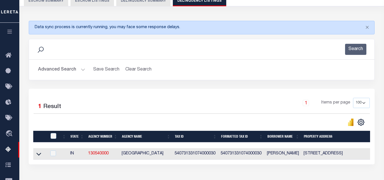
scroll to position [85, 0]
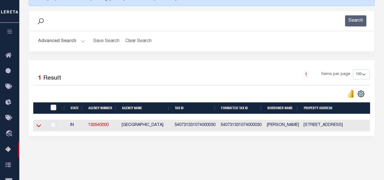
click at [39, 127] on icon at bounding box center [38, 125] width 5 height 6
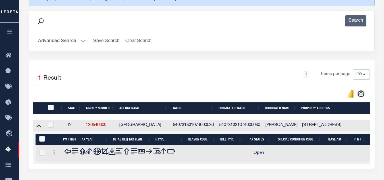
scroll to position [114, 0]
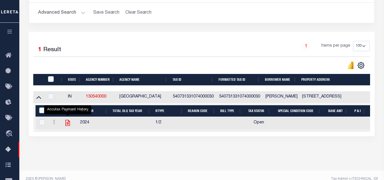
click at [66, 125] on icon "" at bounding box center [67, 123] width 5 height 6
checkbox input "true"
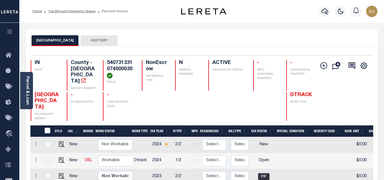
scroll to position [85, 0]
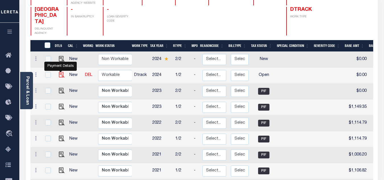
click at [61, 72] on img "" at bounding box center [62, 75] width 6 height 6
checkbox input "true"
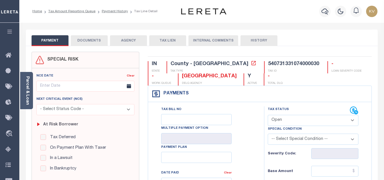
scroll to position [57, 0]
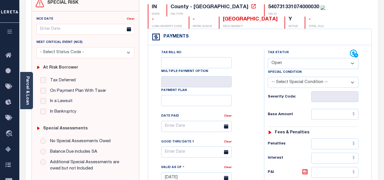
click at [293, 60] on select "- Select Status Code - Open Due/Unpaid Paid Incomplete No Tax Due Internal Refu…" at bounding box center [313, 63] width 91 height 11
select select "PYD"
click at [268, 58] on select "- Select Status Code - Open Due/Unpaid Paid Incomplete No Tax Due Internal Refu…" at bounding box center [313, 63] width 91 height 11
type input "[DATE]"
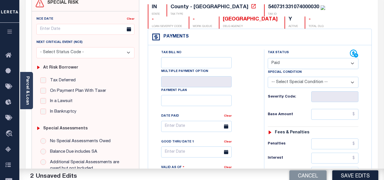
click at [255, 97] on div "Tax Bill No Multiple Payment Option Payment Plan Clear" at bounding box center [205, 128] width 102 height 159
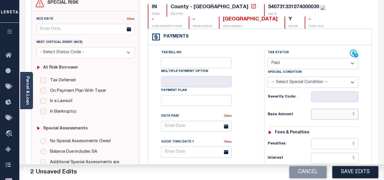
click at [335, 116] on input "text" at bounding box center [334, 114] width 47 height 11
type input "$1,135.01"
click at [300, 115] on h6 "Base Amount" at bounding box center [289, 114] width 43 height 5
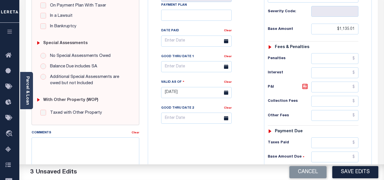
scroll to position [170, 0]
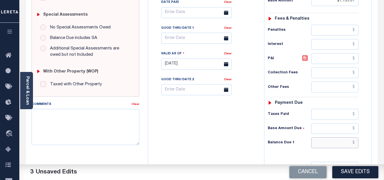
click at [329, 147] on input "text" at bounding box center [334, 142] width 47 height 11
type input "$0.00"
click at [199, 117] on div "Tax Bill No Multiple Payment Option Payment Plan Clear" at bounding box center [204, 61] width 110 height 251
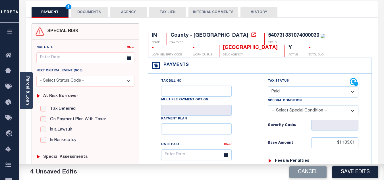
scroll to position [0, 0]
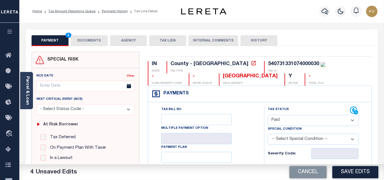
click at [82, 38] on button "DOCUMENTS" at bounding box center [89, 40] width 37 height 11
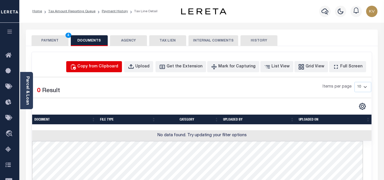
click at [111, 68] on div "Copy from Clipboard" at bounding box center [97, 67] width 41 height 6
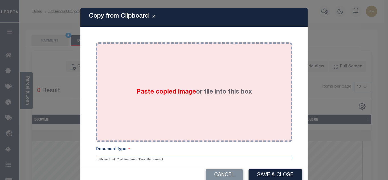
click at [136, 89] on span "Paste copied image" at bounding box center [166, 92] width 60 height 6
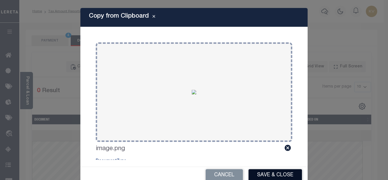
click at [287, 176] on button "Save & Close" at bounding box center [275, 175] width 53 height 12
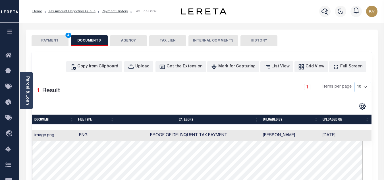
click at [53, 38] on button "PAYMENT 4" at bounding box center [50, 40] width 37 height 11
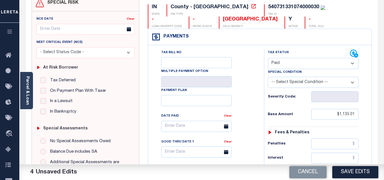
scroll to position [85, 0]
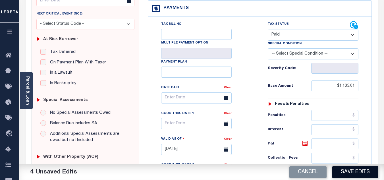
click at [362, 170] on button "Save Edits" at bounding box center [355, 172] width 46 height 12
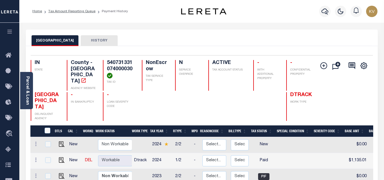
scroll to position [85, 0]
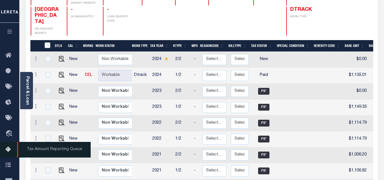
click at [11, 149] on icon at bounding box center [9, 149] width 9 height 7
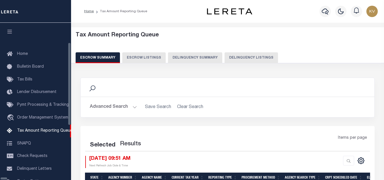
click at [224, 59] on button "Delinquency Listings" at bounding box center [250, 57] width 53 height 11
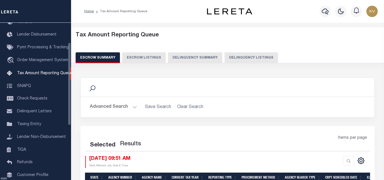
select select "100"
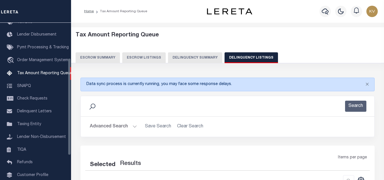
select select "100"
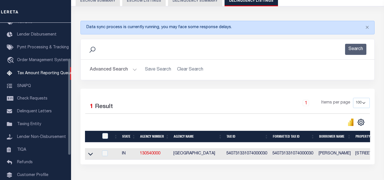
scroll to position [85, 0]
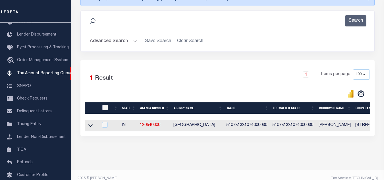
click at [105, 108] on input "checkbox" at bounding box center [105, 108] width 6 height 6
checkbox input "true"
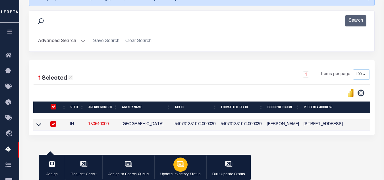
click at [178, 169] on div "button" at bounding box center [180, 164] width 14 height 14
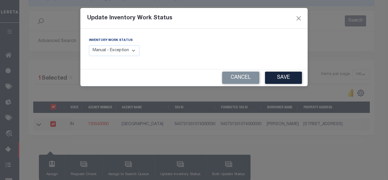
click at [119, 53] on select "Manual - Exception Pended - Awaiting Search Late Add Exception Completed" at bounding box center [114, 50] width 51 height 11
select select "4"
click at [89, 45] on select "Manual - Exception Pended - Awaiting Search Late Add Exception Completed" at bounding box center [114, 50] width 51 height 11
click at [281, 79] on button "Save" at bounding box center [283, 78] width 37 height 12
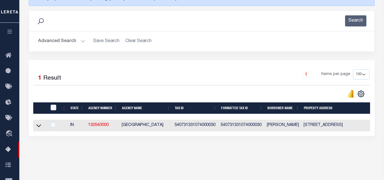
scroll to position [121, 0]
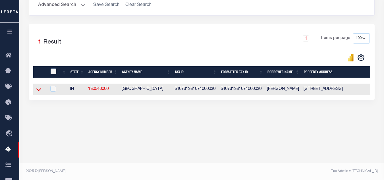
click at [38, 91] on icon at bounding box center [38, 89] width 5 height 3
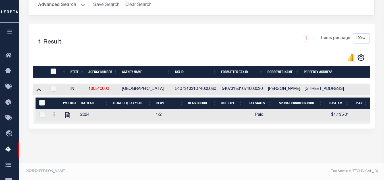
scroll to position [126, 0]
click at [67, 112] on icon "" at bounding box center [67, 115] width 5 height 6
checkbox input "true"
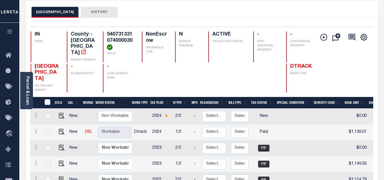
scroll to position [57, 0]
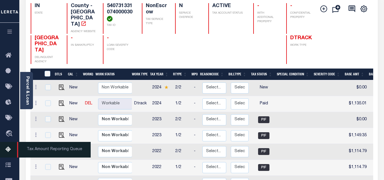
click at [9, 151] on icon at bounding box center [9, 149] width 9 height 7
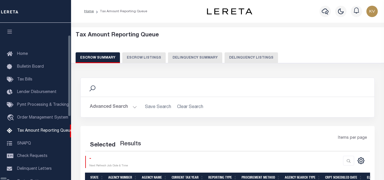
click at [224, 55] on button "Delinquency Listings" at bounding box center [250, 57] width 53 height 11
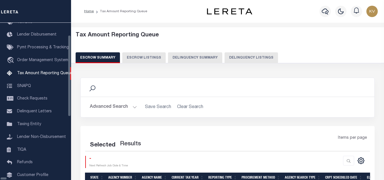
scroll to position [57, 0]
select select "100"
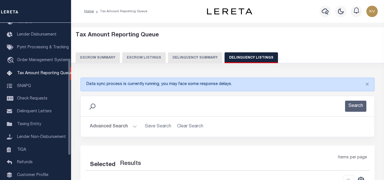
select select "100"
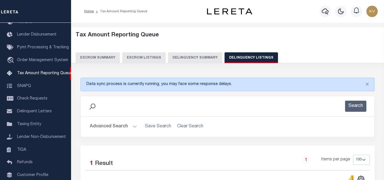
click at [126, 128] on button "Advanced Search" at bounding box center [113, 126] width 47 height 11
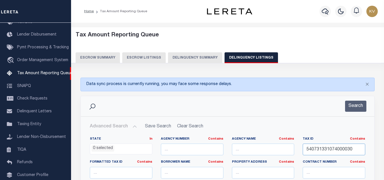
drag, startPoint x: 357, startPoint y: 151, endPoint x: 276, endPoint y: 147, distance: 80.7
paste input "text"
click at [332, 146] on input "text" at bounding box center [334, 149] width 62 height 12
paste input "540731332028000030"
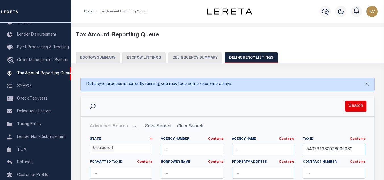
type input "540731332028000030"
click at [352, 109] on button "Search" at bounding box center [355, 106] width 21 height 11
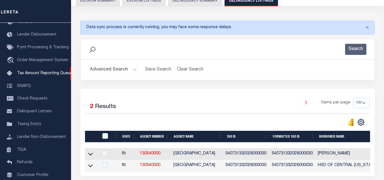
scroll to position [109, 0]
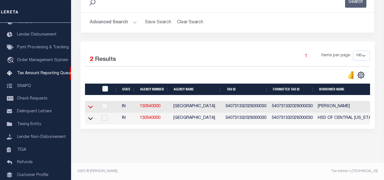
click at [90, 104] on icon at bounding box center [90, 107] width 5 height 6
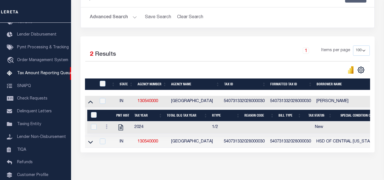
scroll to position [137, 0]
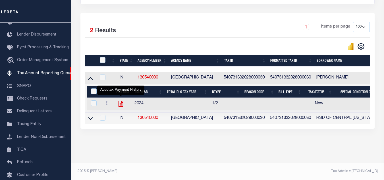
click at [121, 100] on icon "" at bounding box center [120, 103] width 7 height 7
checkbox input "true"
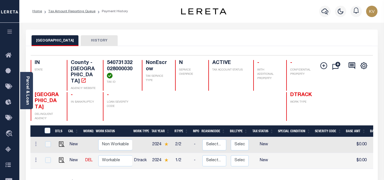
scroll to position [57, 0]
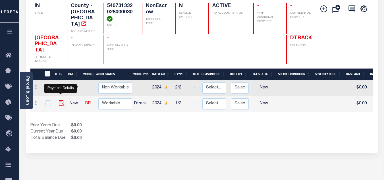
click at [62, 100] on img "" at bounding box center [62, 103] width 6 height 6
checkbox input "true"
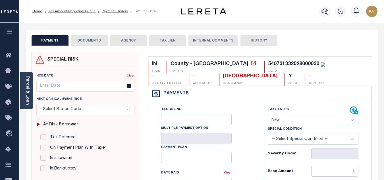
scroll to position [57, 0]
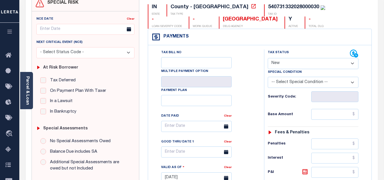
click at [272, 62] on select "- Select Status Code - Open Due/Unpaid Paid Incomplete No Tax Due Internal Refu…" at bounding box center [313, 63] width 91 height 11
select select "PYD"
click at [268, 58] on select "- Select Status Code - Open Due/Unpaid Paid Incomplete No Tax Due Internal Refu…" at bounding box center [313, 63] width 91 height 11
type input "[DATE]"
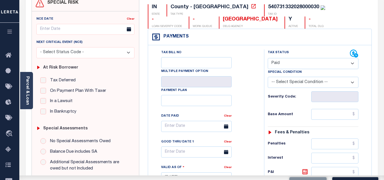
click at [246, 98] on div "Tax Bill No Multiple Payment Option Payment Plan Clear" at bounding box center [205, 128] width 102 height 159
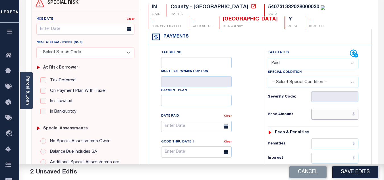
click at [332, 114] on input "text" at bounding box center [334, 114] width 47 height 11
type input "$507.46"
click at [308, 116] on h6 "Base Amount" at bounding box center [289, 114] width 43 height 5
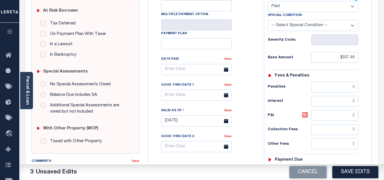
scroll to position [170, 0]
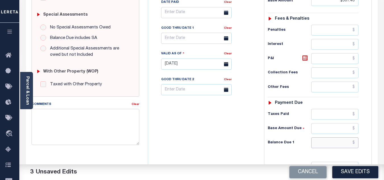
click at [322, 140] on input "text" at bounding box center [334, 142] width 47 height 11
type input "$0.00"
click at [237, 139] on div "Tax Bill No Multiple Payment Option Payment Plan Clear" at bounding box center [204, 61] width 110 height 251
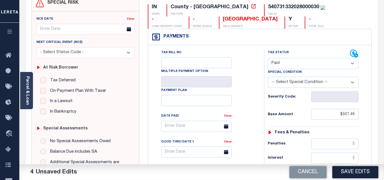
scroll to position [0, 0]
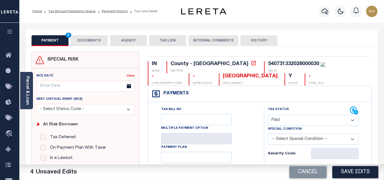
click at [101, 39] on button "DOCUMENTS" at bounding box center [89, 40] width 37 height 11
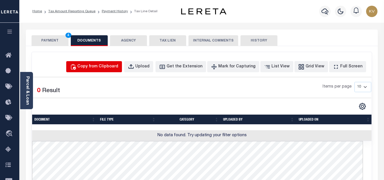
drag, startPoint x: 113, startPoint y: 69, endPoint x: 115, endPoint y: 96, distance: 27.4
click at [113, 69] on div "Copy from Clipboard" at bounding box center [97, 67] width 41 height 6
select select "POP"
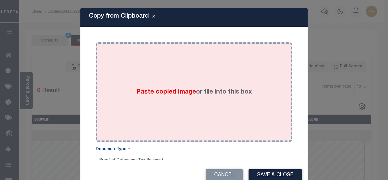
click at [117, 85] on div "Paste copied image or file into this box" at bounding box center [194, 92] width 188 height 91
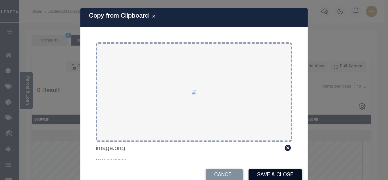
click at [268, 174] on button "Save & Close" at bounding box center [275, 175] width 53 height 12
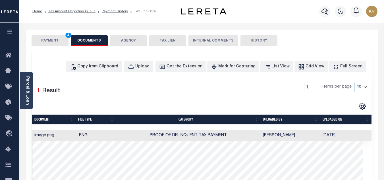
click at [54, 43] on button "PAYMENT 4" at bounding box center [50, 40] width 37 height 11
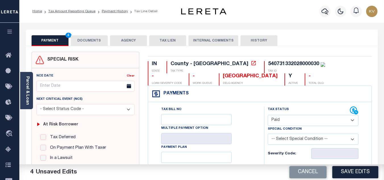
scroll to position [85, 0]
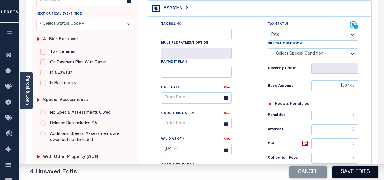
click at [365, 172] on button "Save Edits" at bounding box center [355, 172] width 46 height 12
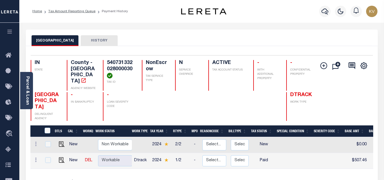
scroll to position [57, 0]
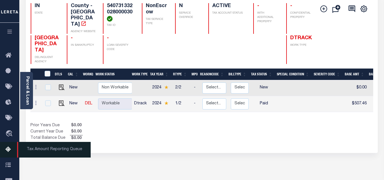
click at [10, 151] on icon at bounding box center [9, 149] width 9 height 7
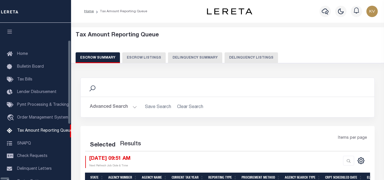
click at [224, 58] on button "Delinquency Listings" at bounding box center [250, 57] width 53 height 11
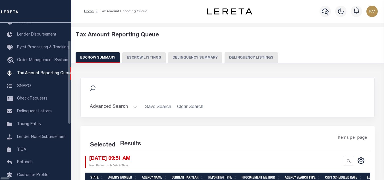
select select "100"
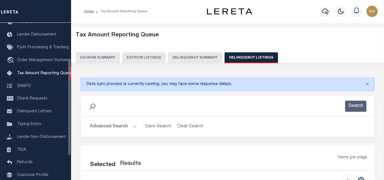
select select "100"
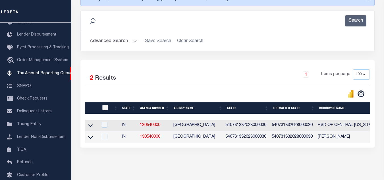
click at [104, 108] on input "checkbox" at bounding box center [105, 108] width 6 height 6
checkbox input "true"
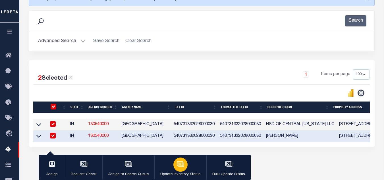
click at [178, 162] on icon "button" at bounding box center [180, 163] width 7 height 7
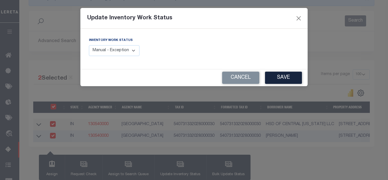
click at [116, 53] on select "Manual - Exception Pended - Awaiting Search Late Add Exception Completed" at bounding box center [114, 50] width 51 height 11
select select "4"
click at [89, 45] on select "Manual - Exception Pended - Awaiting Search Late Add Exception Completed" at bounding box center [114, 50] width 51 height 11
click at [274, 77] on button "Save" at bounding box center [283, 78] width 37 height 12
